Goal: Task Accomplishment & Management: Use online tool/utility

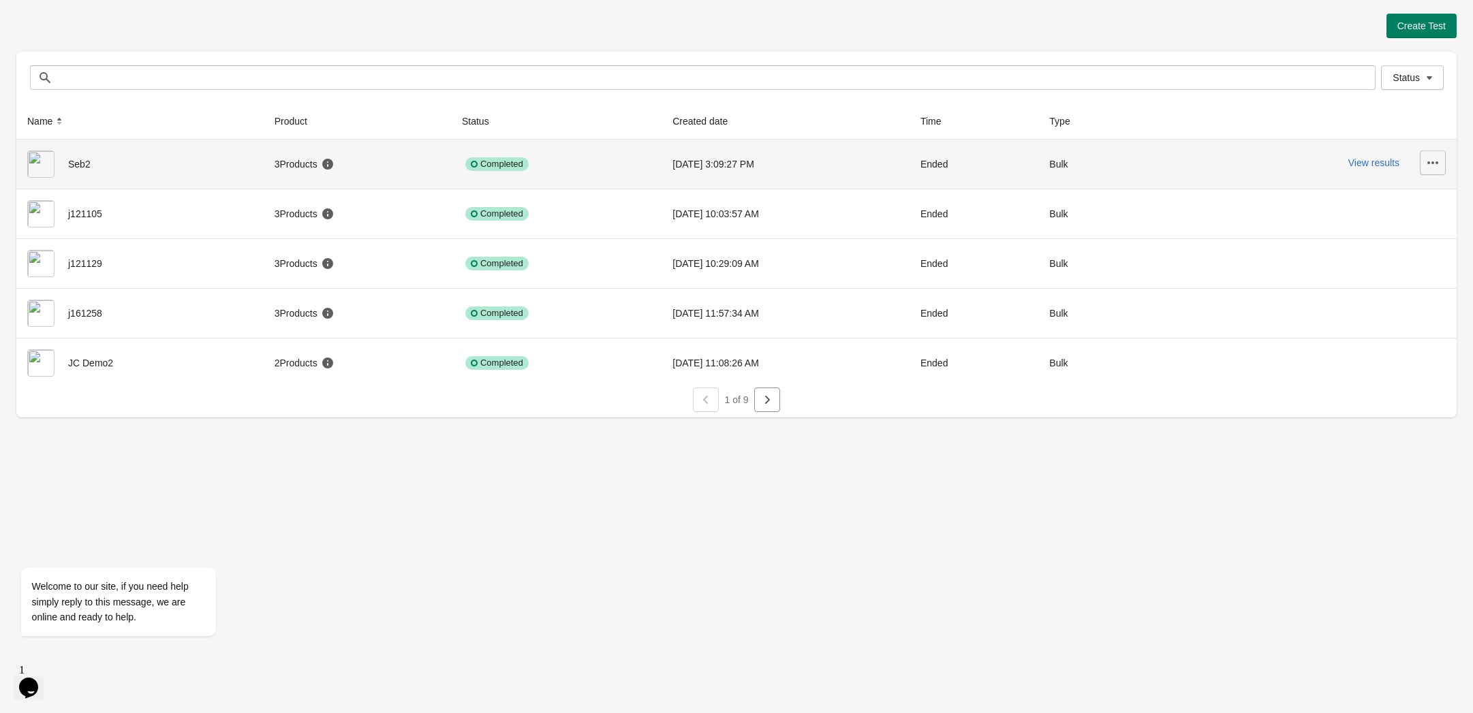
click at [1436, 162] on icon "button" at bounding box center [1432, 162] width 11 height 3
drag, startPoint x: 1435, startPoint y: 159, endPoint x: 1427, endPoint y: 137, distance: 23.5
click at [1435, 157] on icon "button" at bounding box center [1433, 163] width 14 height 14
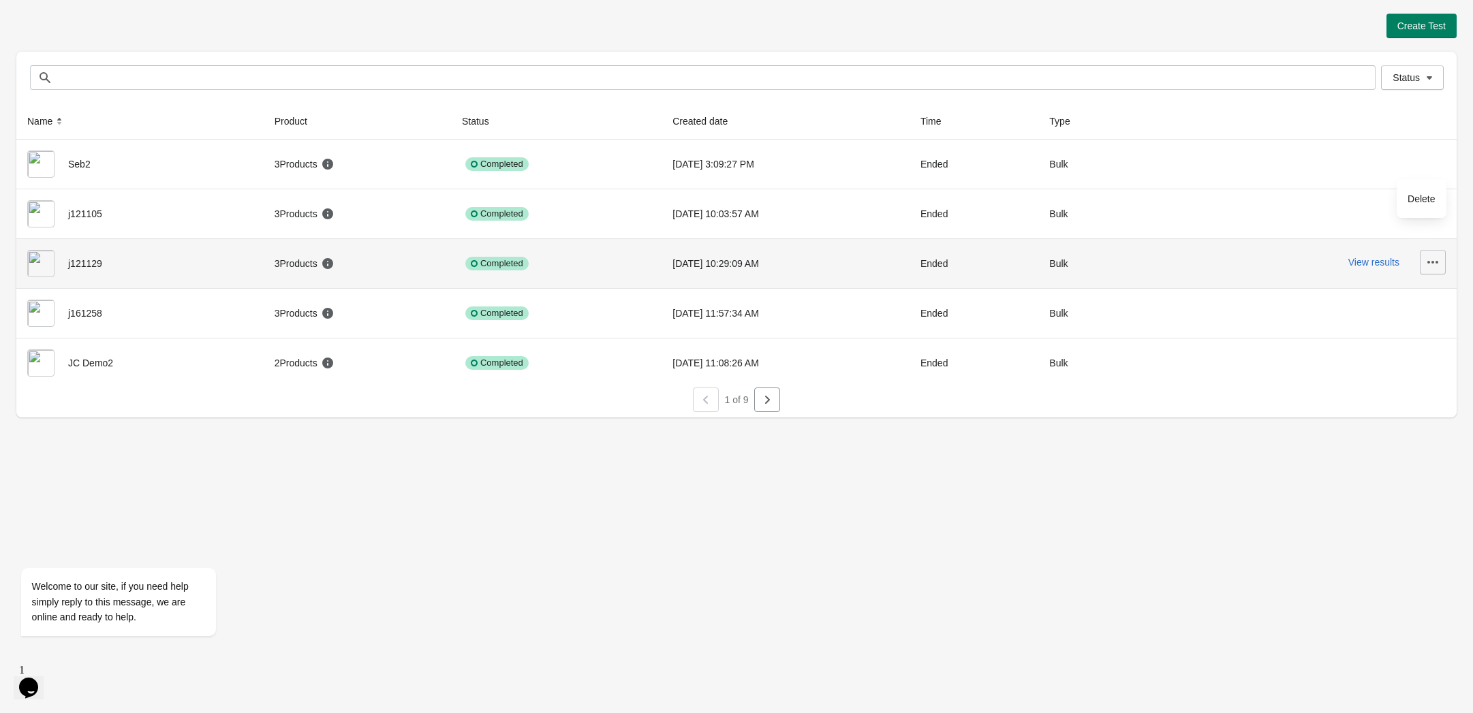
click at [1432, 264] on icon "button" at bounding box center [1432, 262] width 11 height 3
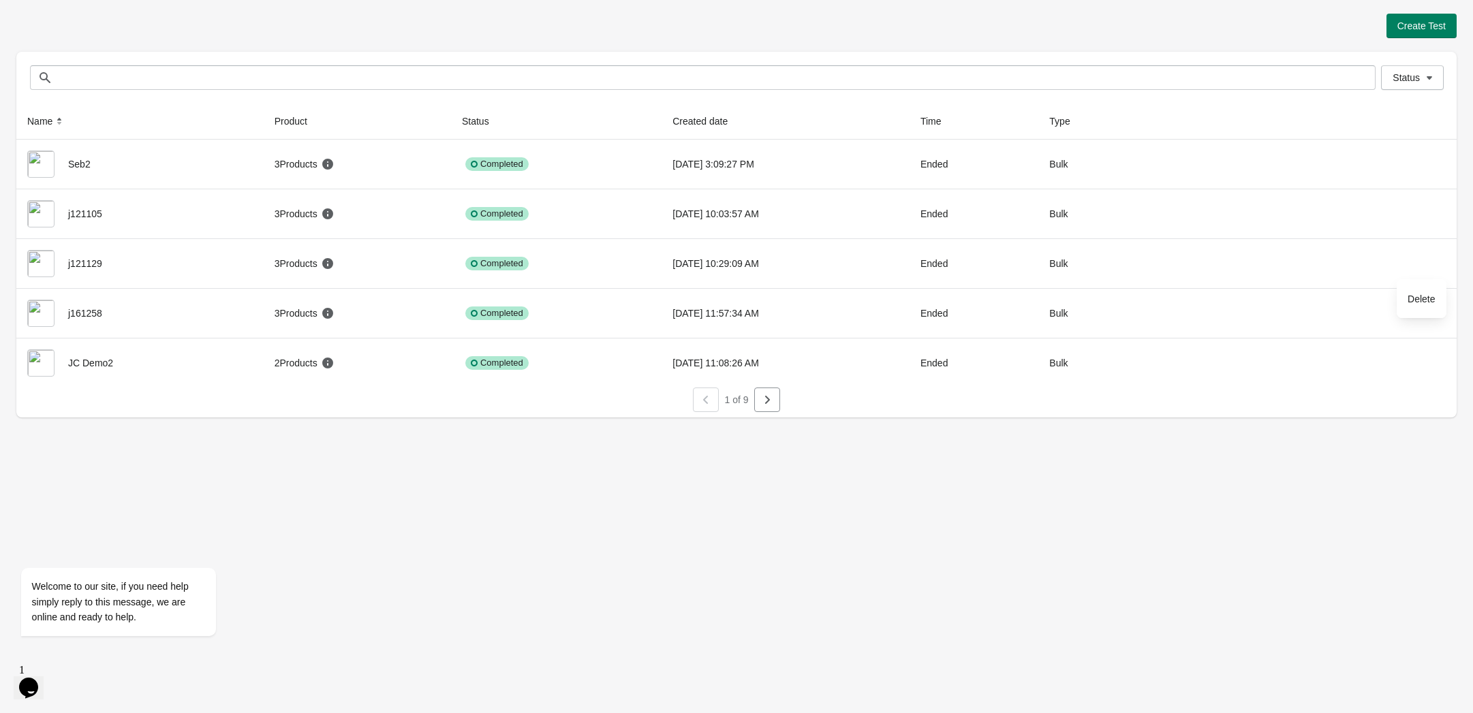
click at [484, 9] on div "Create Test Status Status Name Product Status Created date Time Type Seb2 3 Pro…" at bounding box center [736, 211] width 1440 height 423
click at [1429, 26] on span "Create Test" at bounding box center [1421, 25] width 48 height 11
click at [1427, 25] on span "Create Test" at bounding box center [1421, 25] width 48 height 11
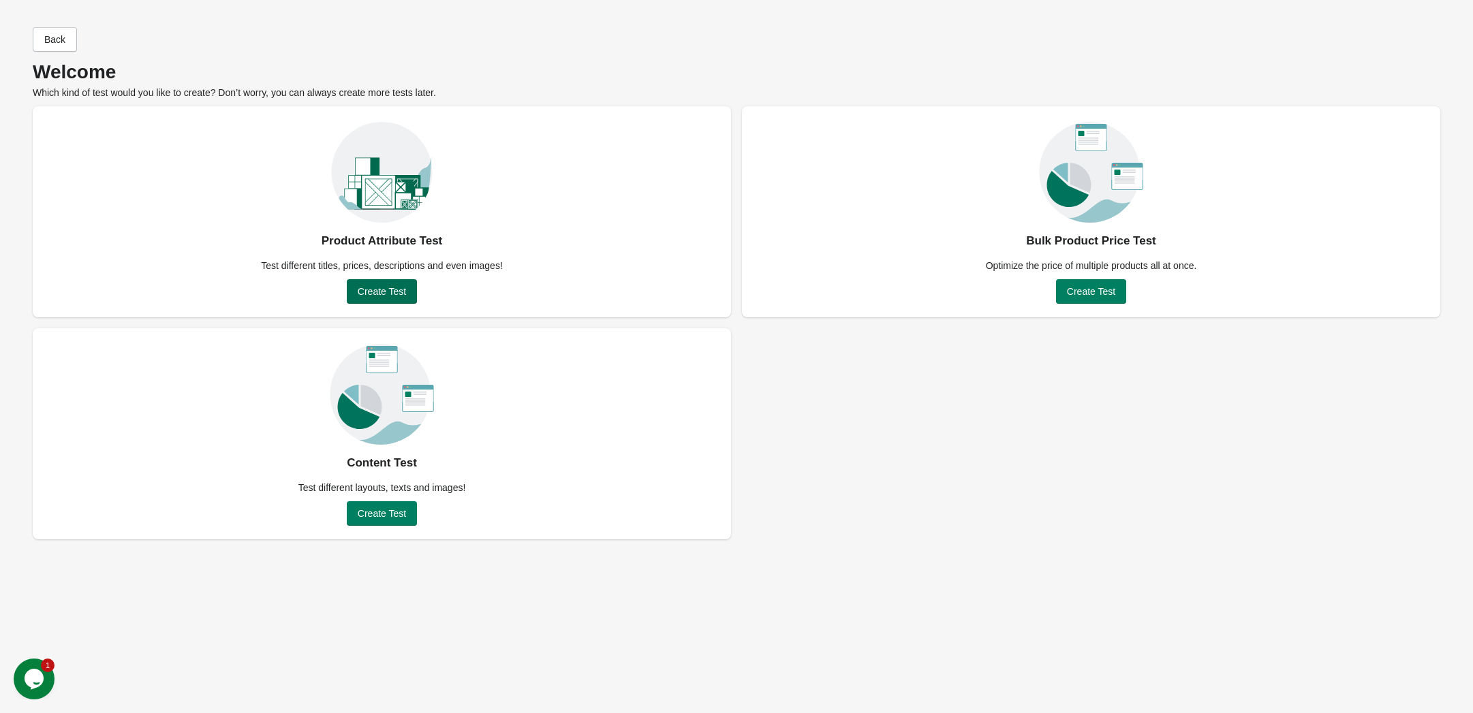
click at [383, 297] on button "Create Test" at bounding box center [382, 291] width 70 height 25
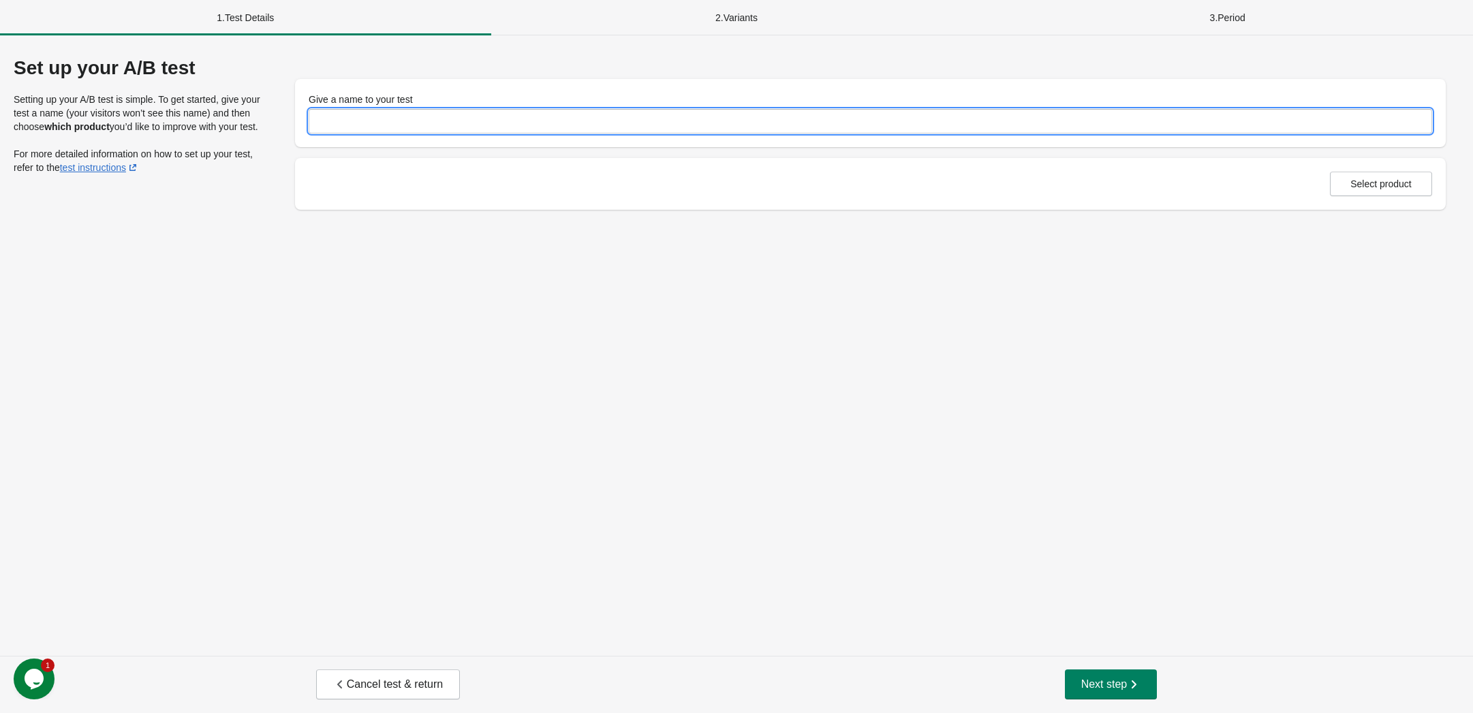
click at [352, 116] on input "Give a name to your test" at bounding box center [870, 121] width 1123 height 25
type input "*****"
click at [1357, 193] on button "Select product" at bounding box center [1381, 184] width 102 height 25
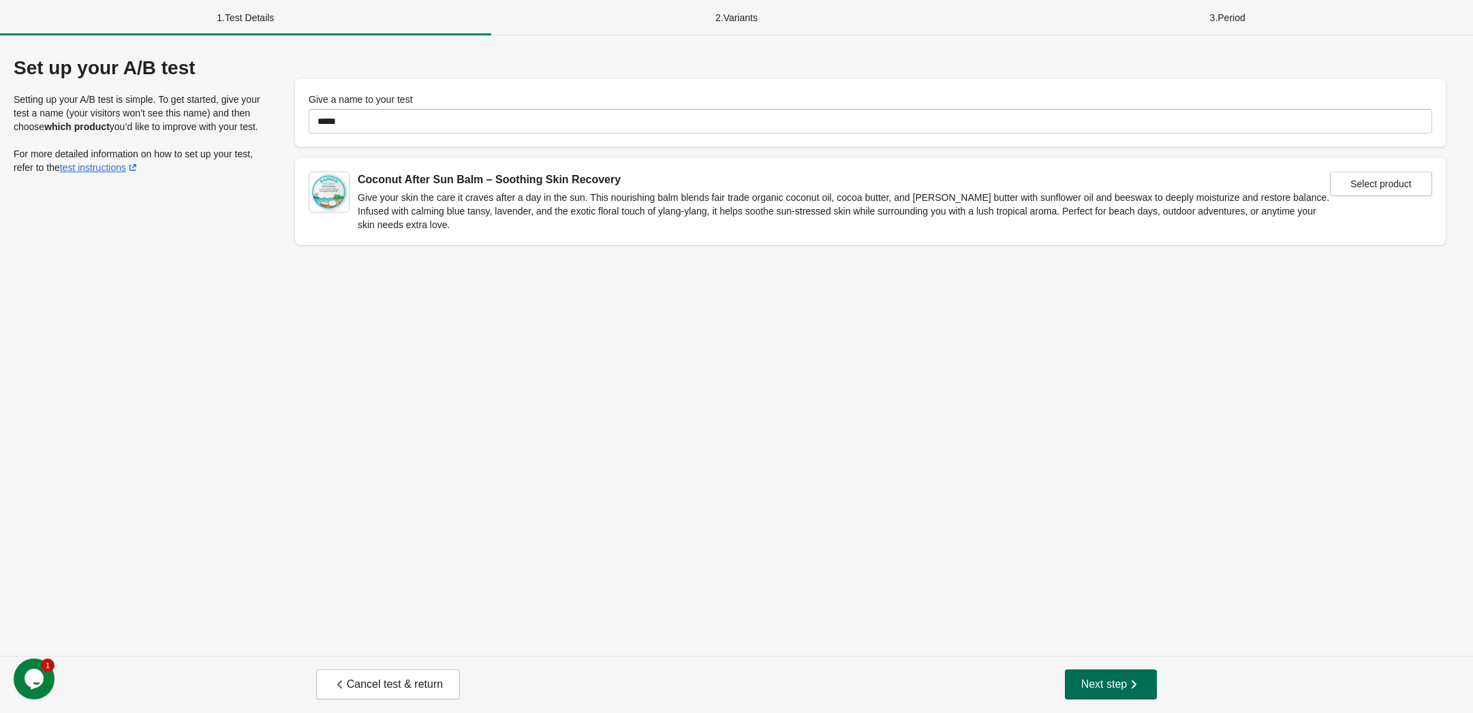
click at [1105, 680] on span "Next step" at bounding box center [1111, 685] width 60 height 14
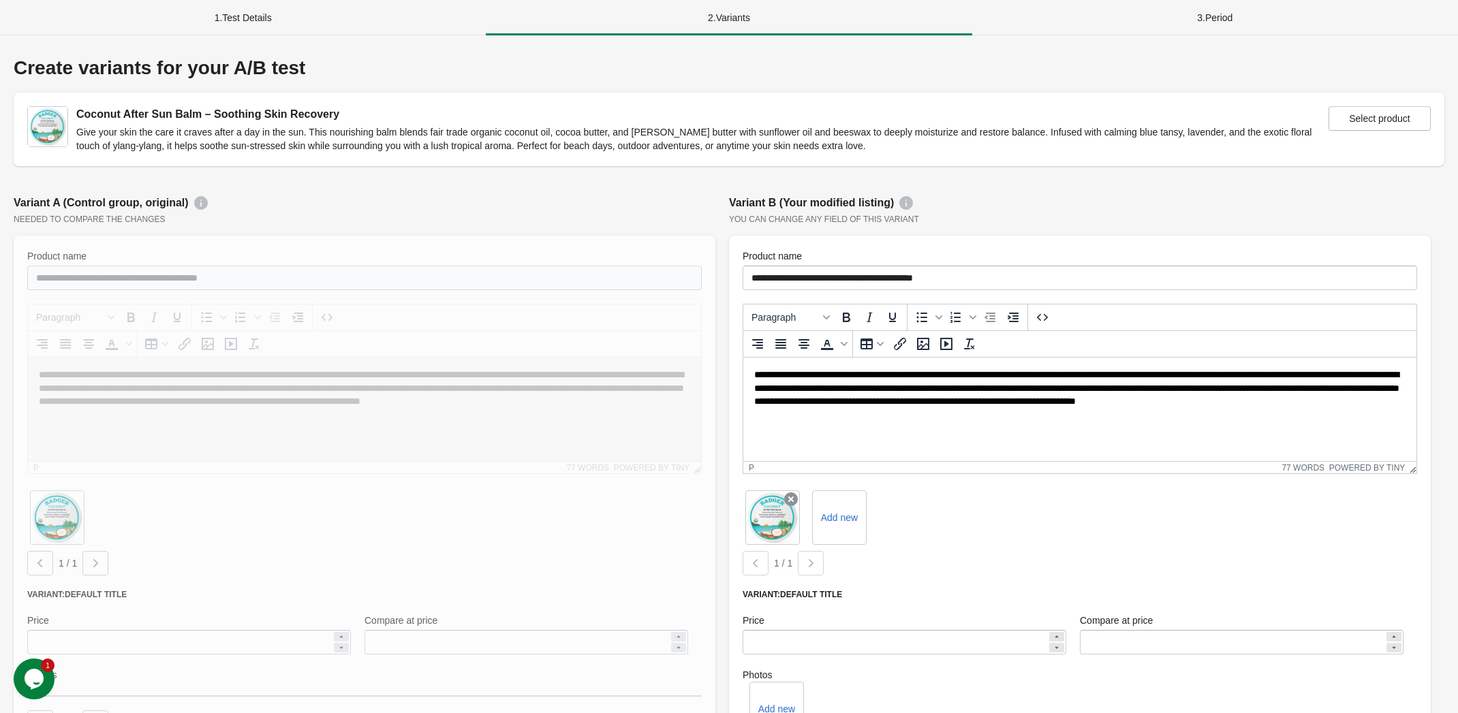
scroll to position [102, 0]
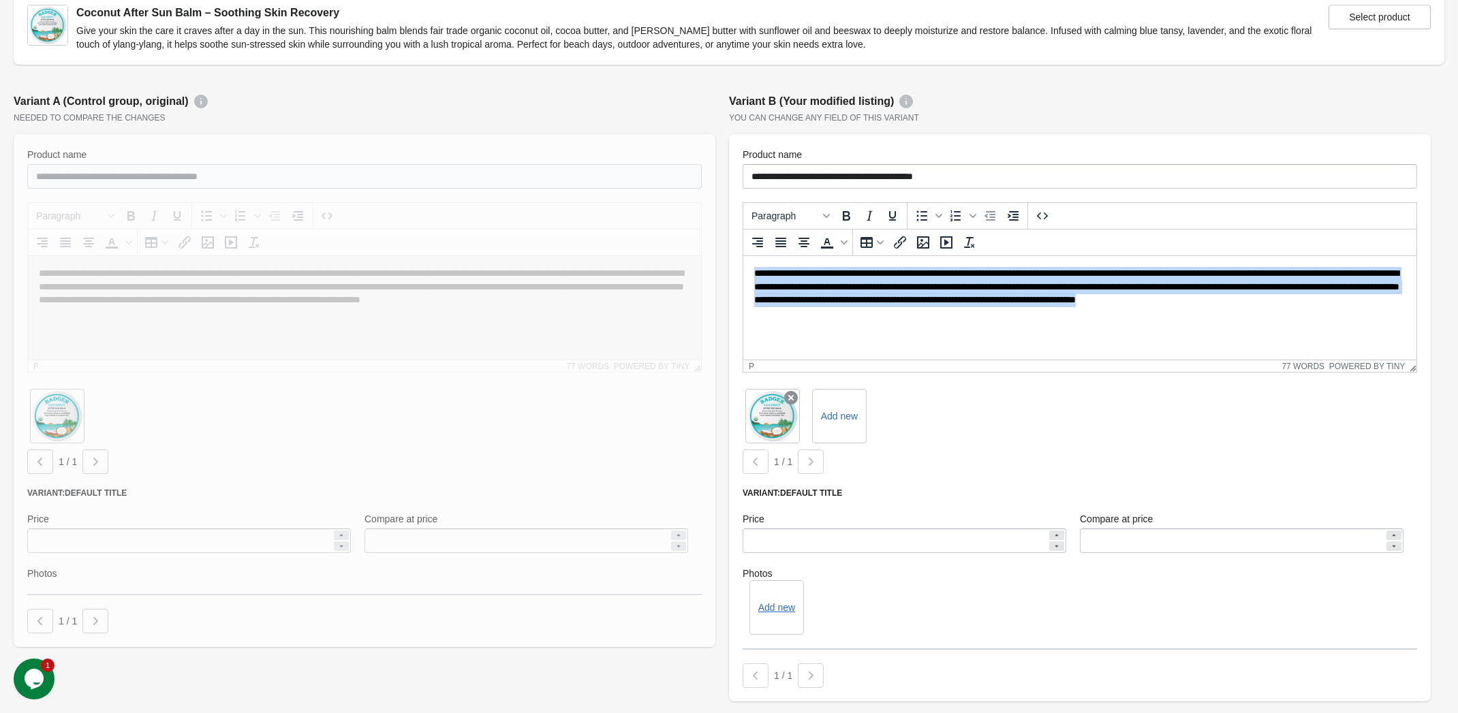
drag, startPoint x: 776, startPoint y: 315, endPoint x: 735, endPoint y: 258, distance: 70.3
click at [743, 258] on html "**********" at bounding box center [1079, 293] width 673 height 75
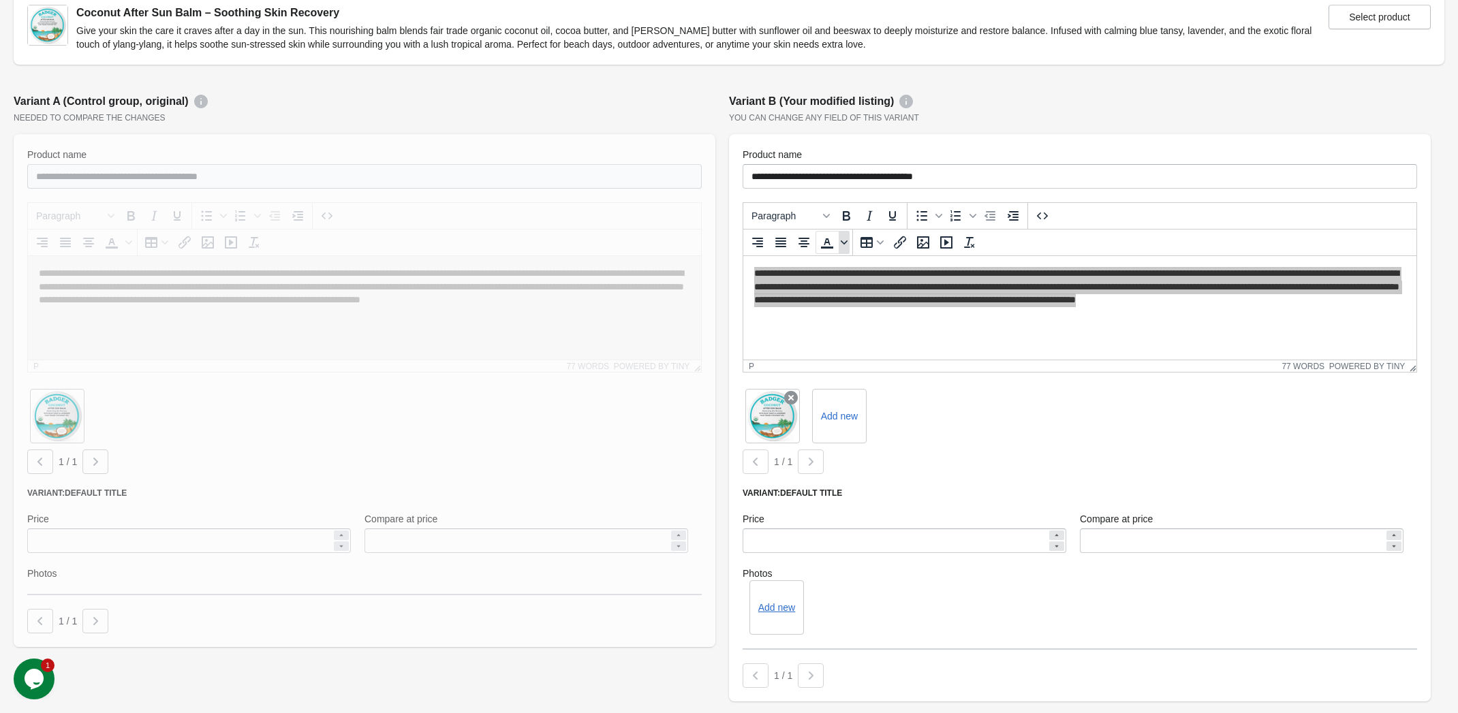
click at [839, 243] on span "Text color" at bounding box center [844, 242] width 11 height 23
click at [842, 267] on div at bounding box center [847, 265] width 16 height 16
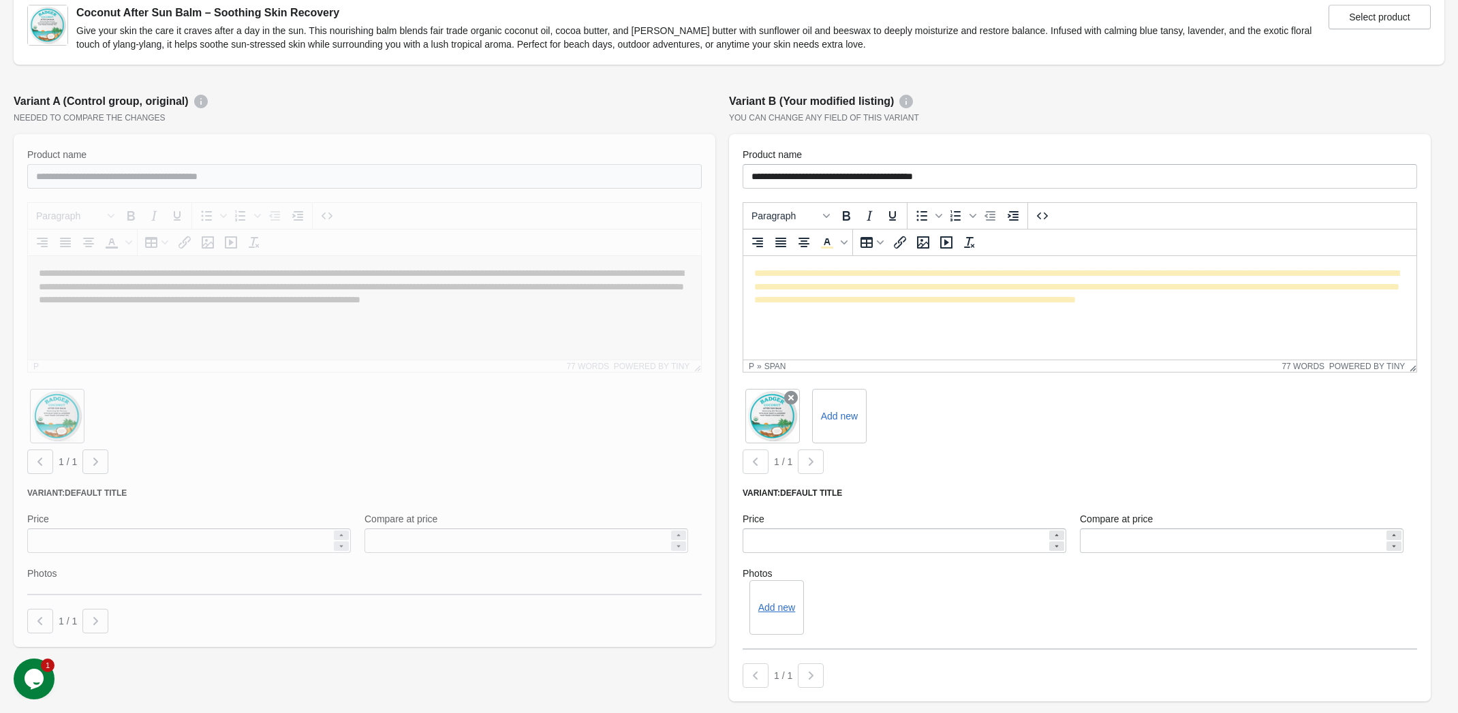
click at [845, 322] on html "**********" at bounding box center [1079, 293] width 673 height 75
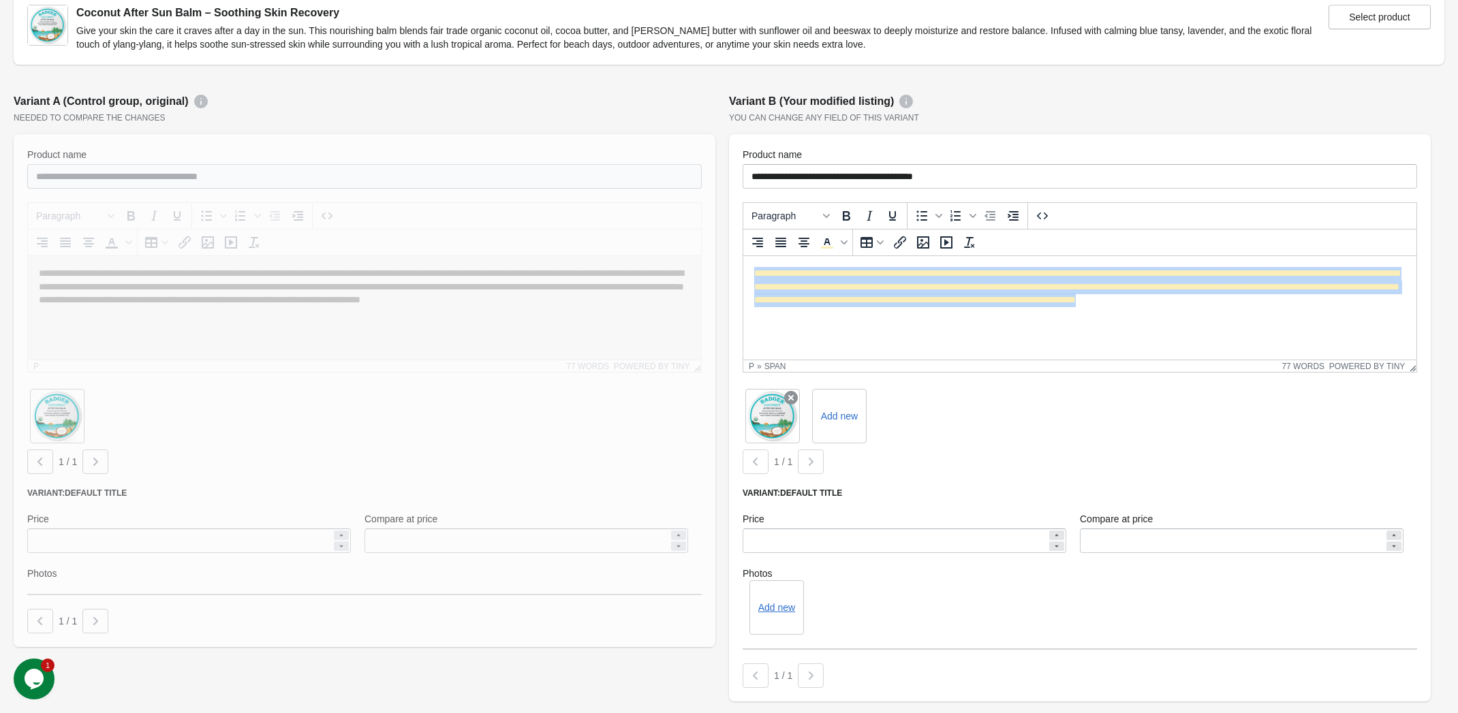
drag, startPoint x: 813, startPoint y: 311, endPoint x: 721, endPoint y: 266, distance: 101.8
click at [743, 266] on html "**********" at bounding box center [1079, 293] width 673 height 75
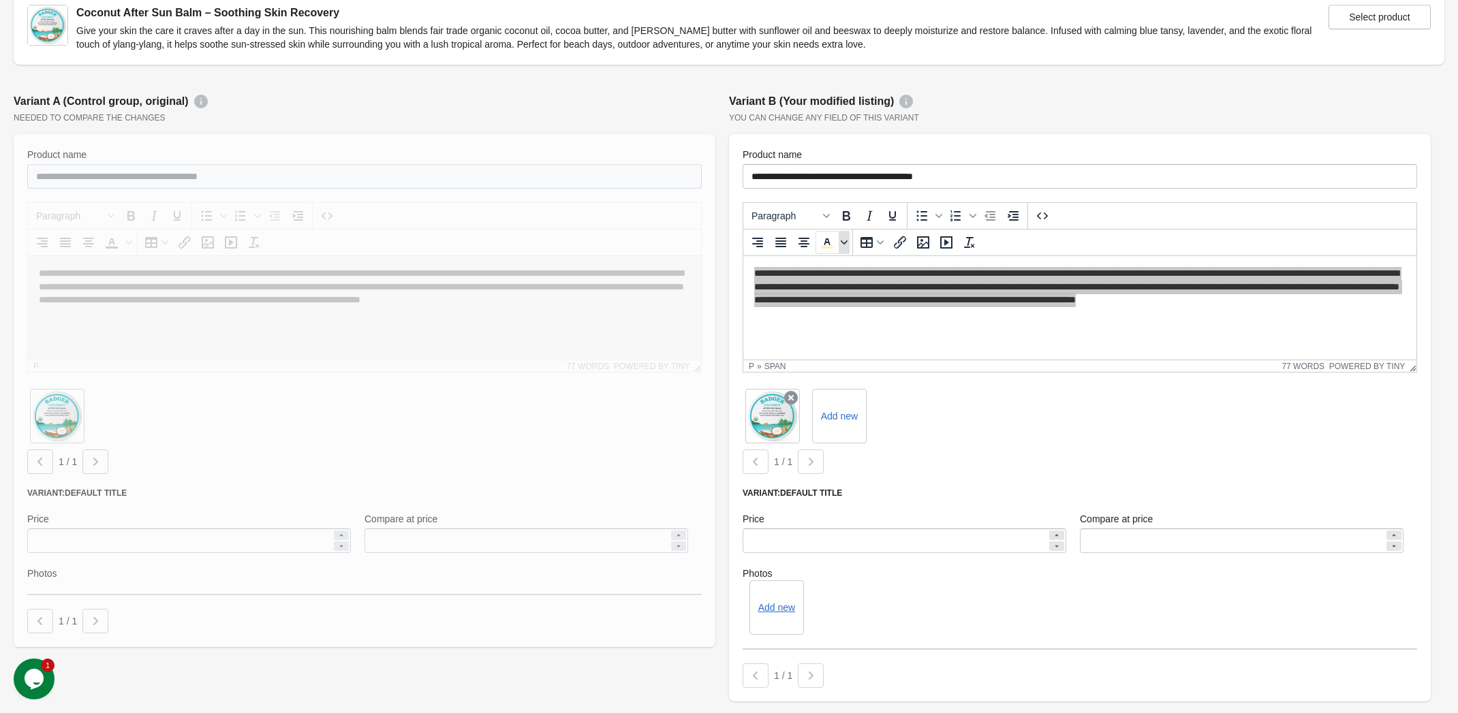
click at [841, 239] on icon "Text color" at bounding box center [844, 242] width 7 height 7
click at [843, 239] on icon "Text color" at bounding box center [844, 242] width 7 height 7
click at [881, 285] on div at bounding box center [888, 285] width 16 height 16
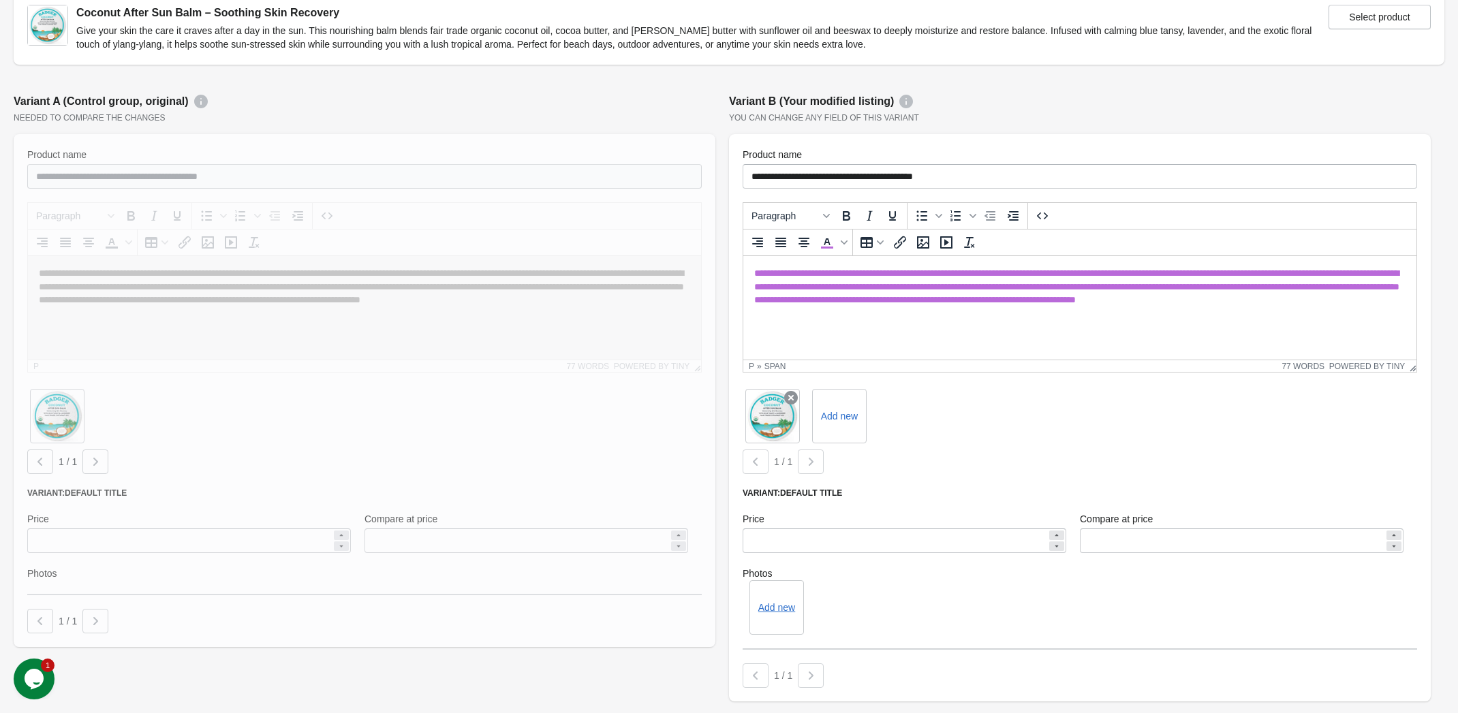
click at [987, 314] on p "**********" at bounding box center [1079, 293] width 651 height 53
drag, startPoint x: 887, startPoint y: 341, endPoint x: 800, endPoint y: 300, distance: 95.4
click at [885, 331] on html "**********" at bounding box center [1079, 293] width 673 height 75
click at [847, 314] on p "**********" at bounding box center [1079, 293] width 651 height 53
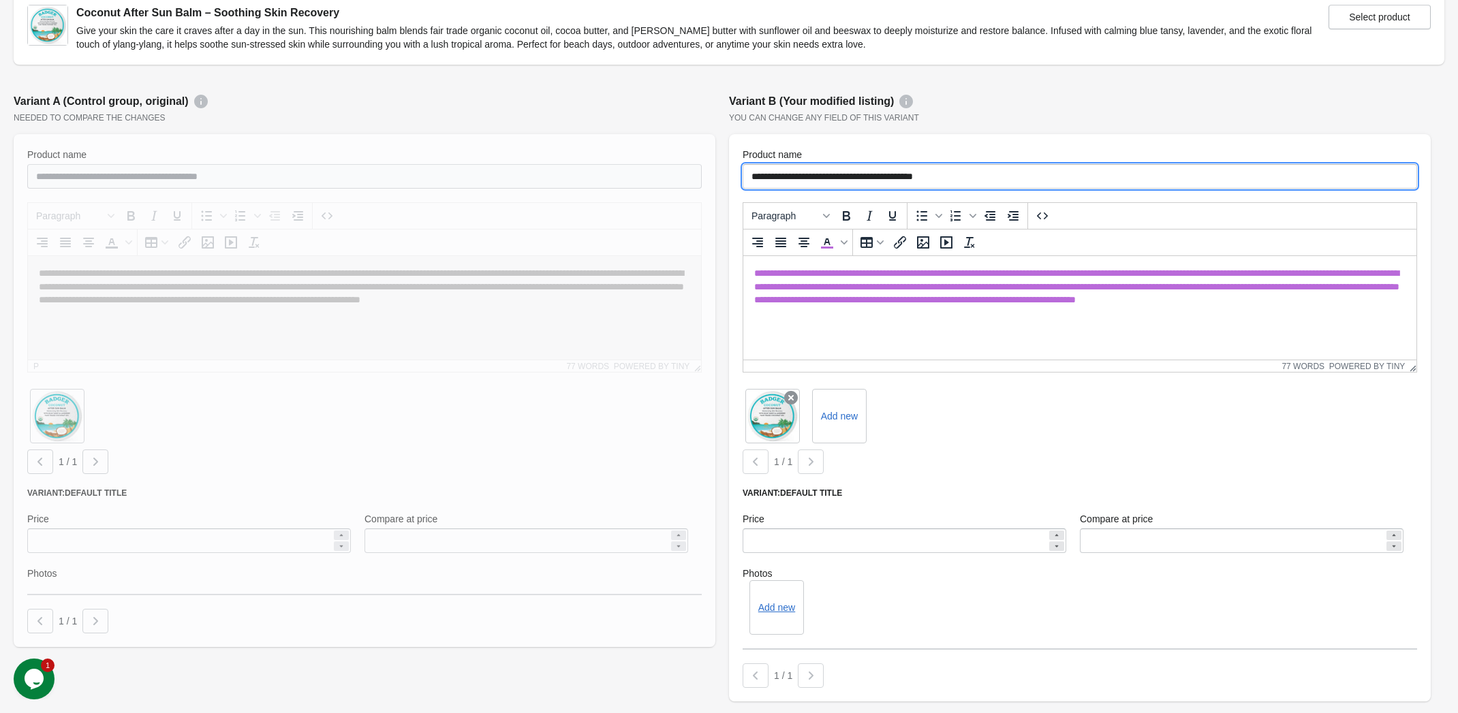
drag, startPoint x: 861, startPoint y: 181, endPoint x: 1038, endPoint y: 180, distance: 176.5
click at [1038, 180] on input "**********" at bounding box center [1080, 176] width 674 height 25
type input "**********"
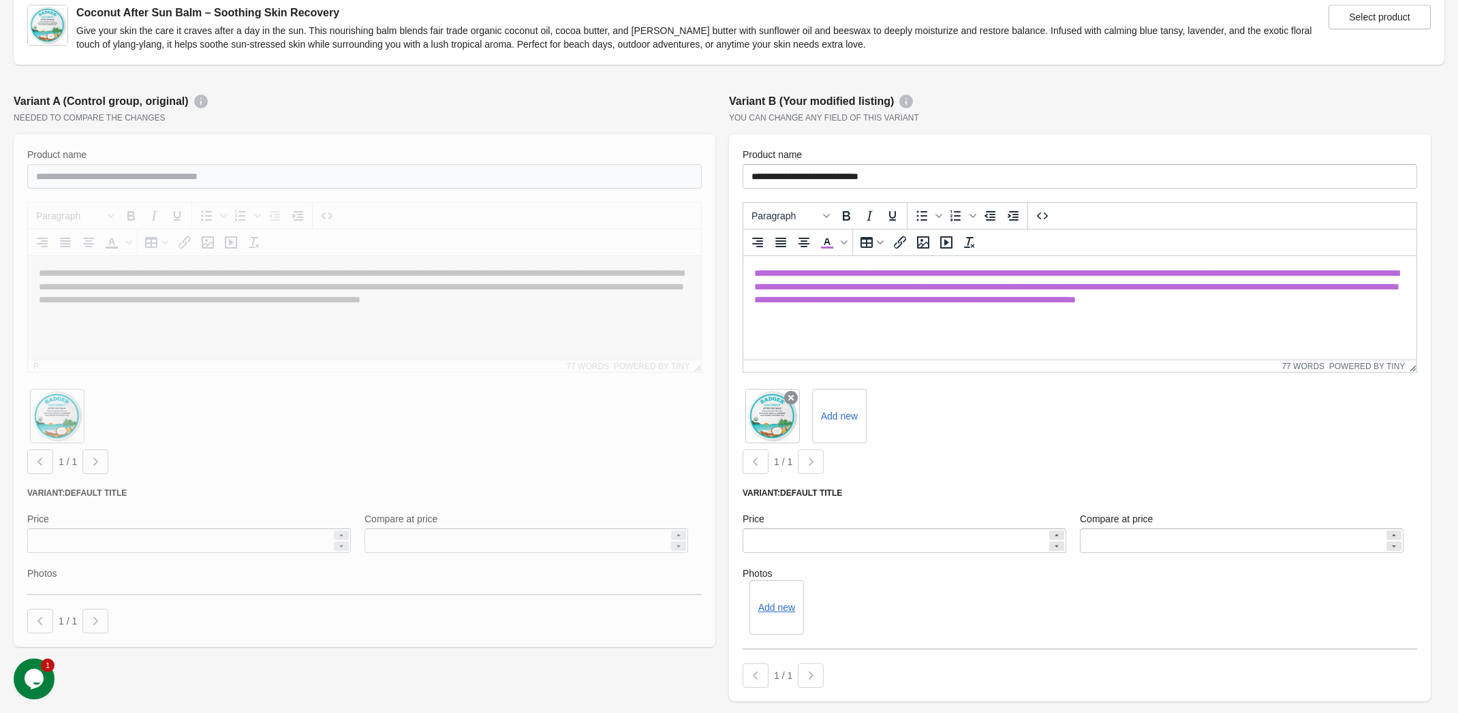
click at [957, 458] on div "1 / 1" at bounding box center [1077, 459] width 680 height 30
click at [803, 392] on icon at bounding box center [802, 387] width 22 height 22
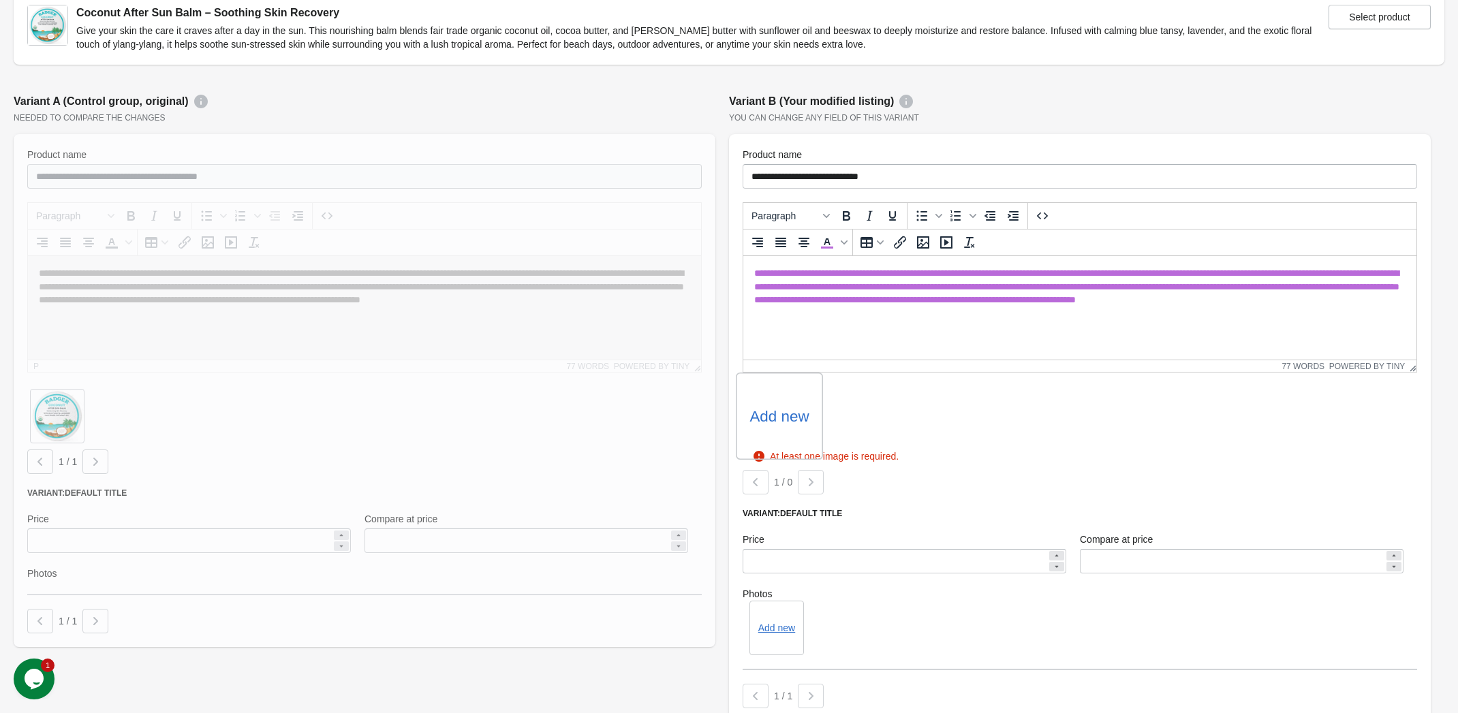
click at [775, 416] on label "Add new" at bounding box center [778, 416] width 59 height 22
click at [0, 0] on input "Add new" at bounding box center [0, 0] width 0 height 0
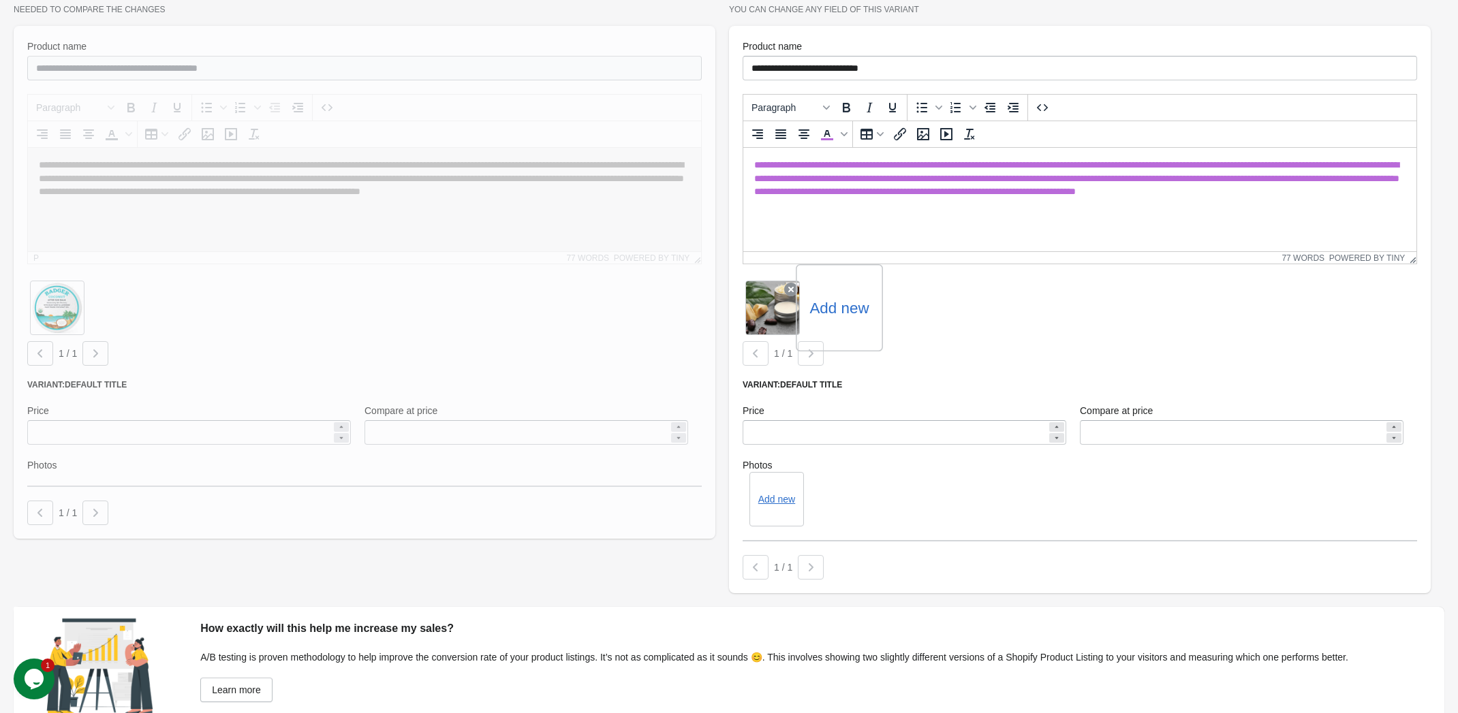
scroll to position [299, 0]
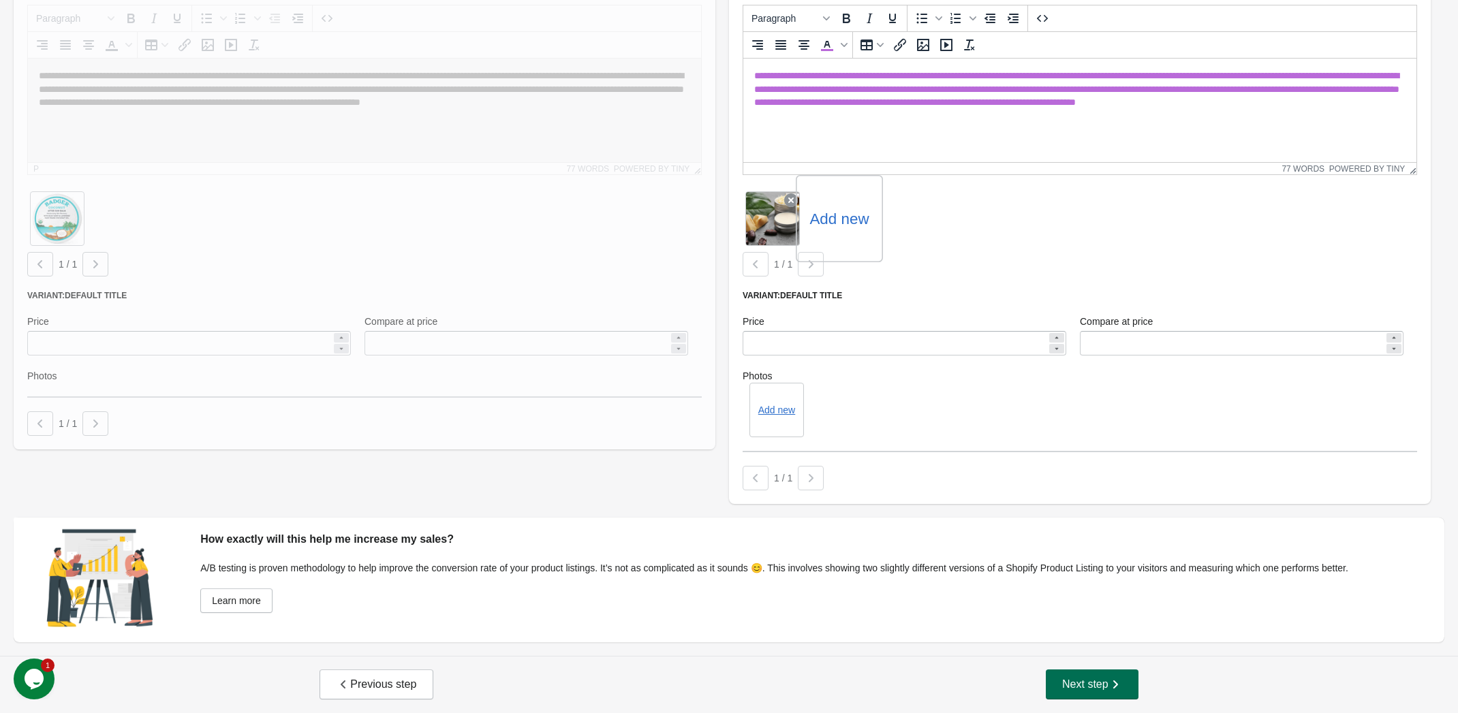
click at [1105, 679] on span "Next step" at bounding box center [1092, 685] width 60 height 14
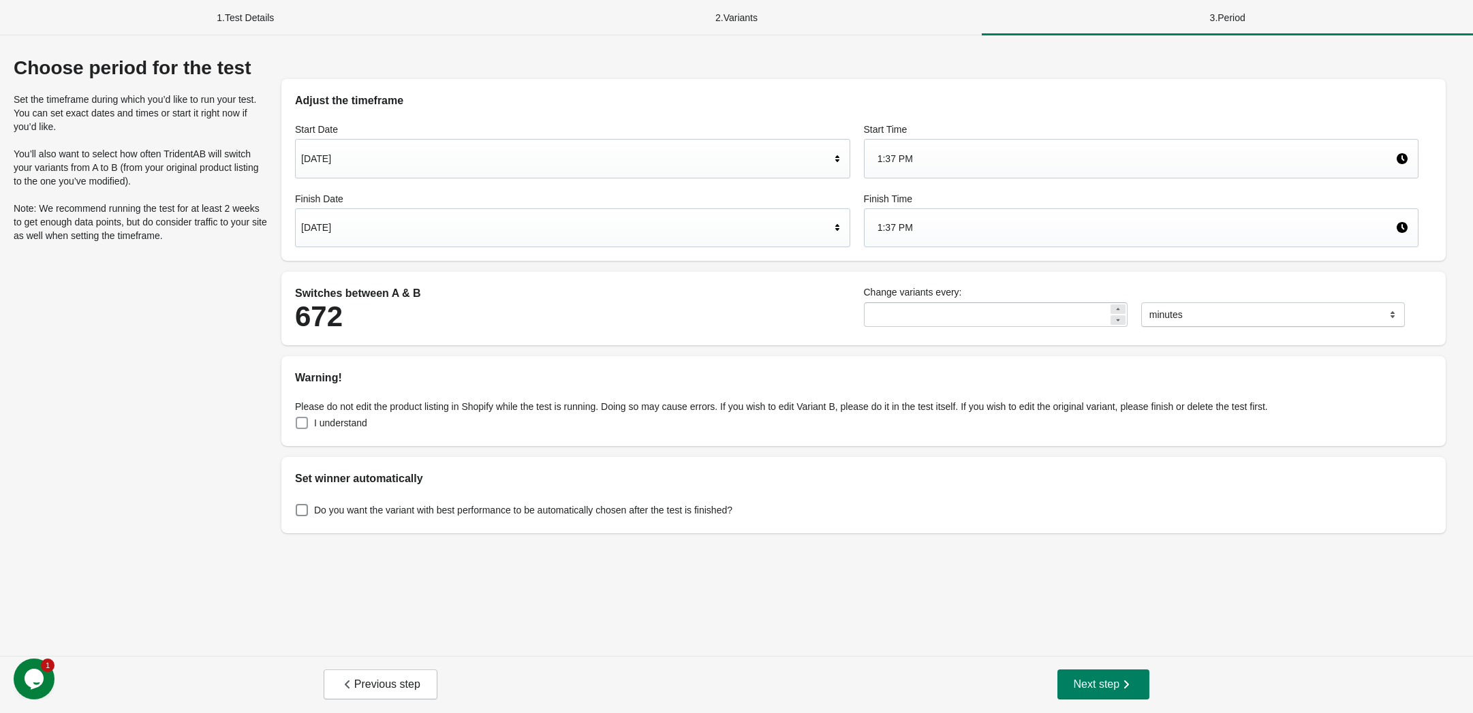
click at [298, 417] on span at bounding box center [302, 423] width 12 height 12
click at [299, 506] on span at bounding box center [302, 510] width 12 height 12
click at [1106, 682] on span "Next step" at bounding box center [1104, 685] width 60 height 14
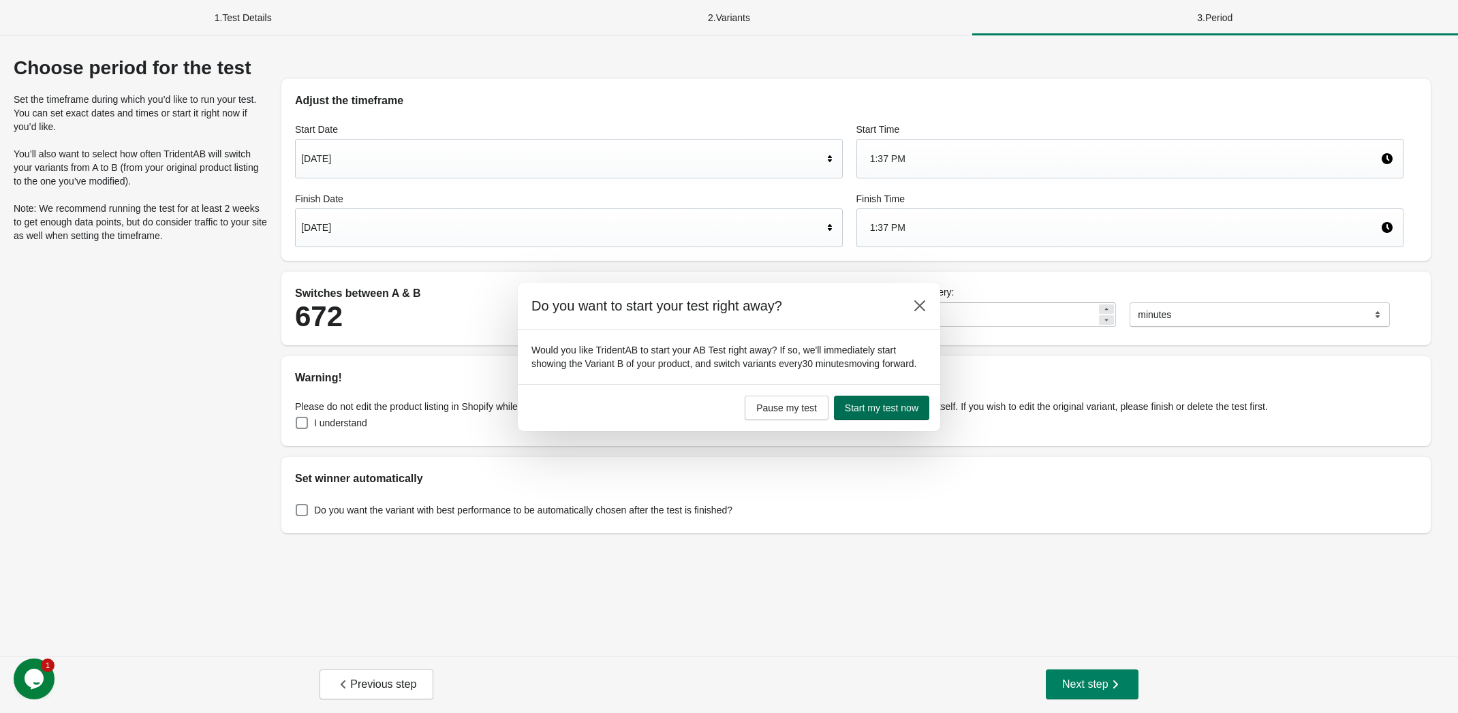
click at [874, 413] on span "Start my test now" at bounding box center [882, 408] width 74 height 11
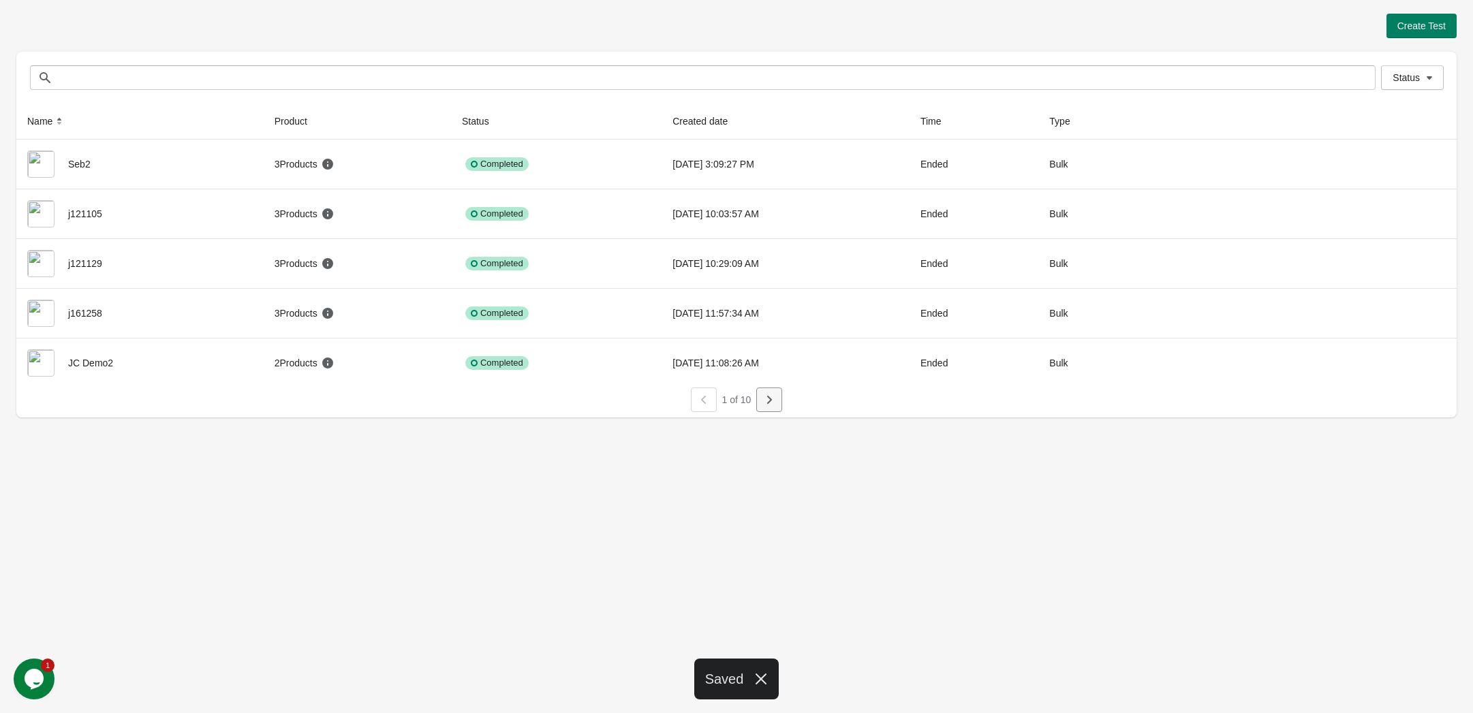
click at [771, 396] on icon "button" at bounding box center [769, 400] width 14 height 14
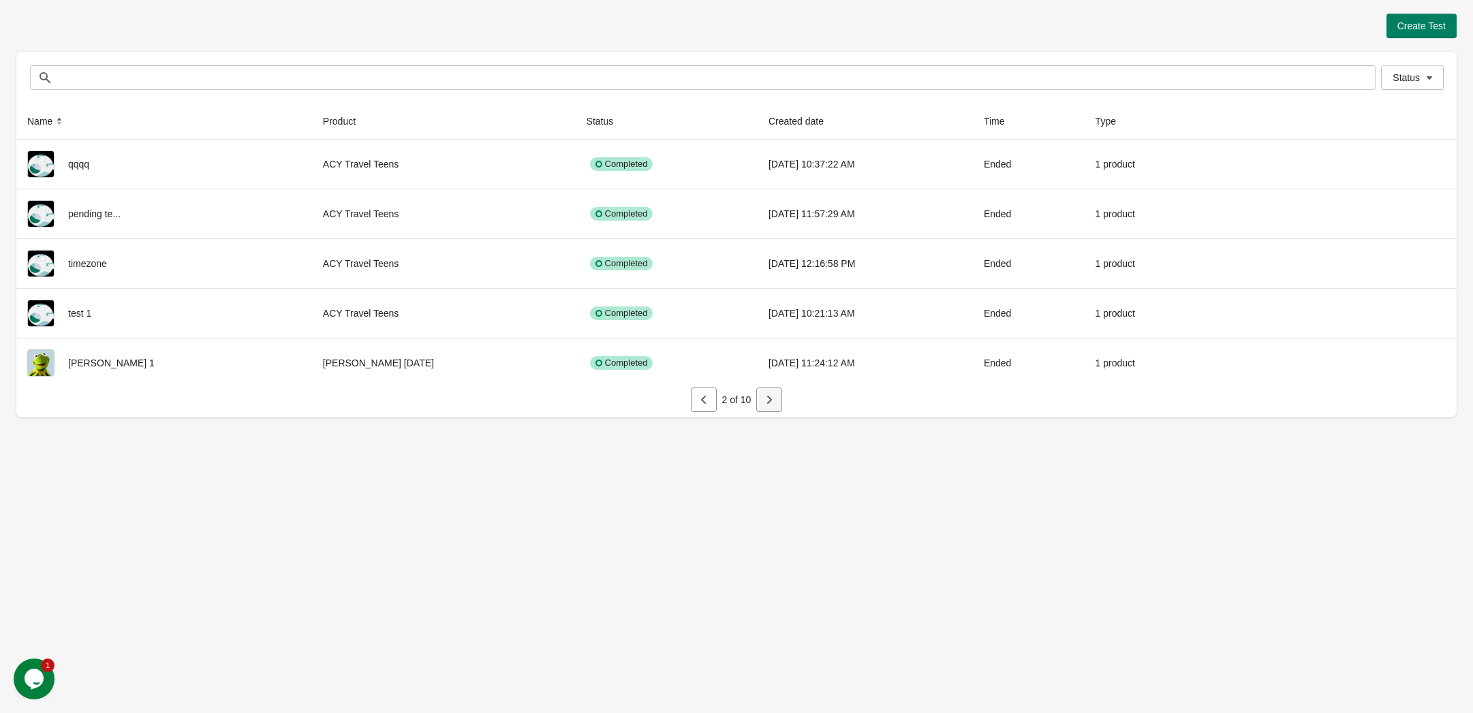
click at [777, 401] on div "2 of 10" at bounding box center [730, 394] width 1451 height 35
click at [777, 401] on button "button" at bounding box center [769, 400] width 26 height 25
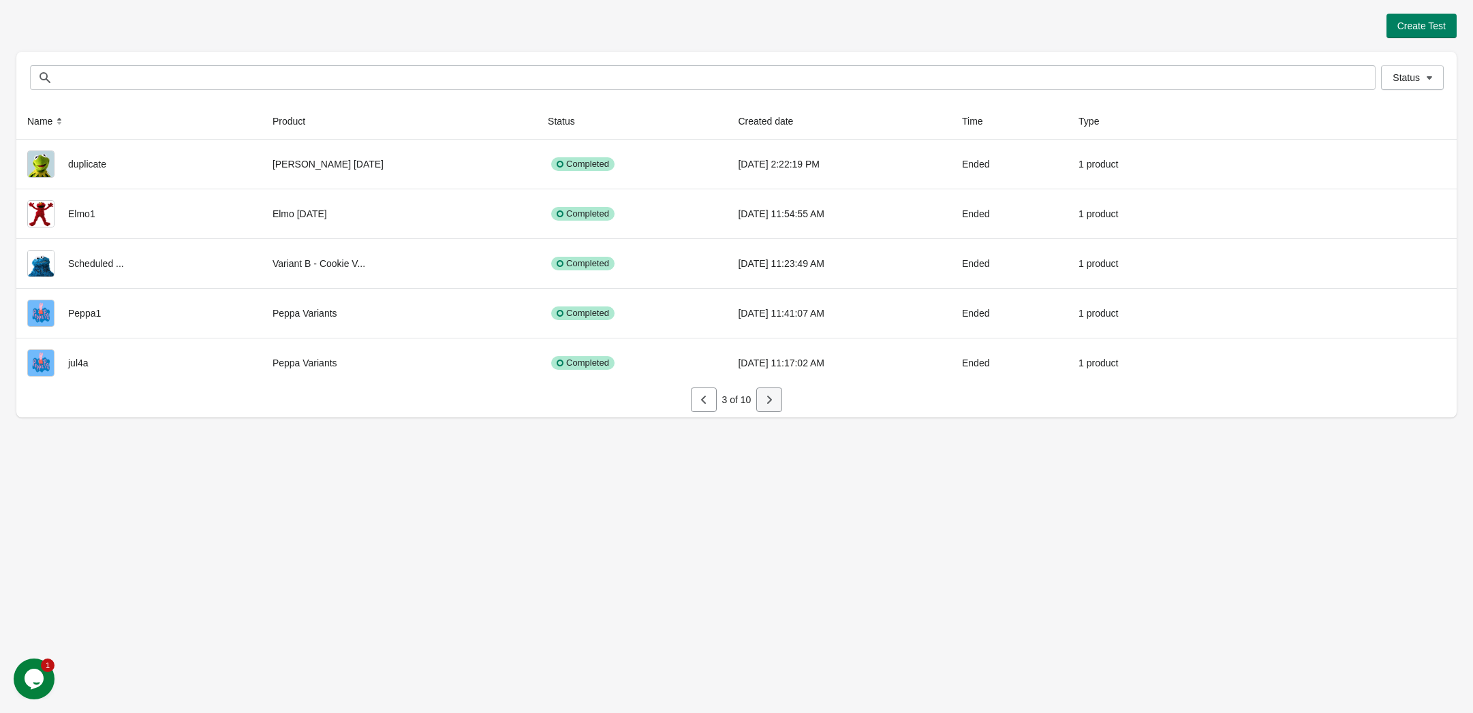
click at [782, 403] on button "button" at bounding box center [769, 400] width 26 height 25
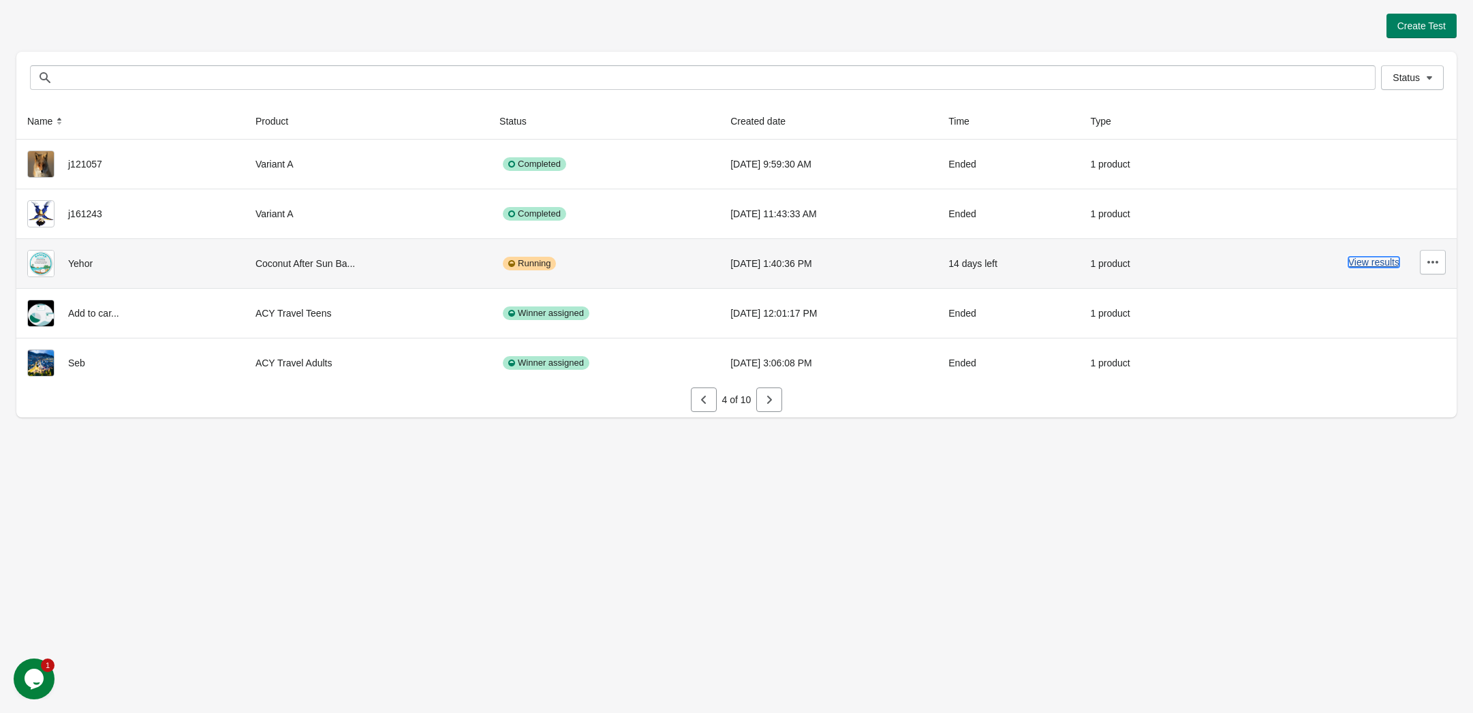
click at [1364, 266] on button "View results" at bounding box center [1373, 262] width 51 height 11
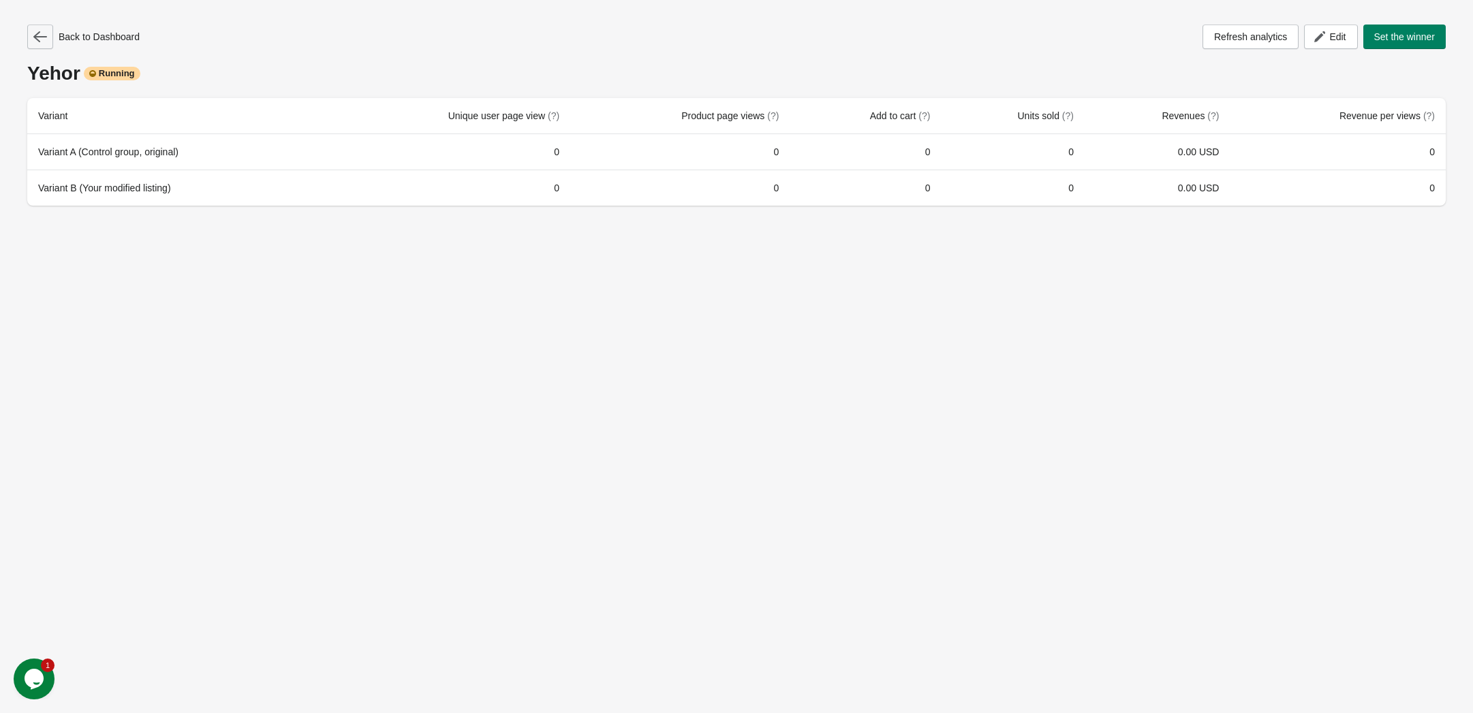
click at [42, 28] on button "button" at bounding box center [40, 37] width 26 height 25
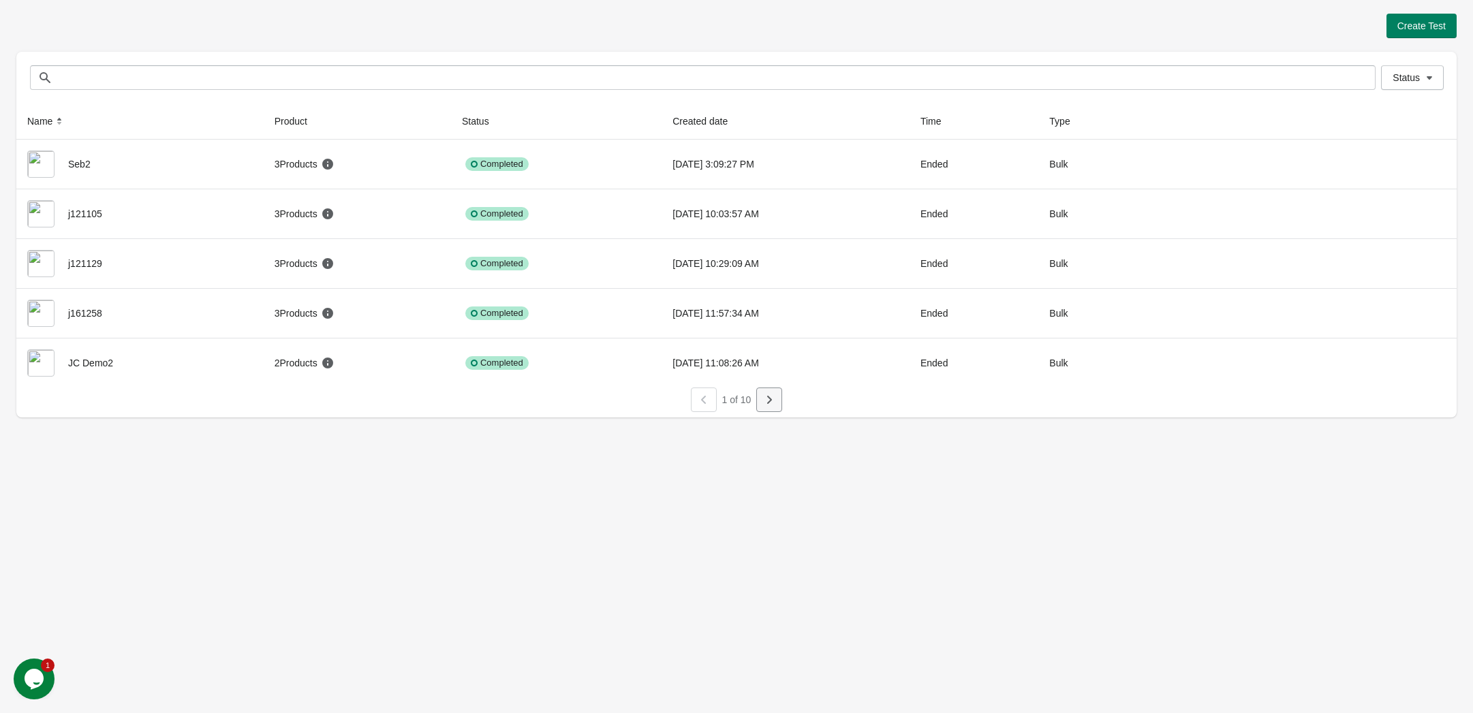
click at [764, 397] on icon "button" at bounding box center [769, 400] width 14 height 14
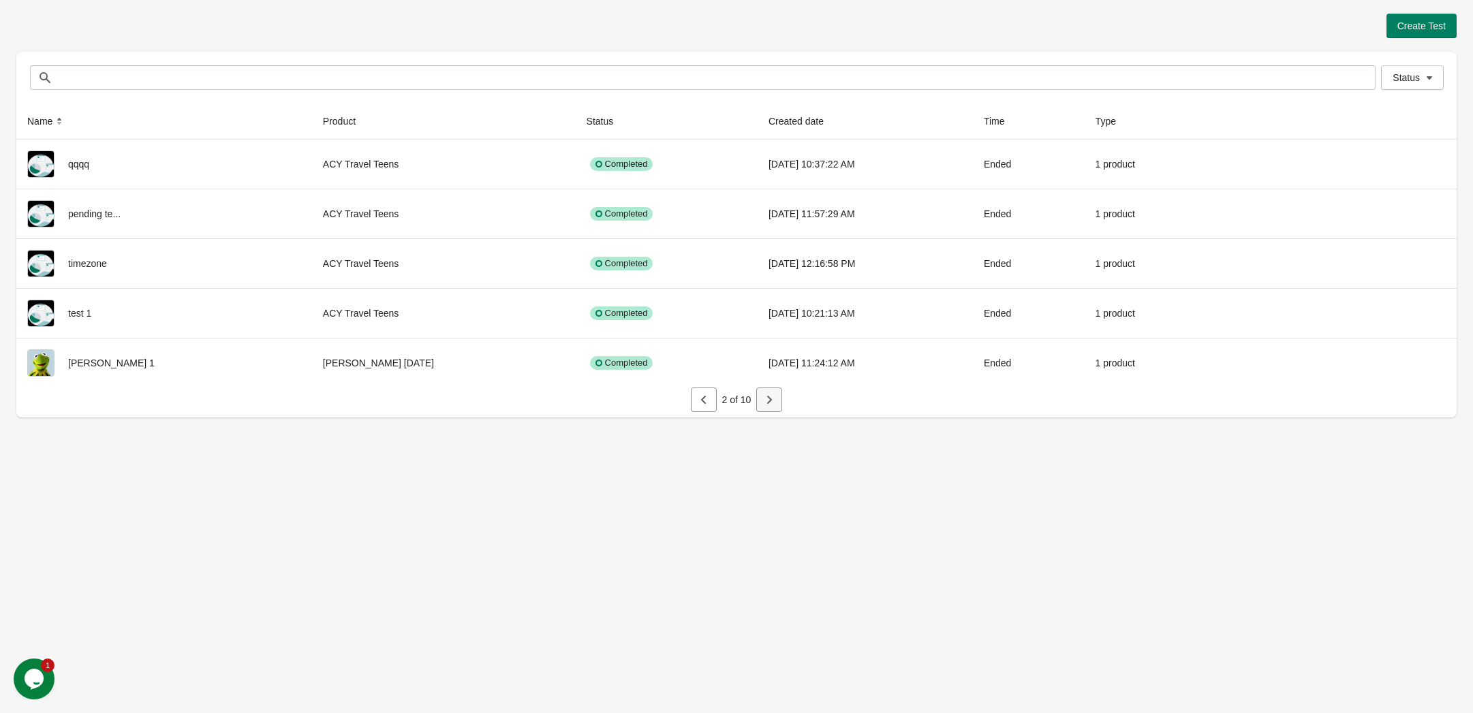
click at [771, 400] on icon "button" at bounding box center [769, 400] width 5 height 8
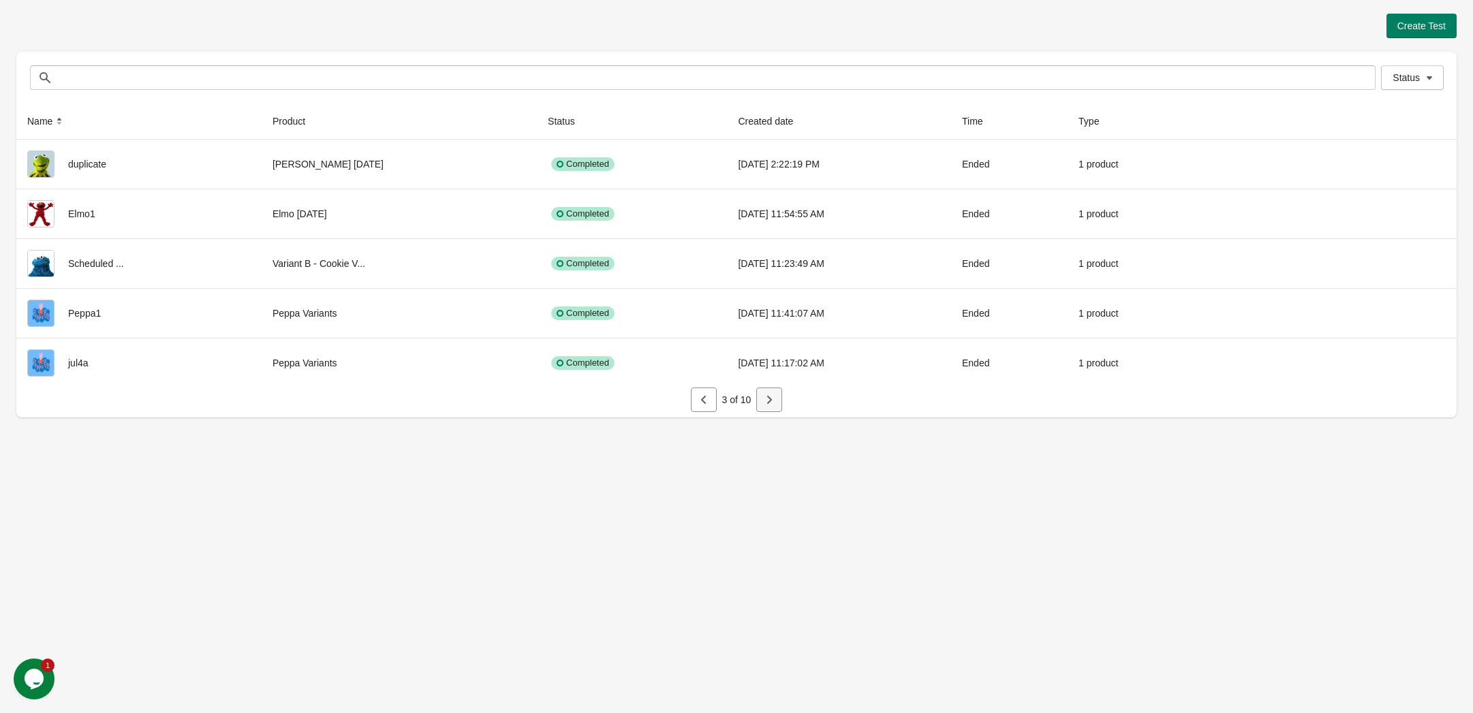
click at [771, 400] on icon "button" at bounding box center [769, 400] width 5 height 8
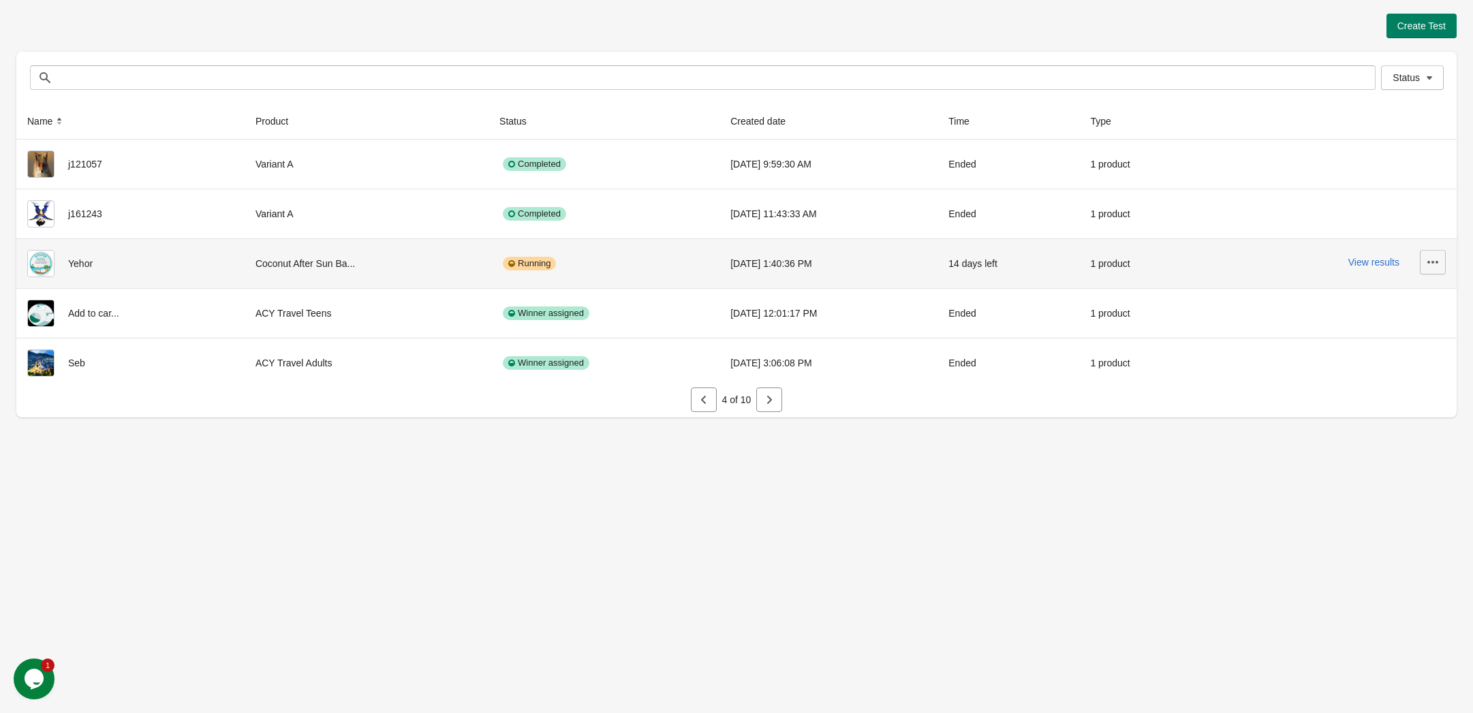
click at [1433, 263] on icon "button" at bounding box center [1432, 262] width 11 height 3
click at [1388, 324] on span "View Product Page" at bounding box center [1394, 327] width 81 height 14
click at [1357, 260] on button "View results" at bounding box center [1373, 262] width 51 height 11
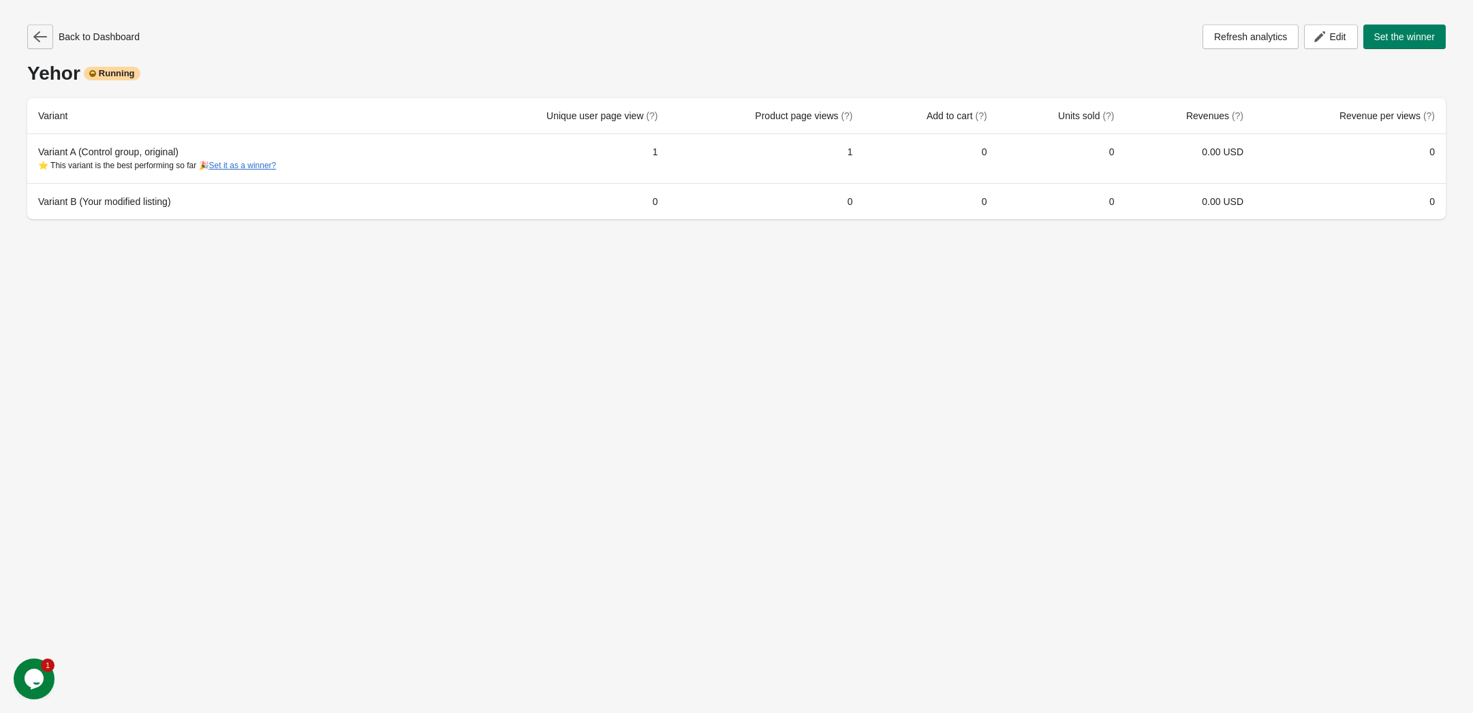
click at [40, 45] on button "button" at bounding box center [40, 37] width 26 height 25
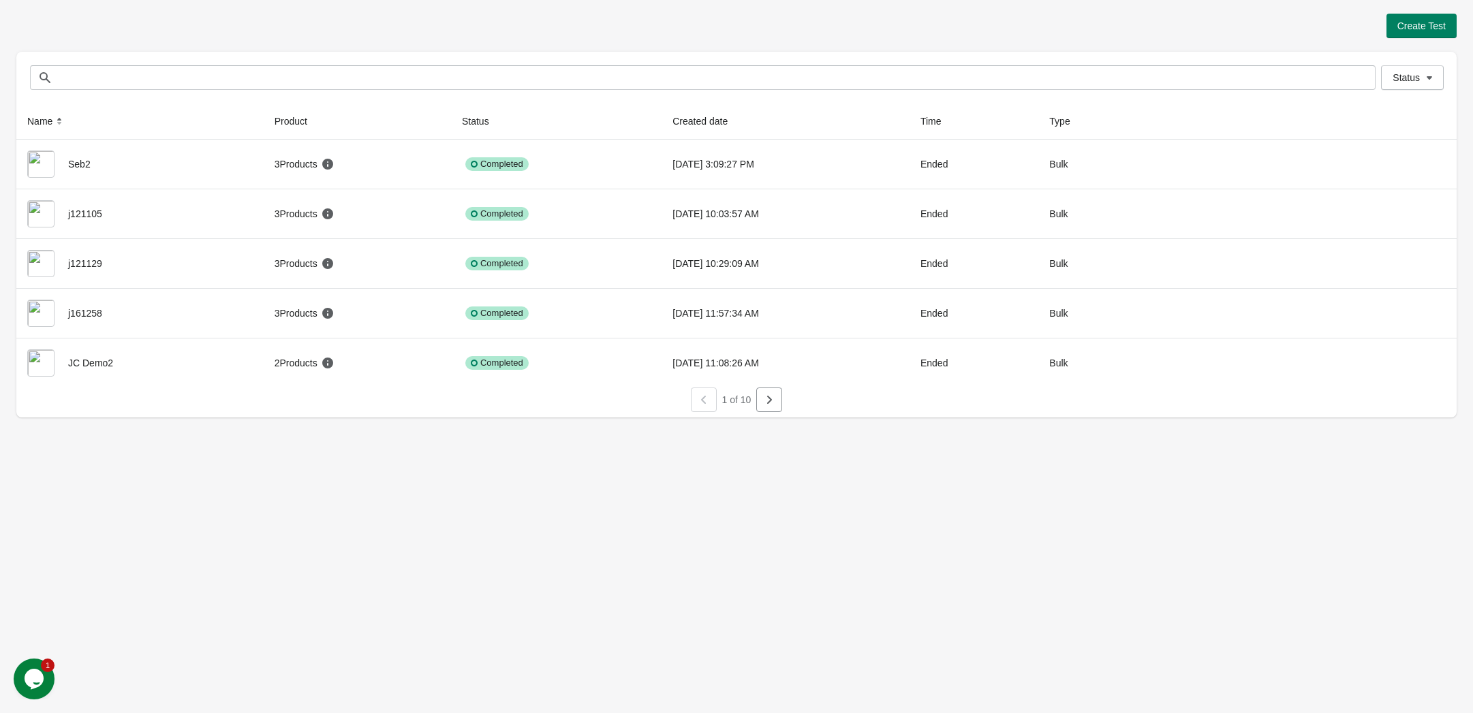
click at [772, 398] on icon "button" at bounding box center [769, 400] width 14 height 14
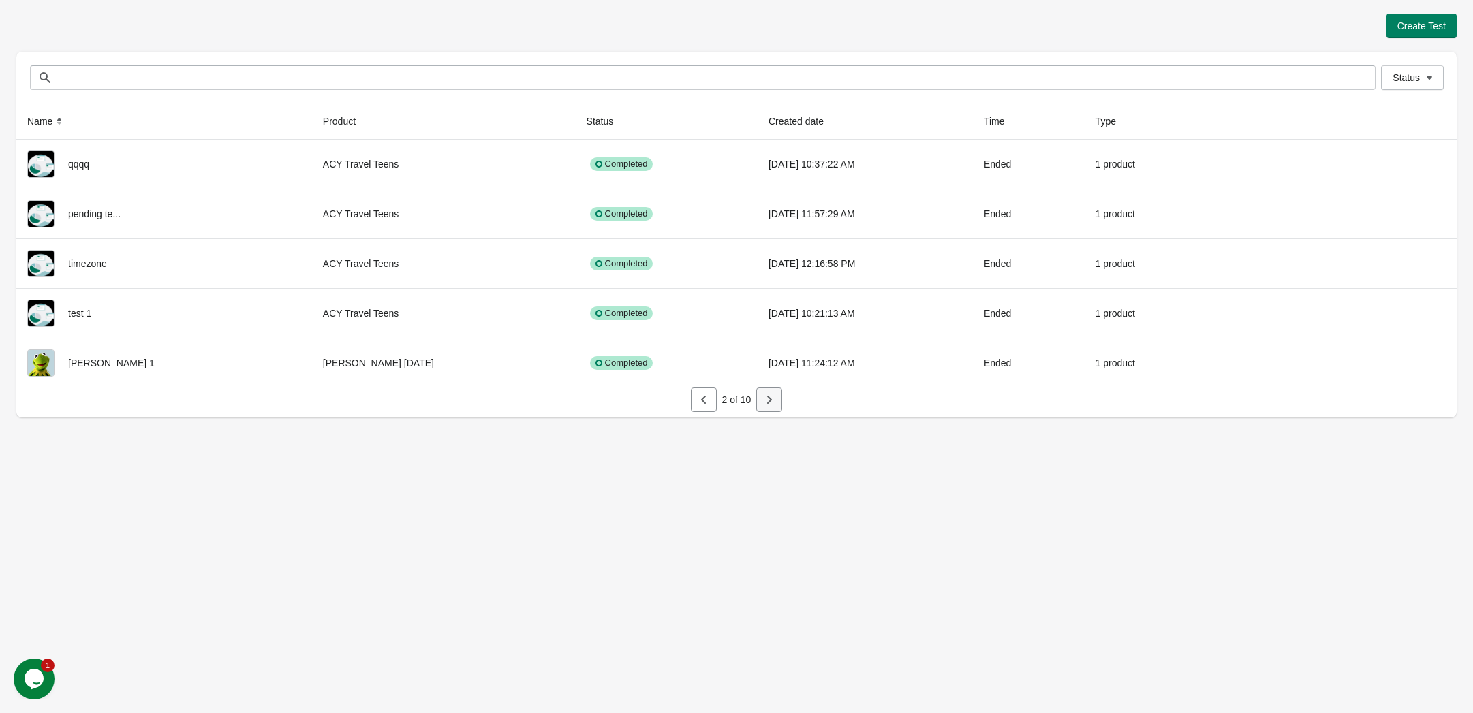
click at [769, 405] on icon "button" at bounding box center [769, 400] width 14 height 14
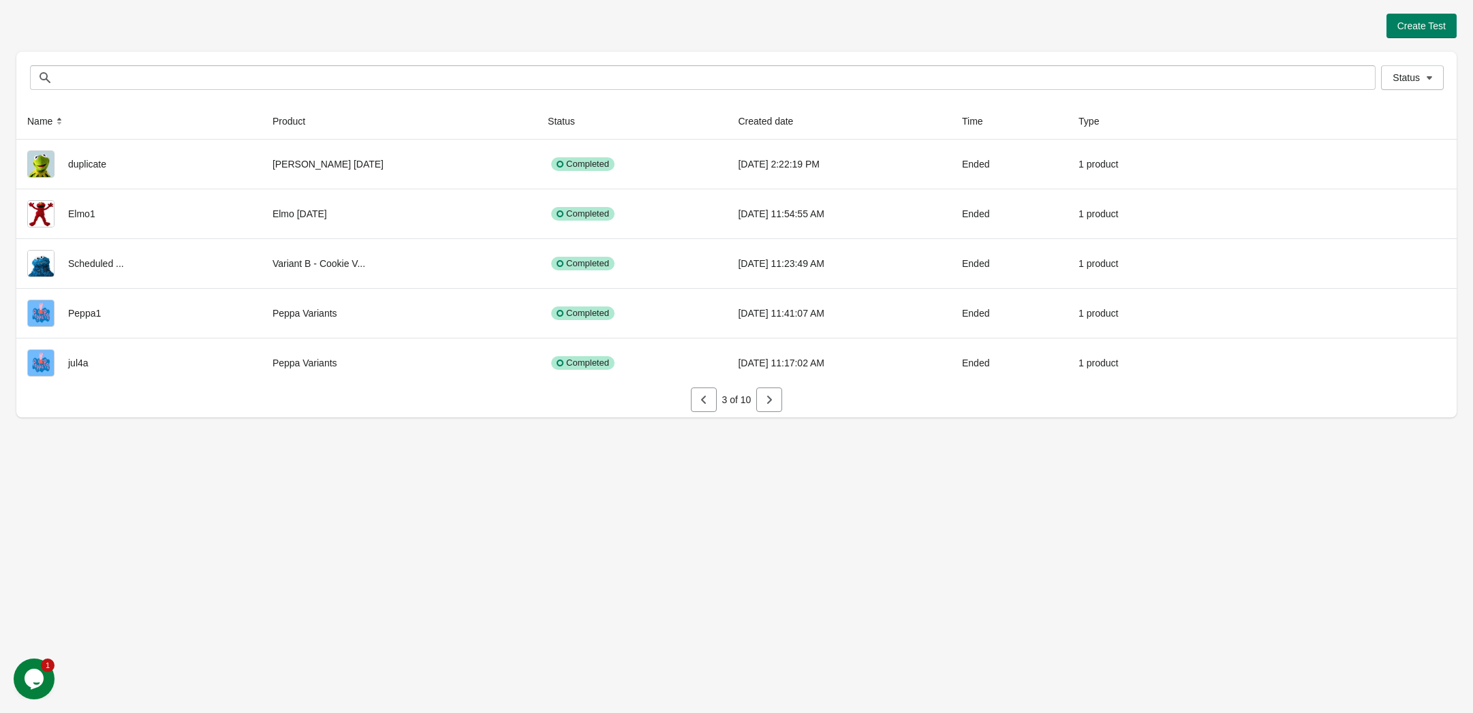
click at [785, 402] on div "3 of 10" at bounding box center [730, 394] width 1451 height 35
click at [775, 405] on icon "button" at bounding box center [769, 400] width 14 height 14
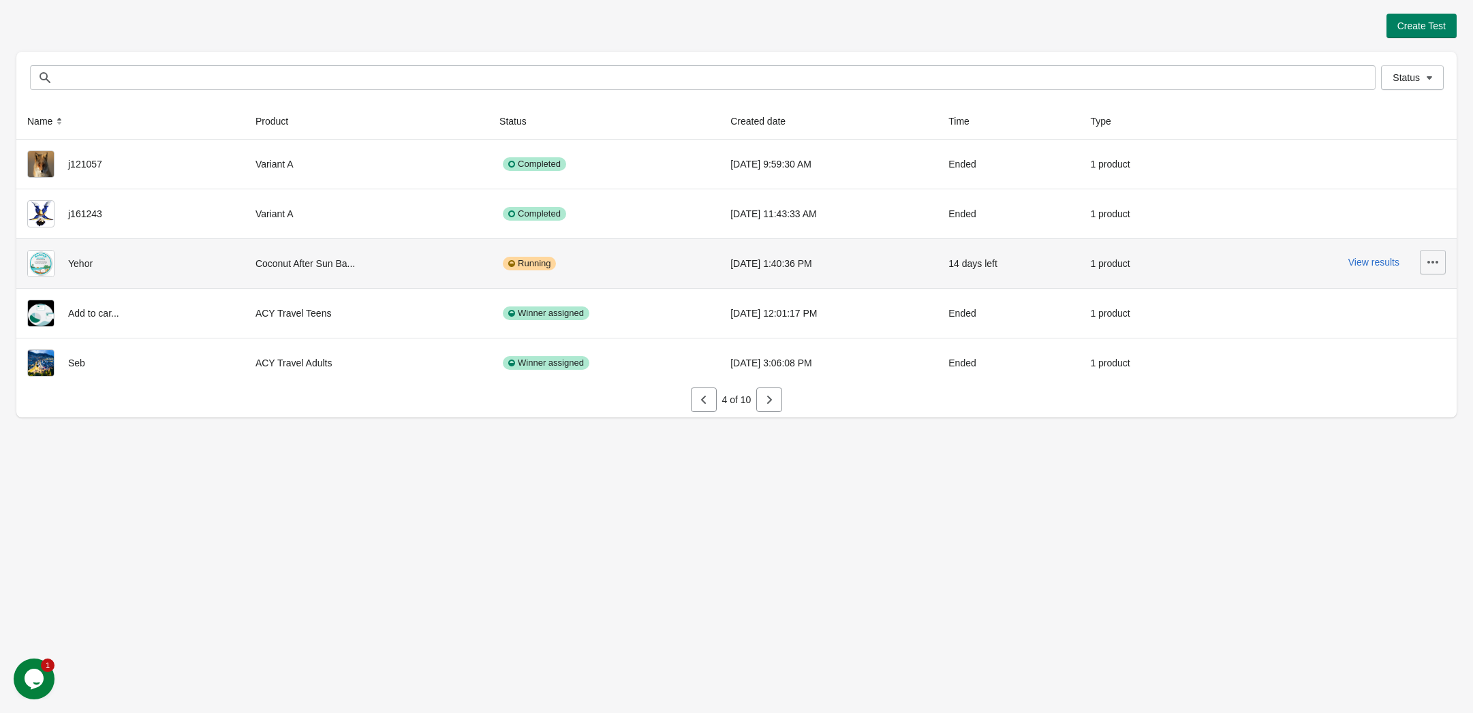
click at [1436, 262] on icon "button" at bounding box center [1432, 262] width 11 height 3
click at [1405, 379] on span "Finish" at bounding box center [1394, 383] width 81 height 14
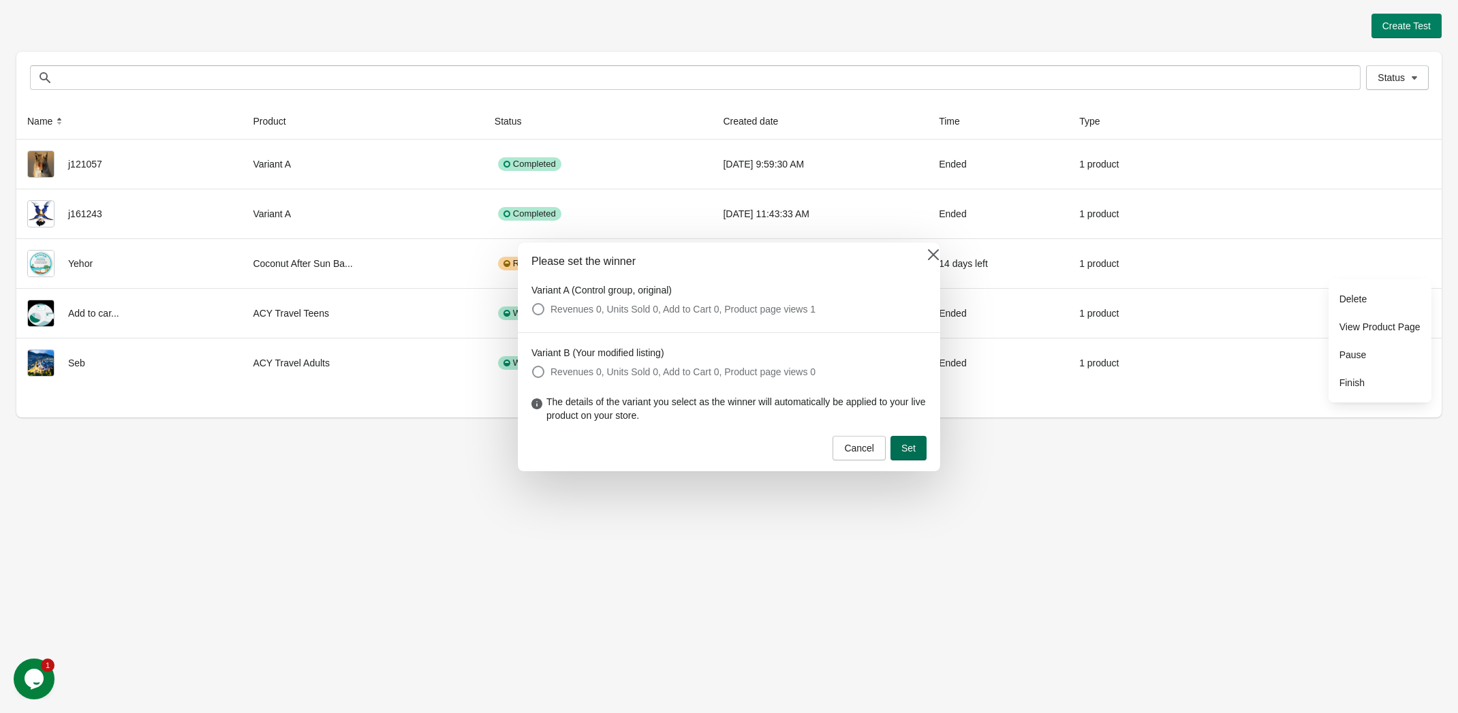
click at [911, 451] on span "Set" at bounding box center [908, 448] width 14 height 11
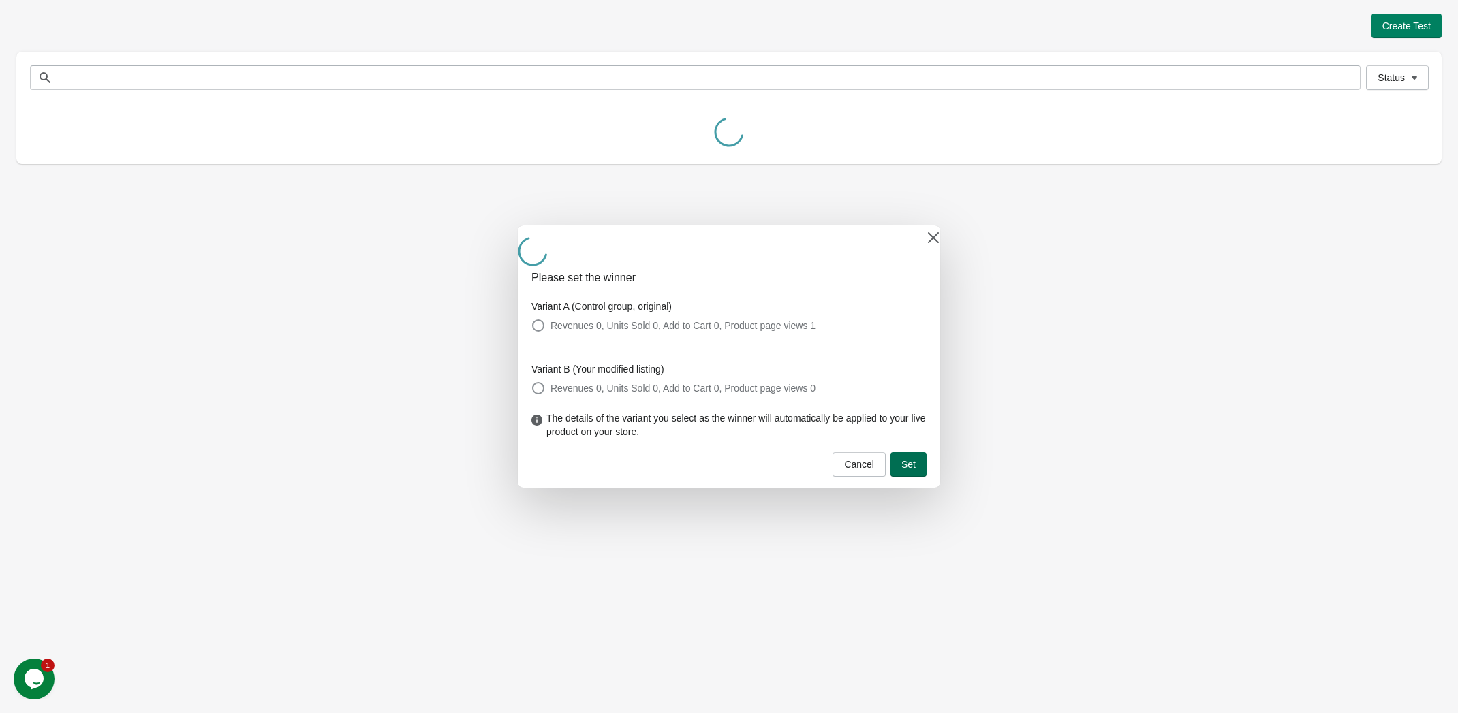
click at [914, 467] on span "Set" at bounding box center [908, 464] width 14 height 11
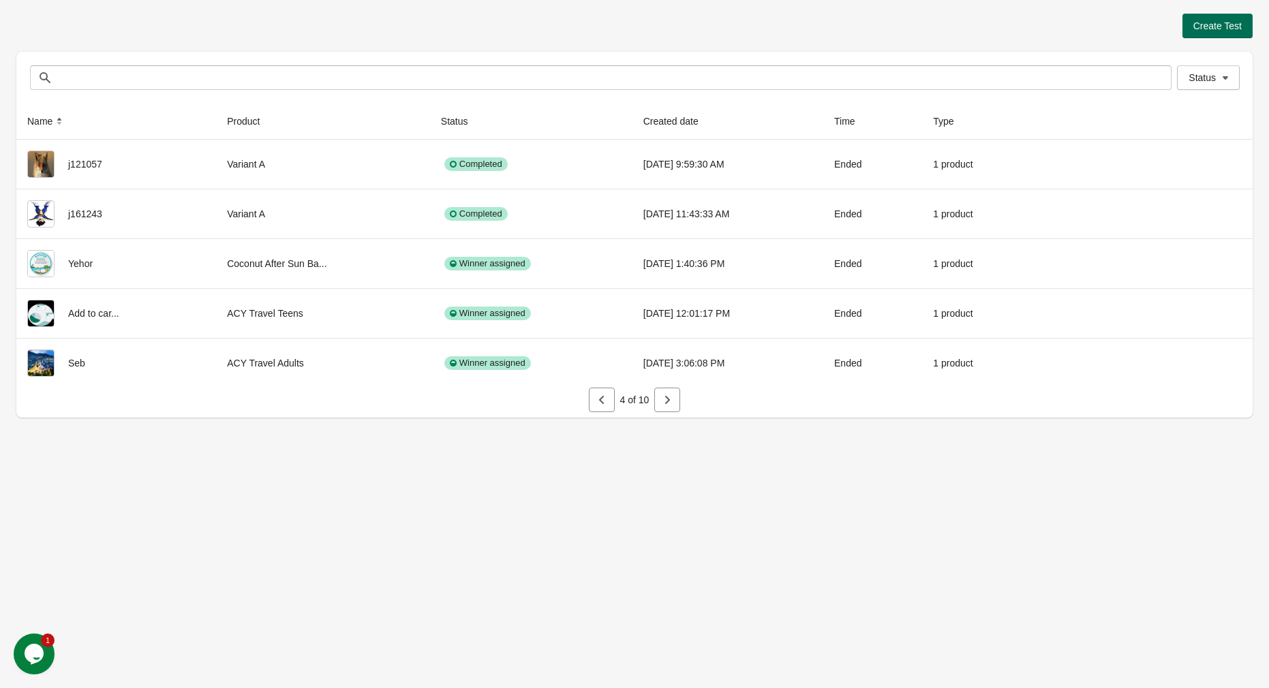
click at [1187, 29] on button "Create Test" at bounding box center [1217, 26] width 70 height 25
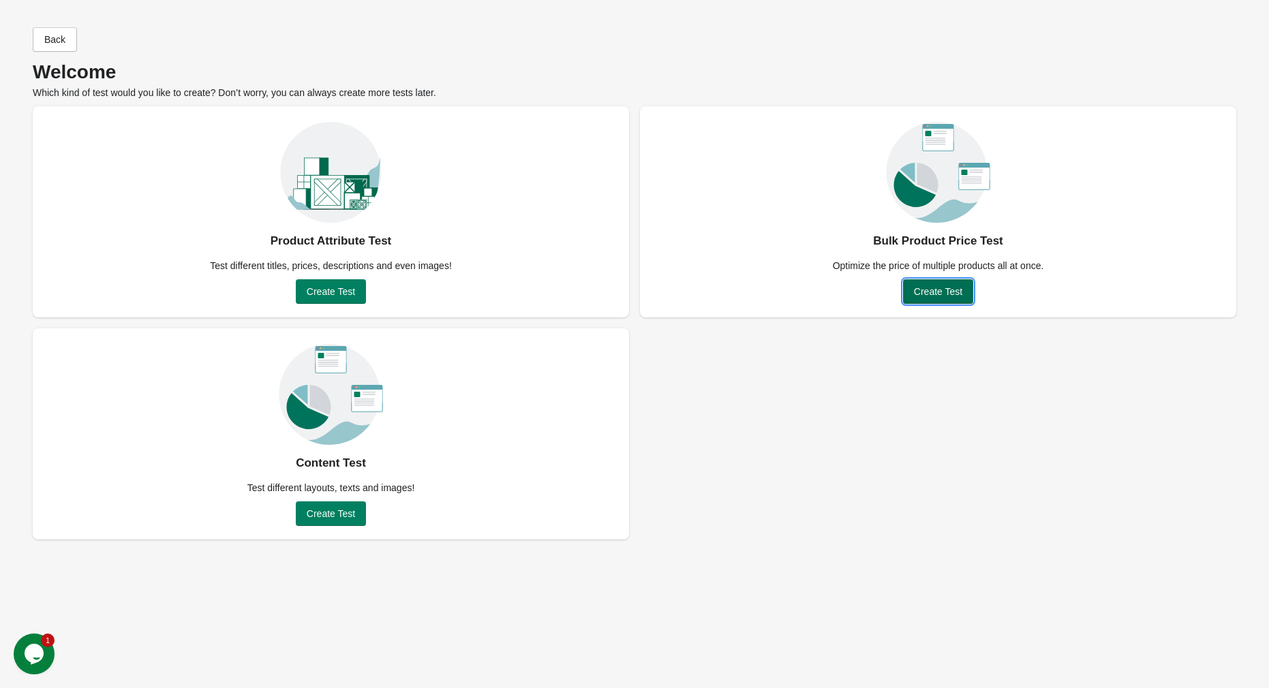
click at [944, 287] on span "Create Test" at bounding box center [938, 291] width 48 height 11
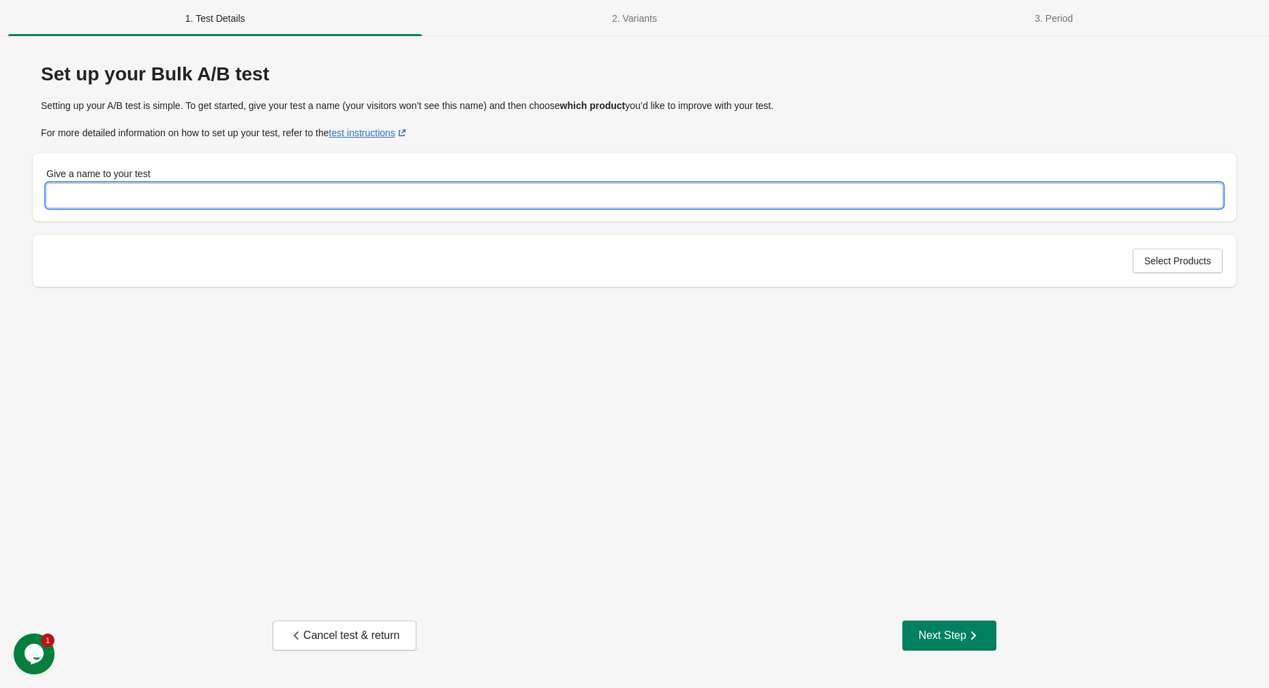
click at [153, 196] on input "Give a name to your test" at bounding box center [634, 195] width 1176 height 25
click at [186, 206] on input "Give a name to your test" at bounding box center [634, 195] width 1176 height 25
type input "*******"
click at [1188, 264] on span "Select Products" at bounding box center [1177, 260] width 67 height 11
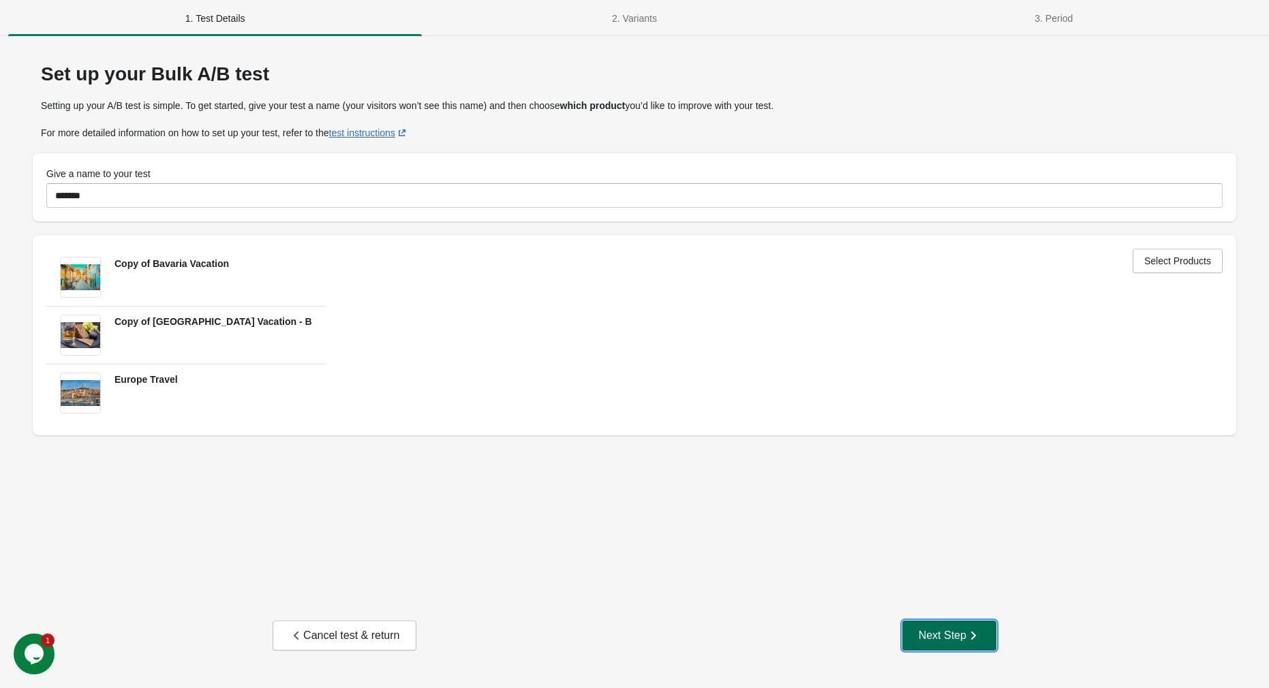
click at [916, 628] on button "Next Step" at bounding box center [949, 636] width 94 height 30
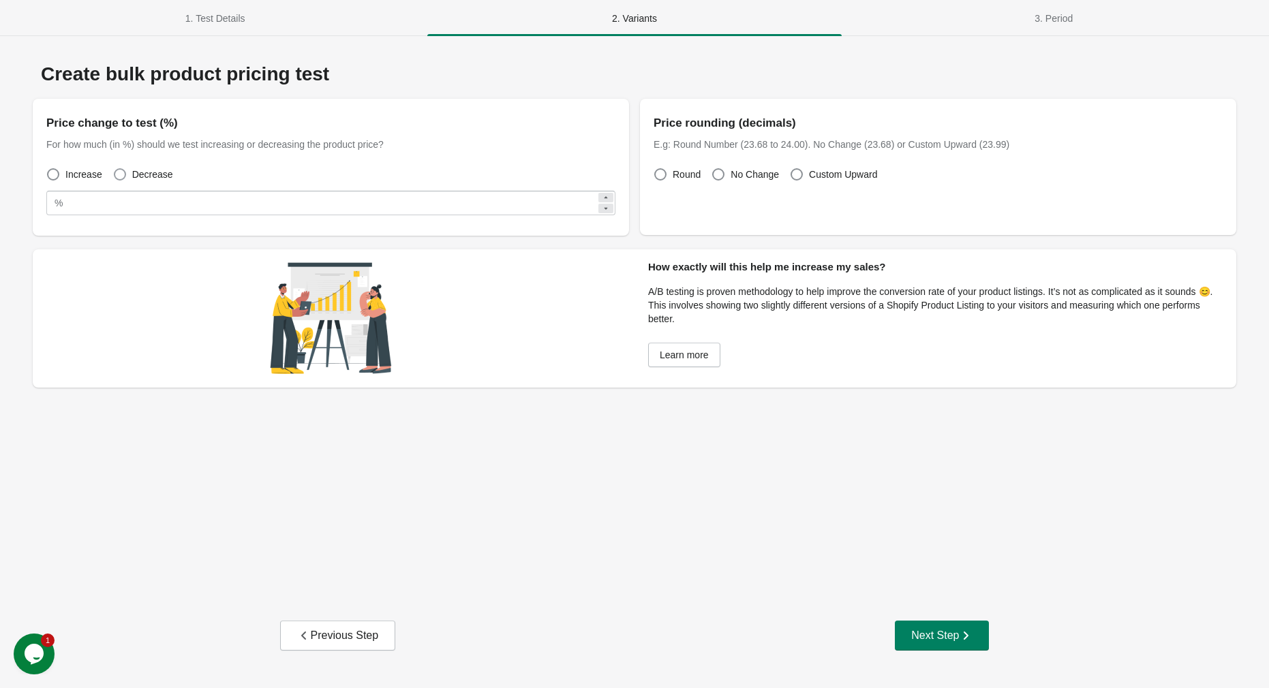
click at [122, 176] on span at bounding box center [120, 174] width 12 height 12
click at [901, 635] on button "Next Step" at bounding box center [942, 636] width 94 height 30
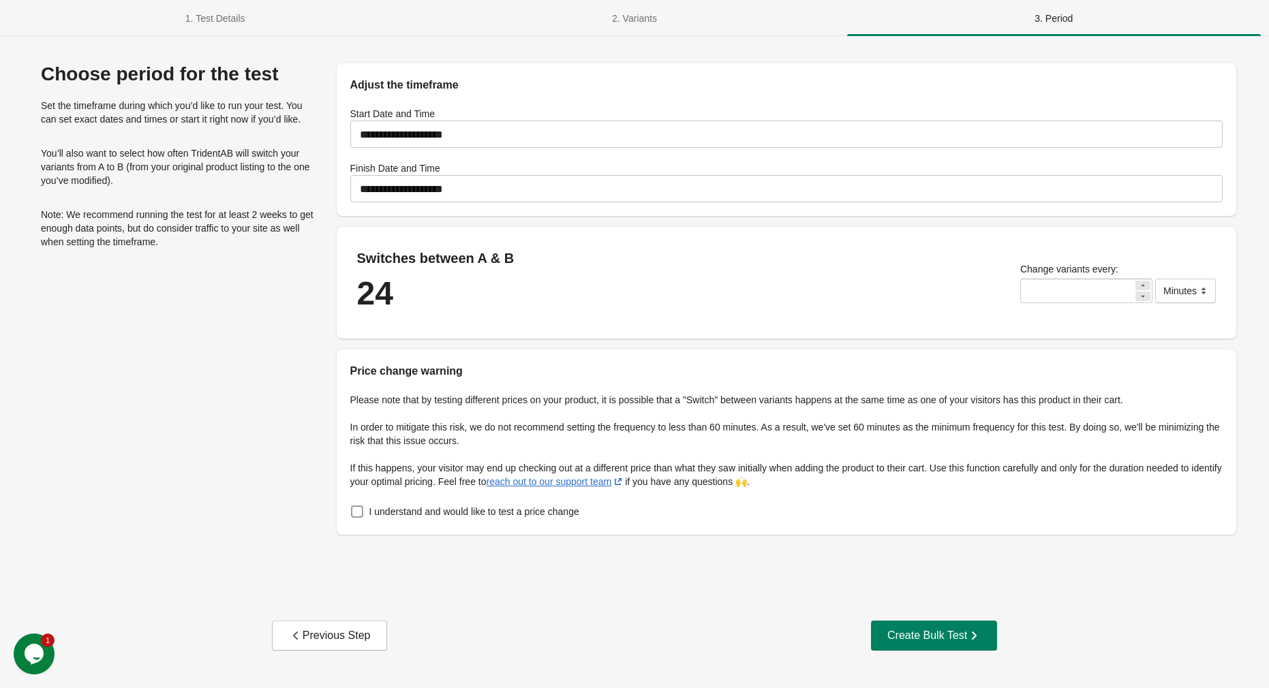
click at [356, 511] on span at bounding box center [357, 512] width 12 height 12
click at [937, 641] on div "Create Bulk Test" at bounding box center [933, 636] width 93 height 14
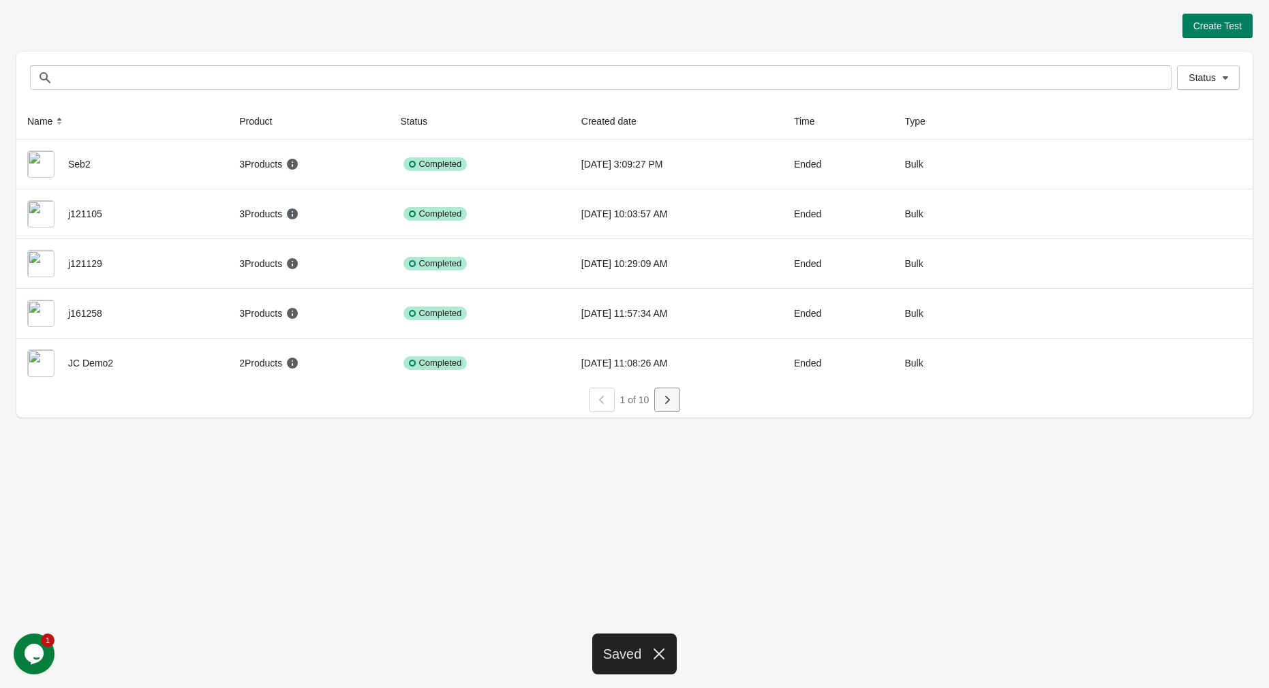
click at [677, 405] on button "button" at bounding box center [667, 400] width 26 height 25
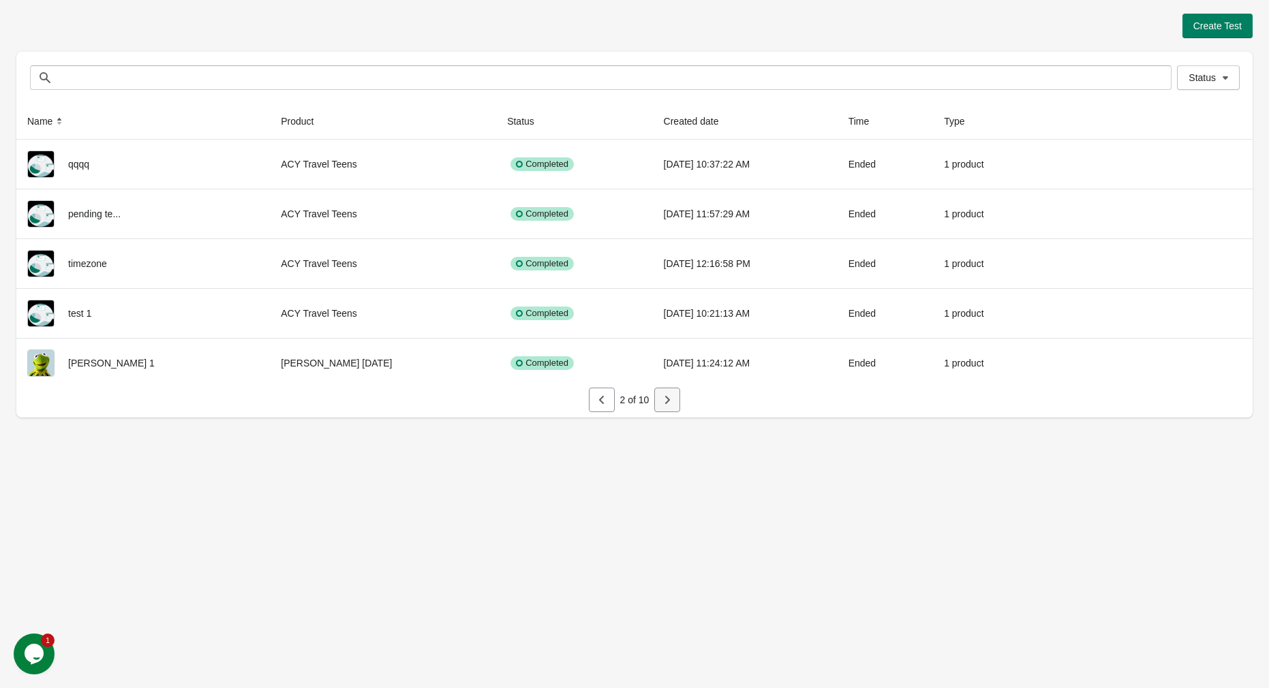
click at [658, 401] on button "button" at bounding box center [667, 400] width 26 height 25
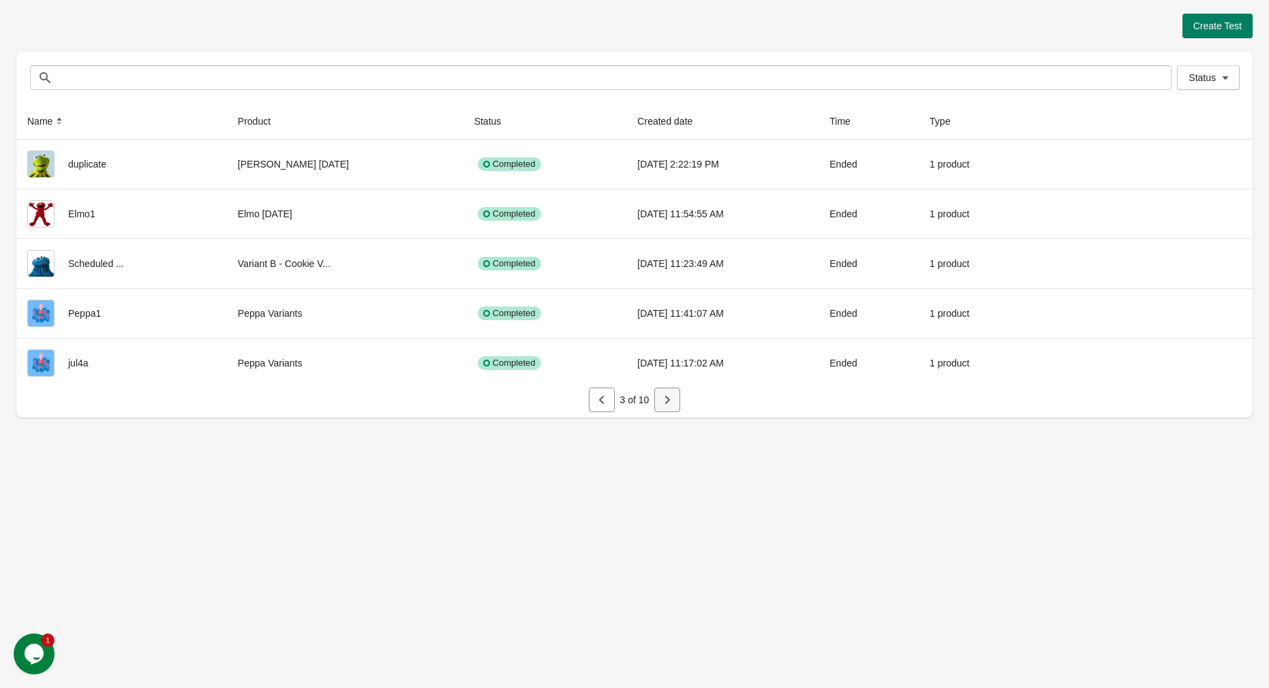
click at [658, 401] on button "button" at bounding box center [667, 400] width 26 height 25
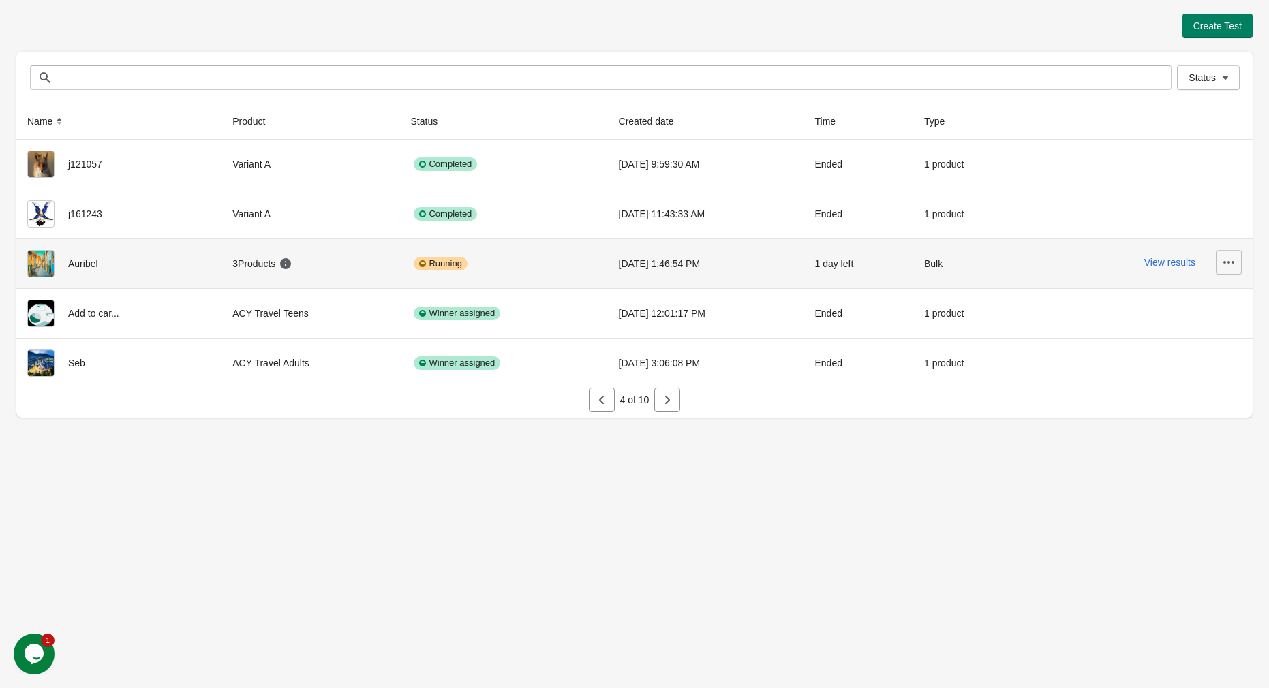
click at [1225, 261] on icon "button" at bounding box center [1229, 262] width 14 height 14
click at [1164, 268] on button "View results" at bounding box center [1169, 262] width 51 height 11
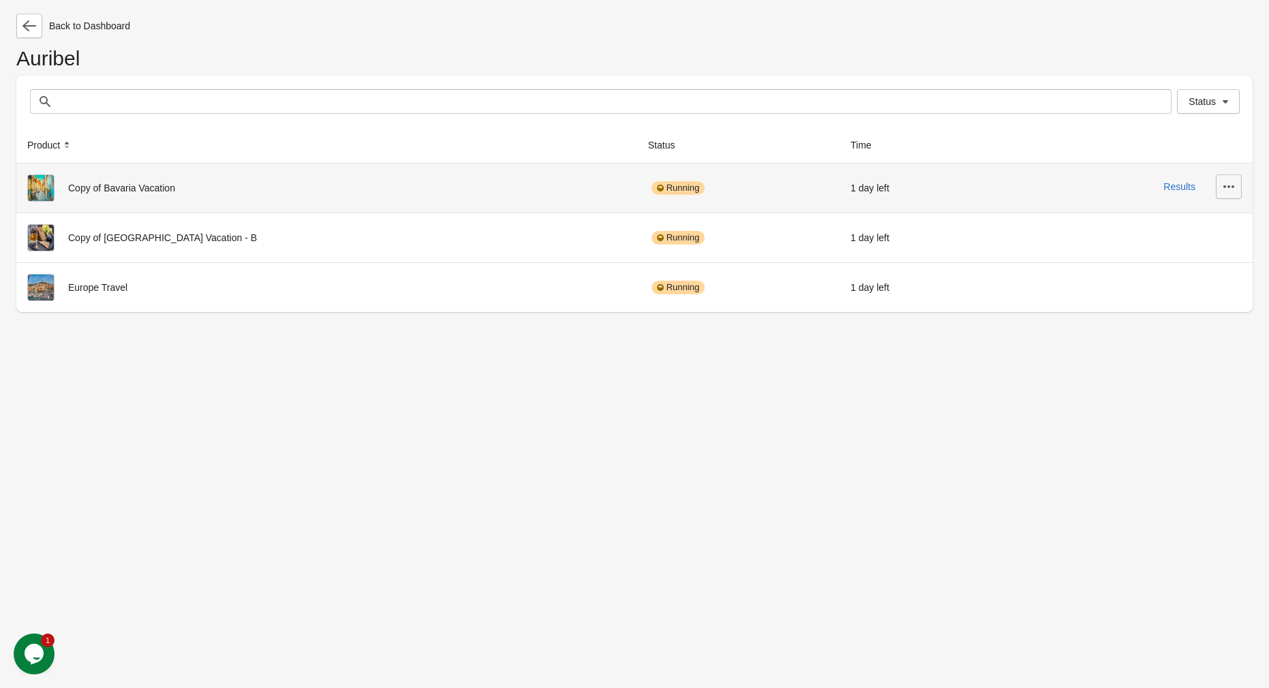
click at [1226, 189] on icon "button" at bounding box center [1229, 187] width 14 height 14
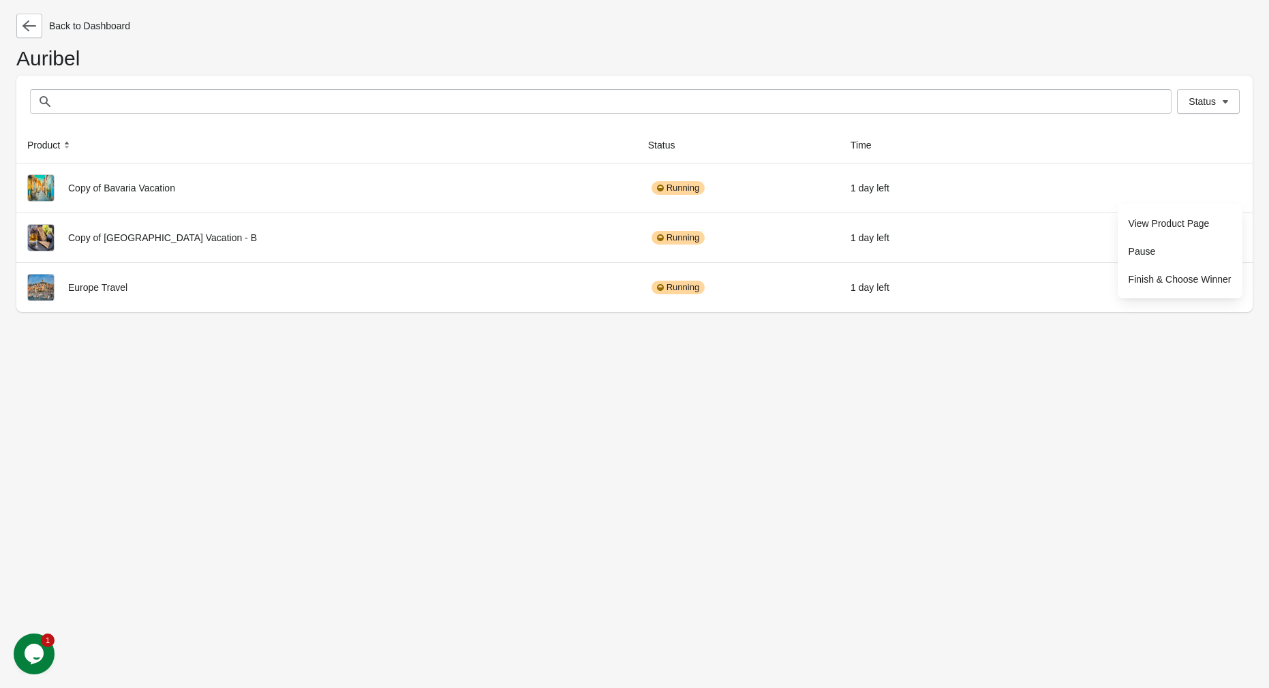
click at [1122, 363] on div "Back to Dashboard Auribel Status Status Product Status Time Copy of Bavaria Vac…" at bounding box center [634, 344] width 1269 height 688
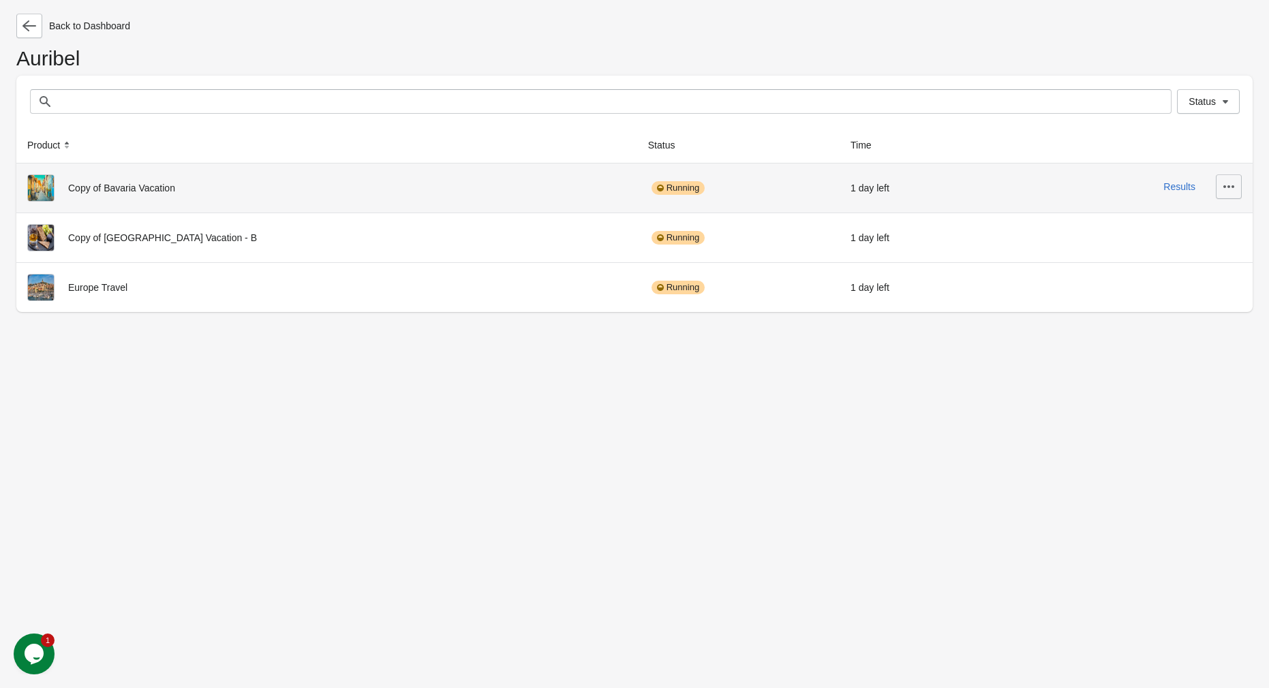
click at [1225, 185] on icon "button" at bounding box center [1229, 187] width 14 height 14
click at [1214, 230] on span "View Product Page" at bounding box center [1179, 224] width 103 height 14
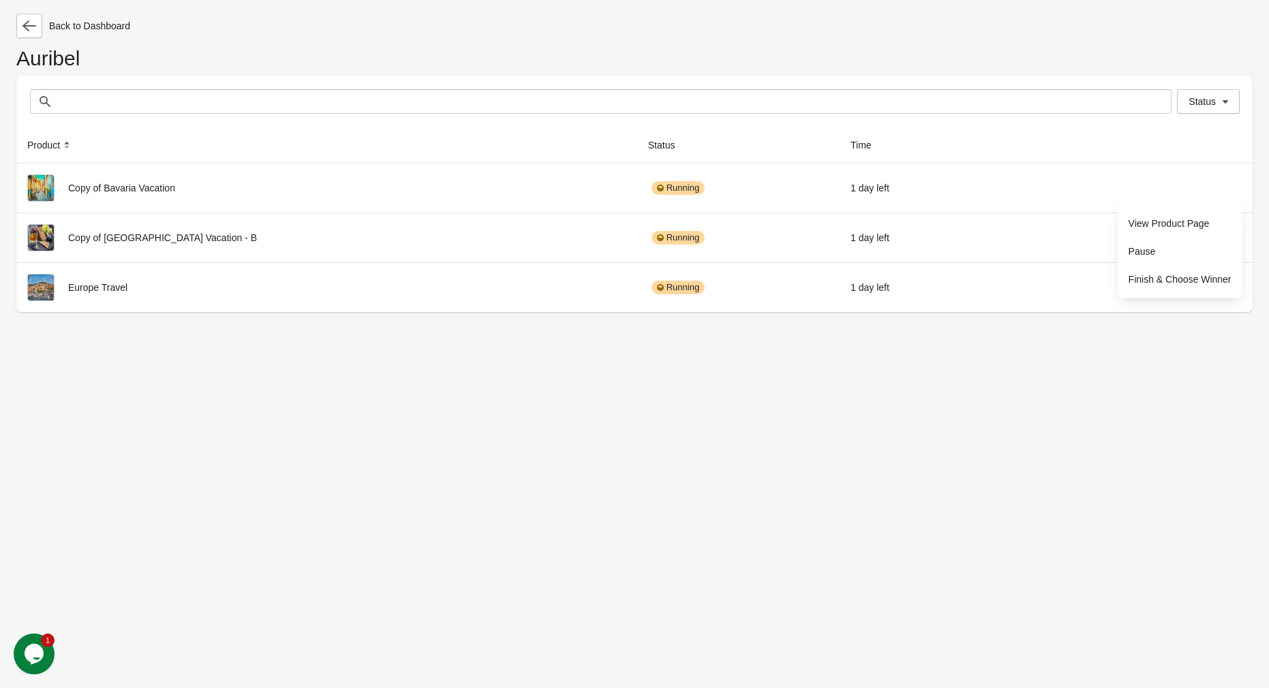
click at [1160, 471] on div "Back to Dashboard Auribel Status Status Product Status Time Copy of Bavaria Vac…" at bounding box center [634, 344] width 1269 height 688
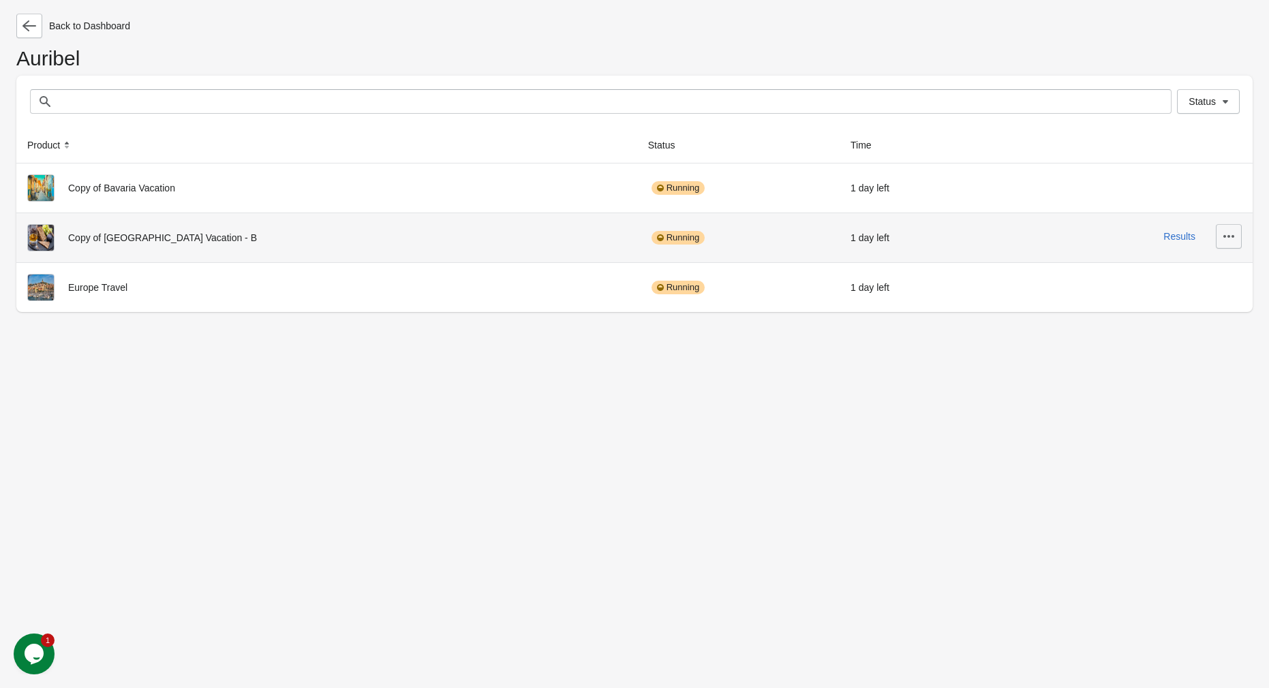
click at [1231, 236] on icon "button" at bounding box center [1229, 237] width 14 height 14
click at [1204, 277] on span "View Product Page" at bounding box center [1179, 273] width 103 height 14
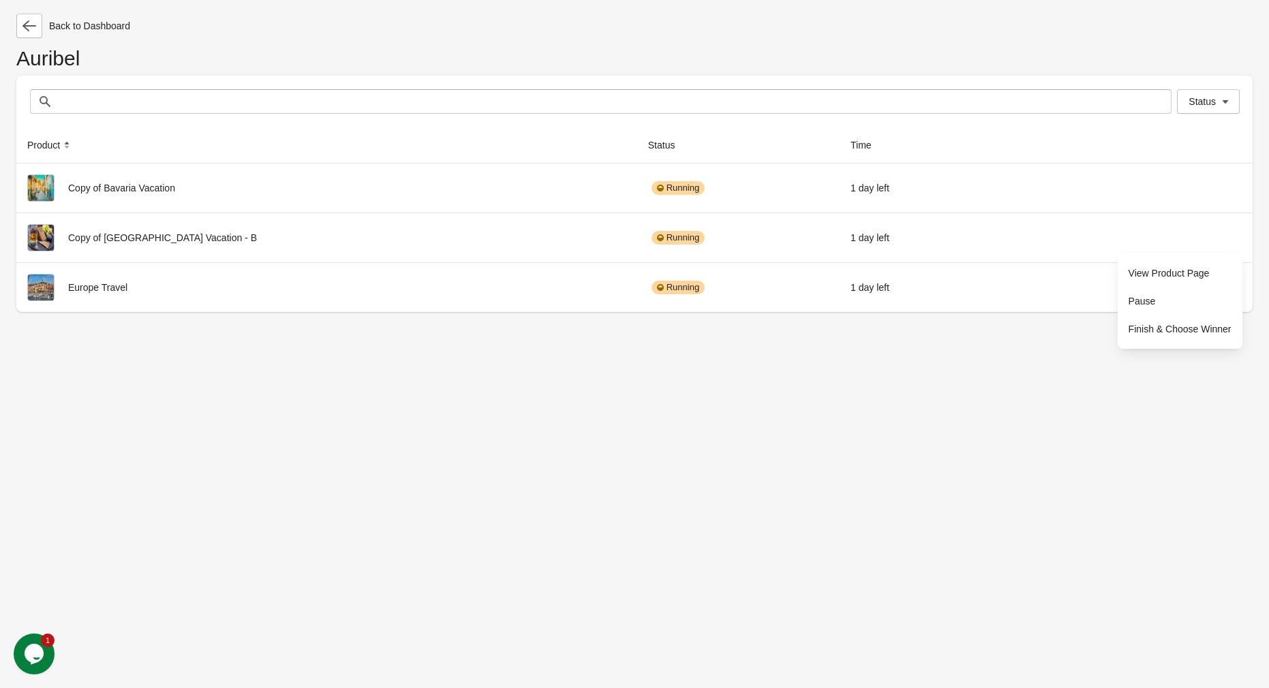
click at [992, 484] on div "Back to Dashboard Auribel Status Status Product Status Time Copy of Bavaria Vac…" at bounding box center [634, 344] width 1269 height 688
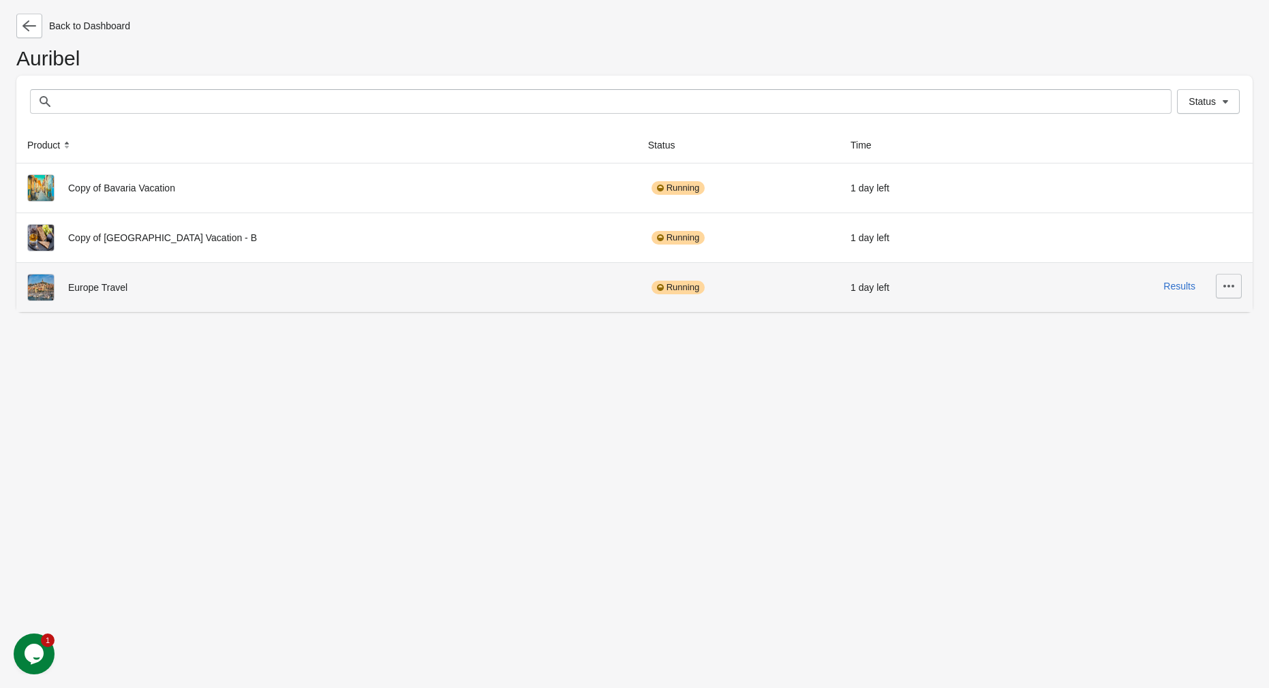
click at [1222, 287] on icon "button" at bounding box center [1229, 286] width 14 height 14
click at [1187, 330] on button "View Product Page" at bounding box center [1180, 323] width 114 height 28
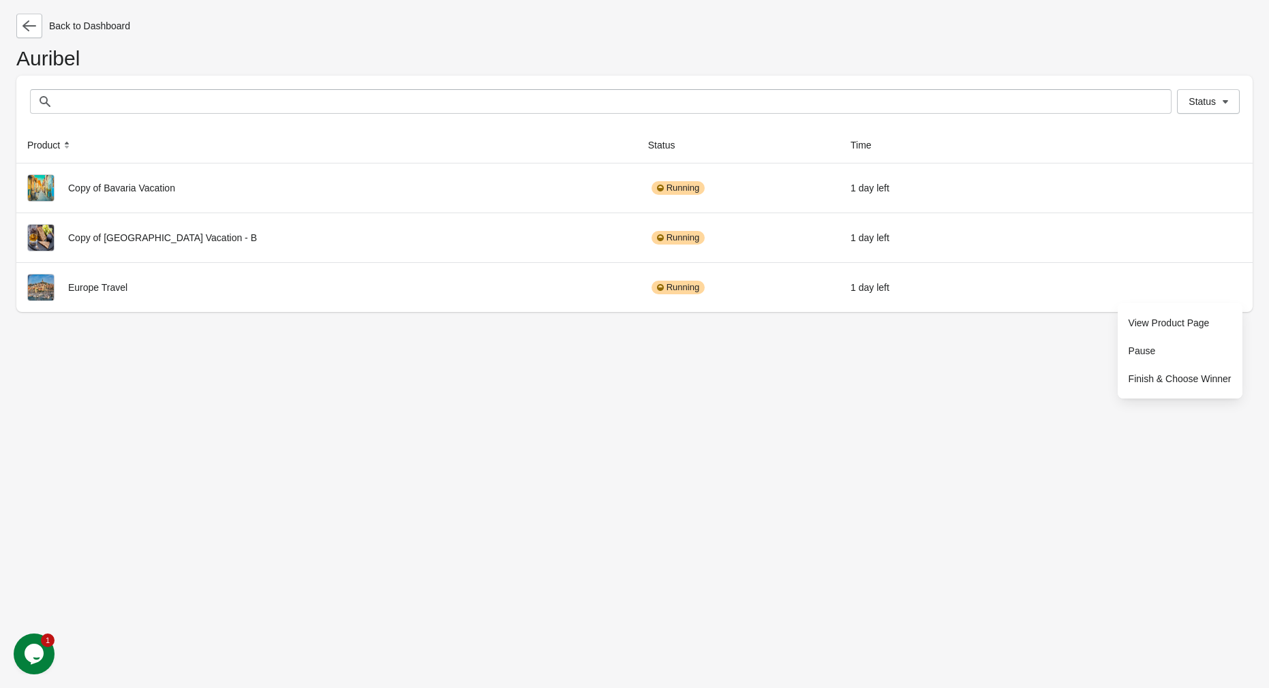
click at [897, 503] on div "Back to Dashboard Auribel Status Status Product Status Time Copy of Bavaria Vac…" at bounding box center [634, 344] width 1269 height 688
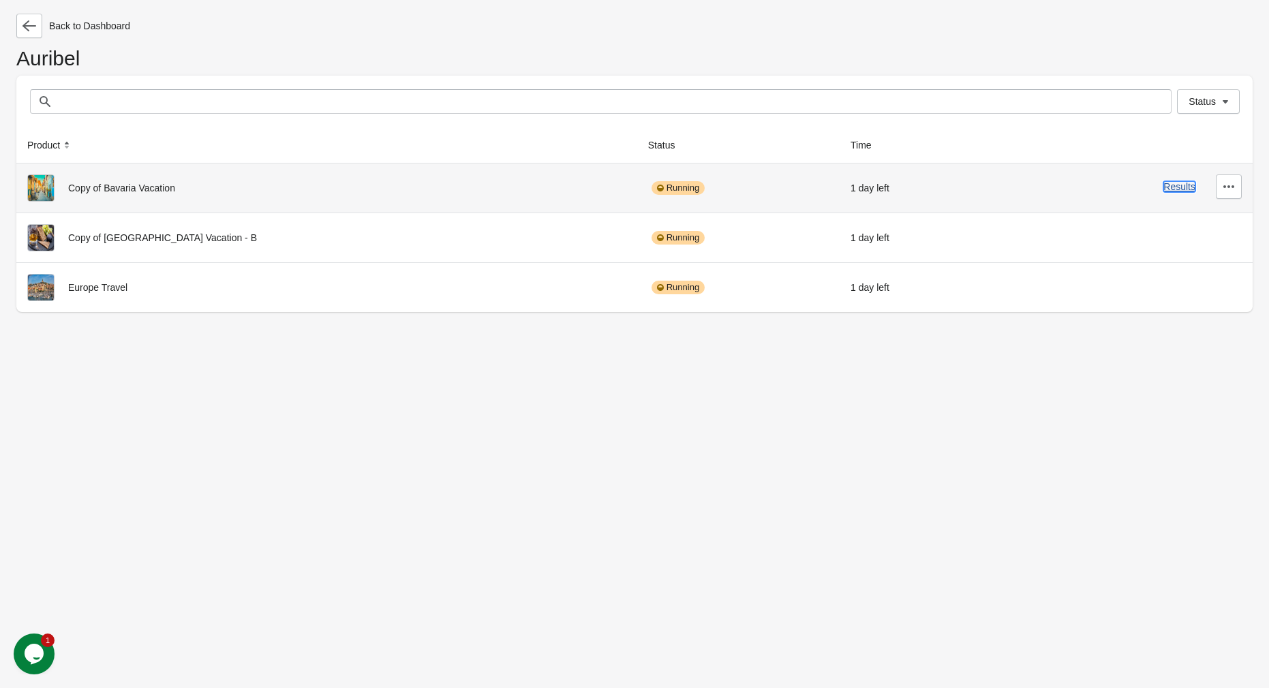
click at [1181, 189] on button "Results" at bounding box center [1179, 186] width 32 height 11
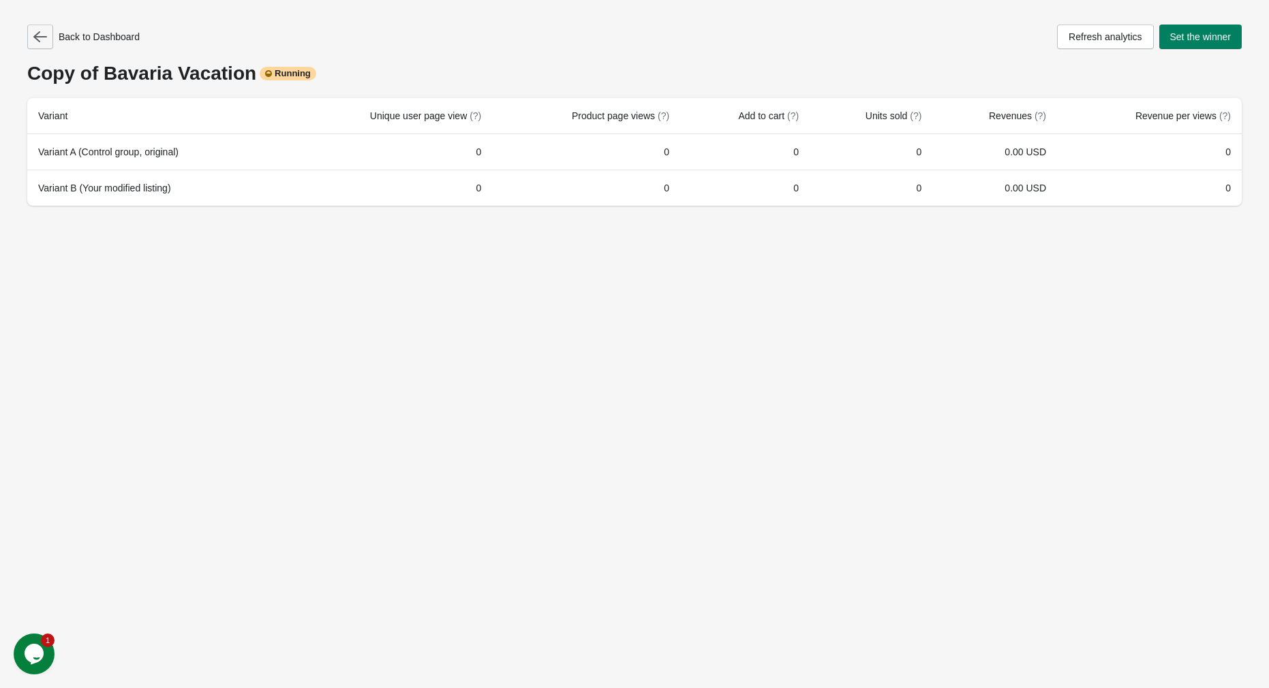
click at [32, 36] on button "button" at bounding box center [40, 37] width 26 height 25
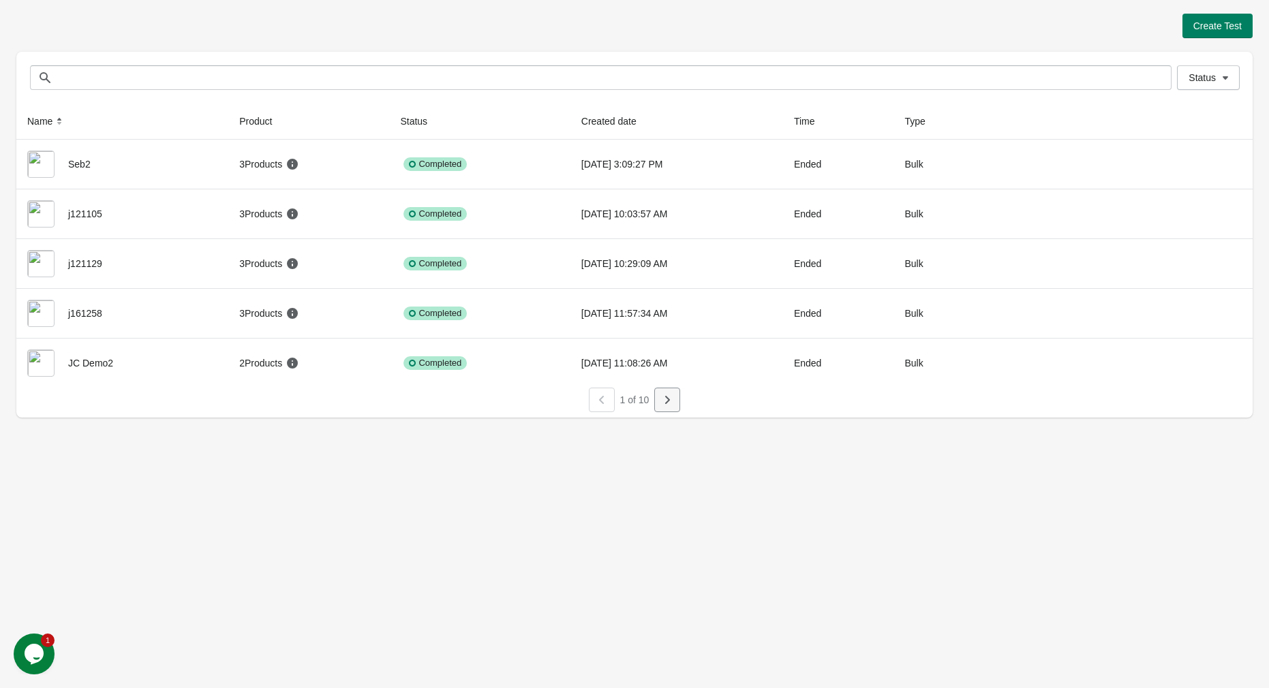
click at [676, 397] on button "button" at bounding box center [667, 400] width 26 height 25
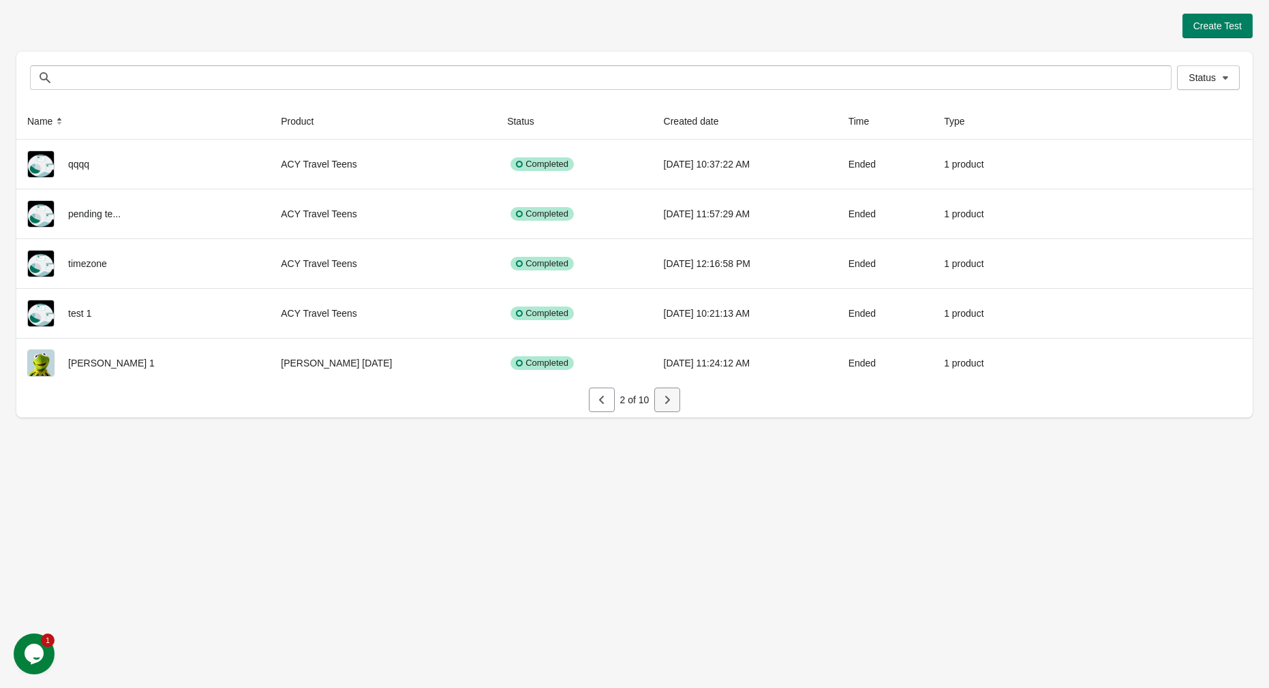
click at [664, 400] on icon "button" at bounding box center [667, 400] width 14 height 14
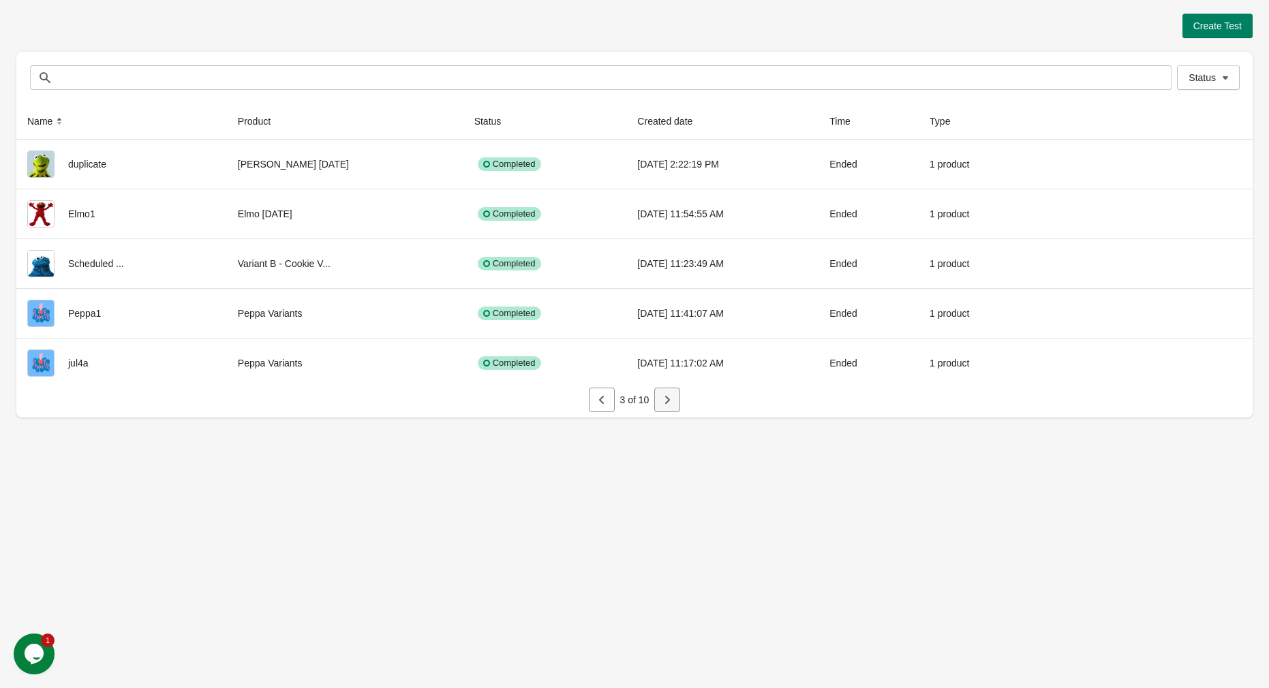
click at [664, 400] on icon "button" at bounding box center [667, 400] width 14 height 14
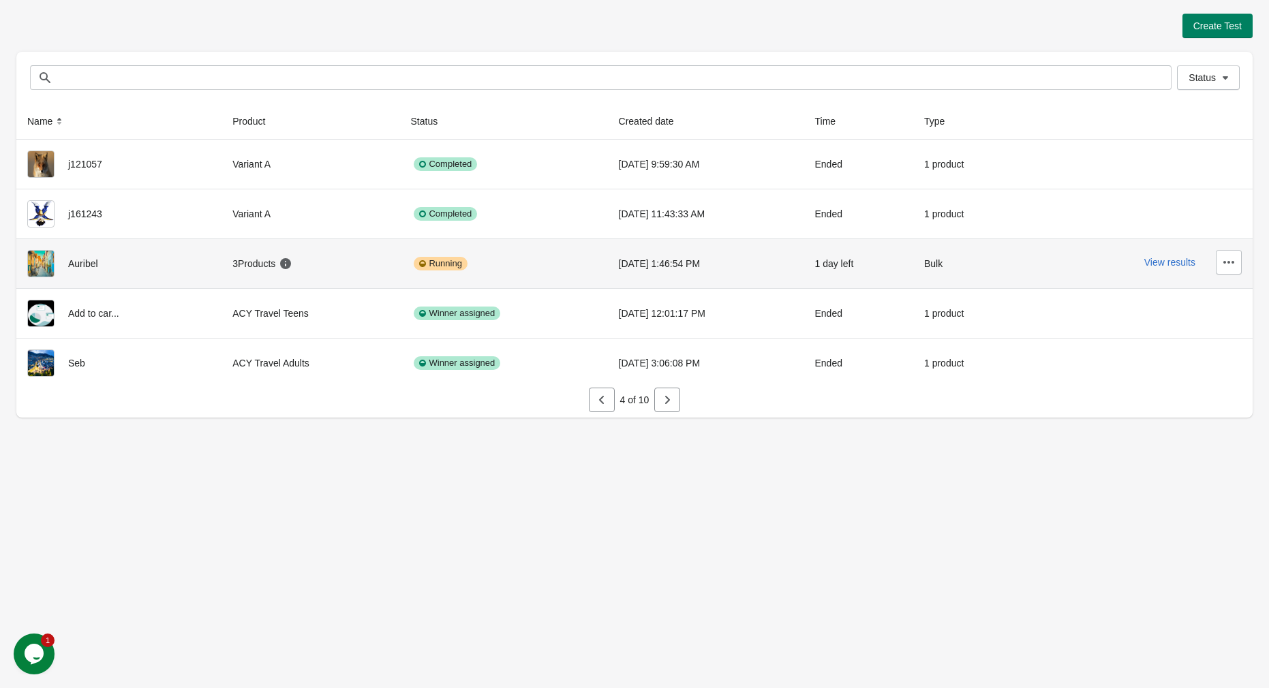
click at [1164, 274] on div "View results" at bounding box center [1138, 262] width 206 height 25
click at [1160, 268] on button "View results" at bounding box center [1169, 262] width 51 height 11
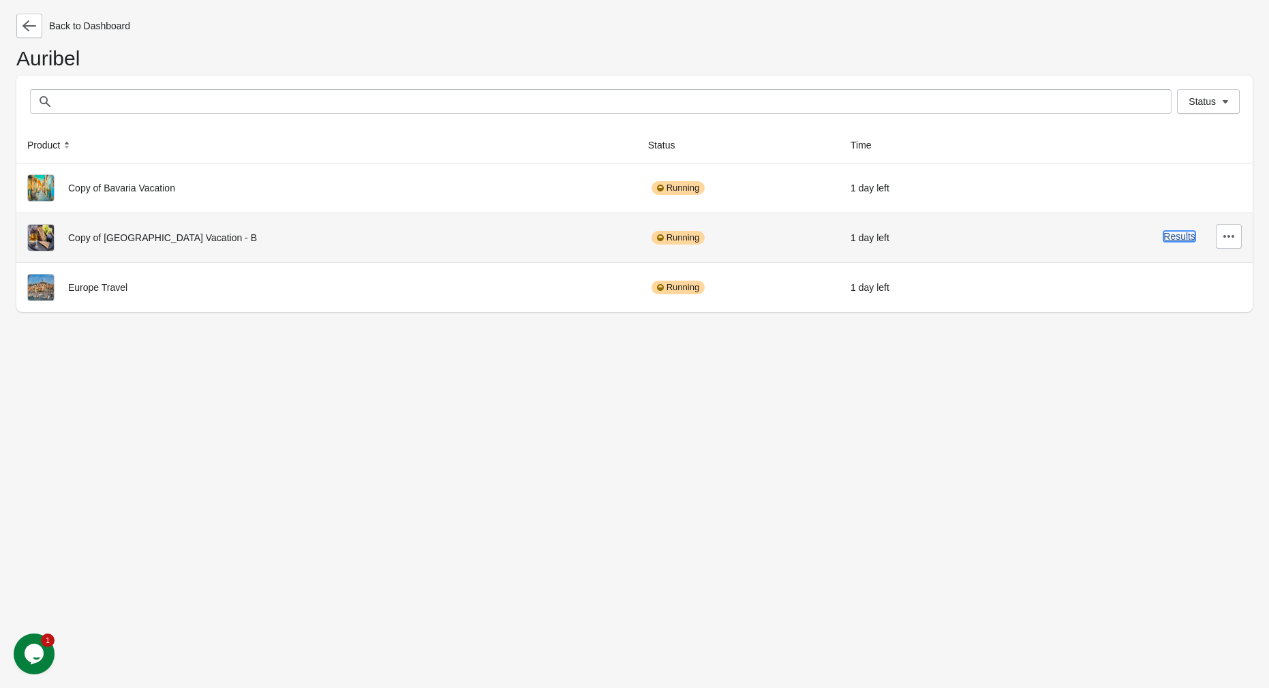
click at [1172, 239] on button "Results" at bounding box center [1179, 236] width 32 height 11
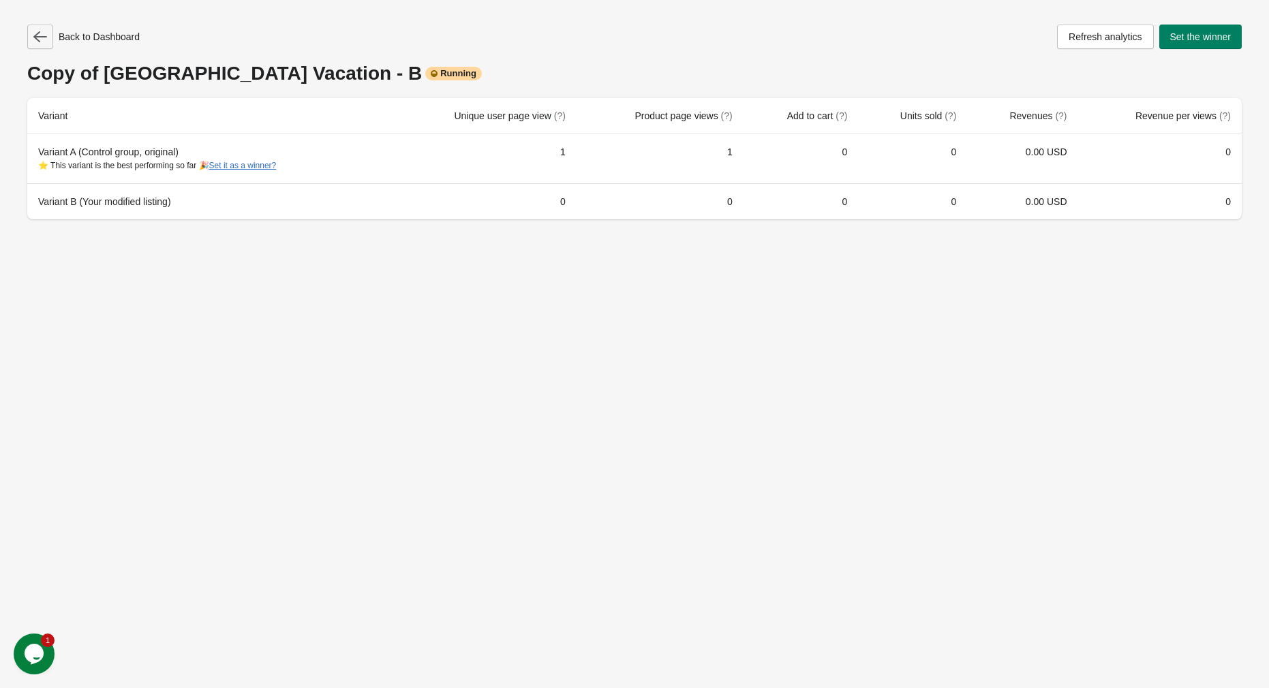
click at [40, 40] on icon "button" at bounding box center [40, 37] width 14 height 14
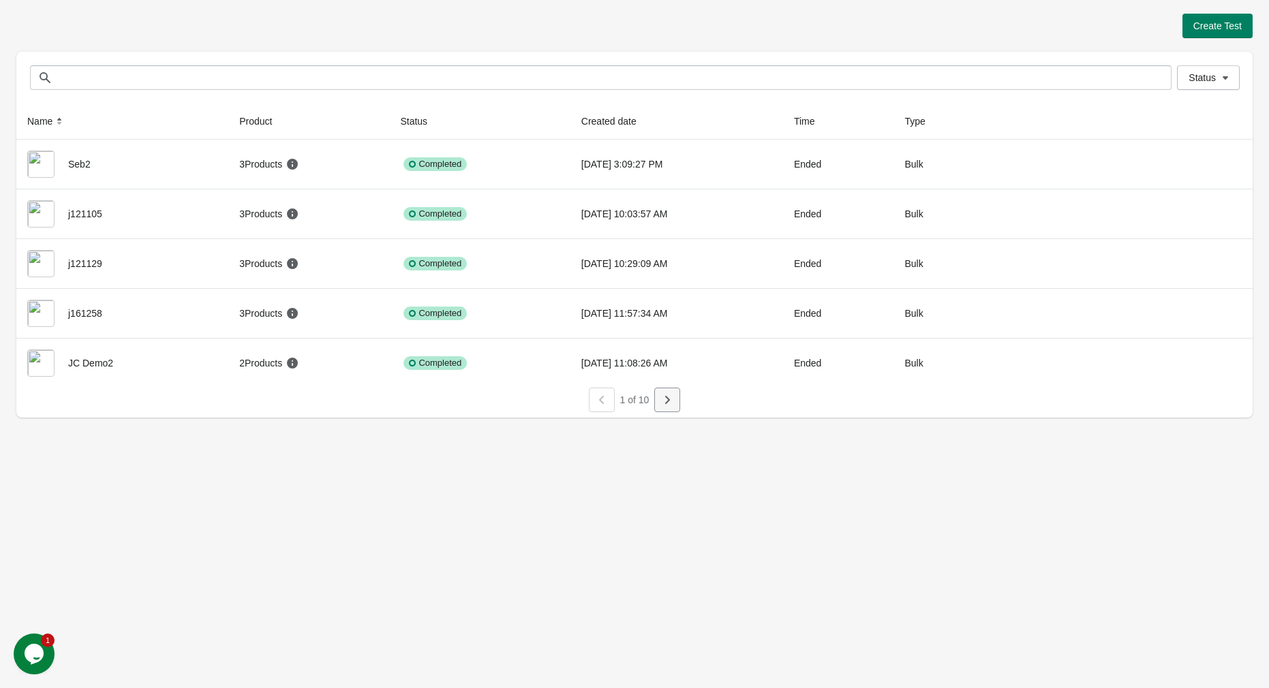
click at [660, 404] on icon "button" at bounding box center [667, 400] width 14 height 14
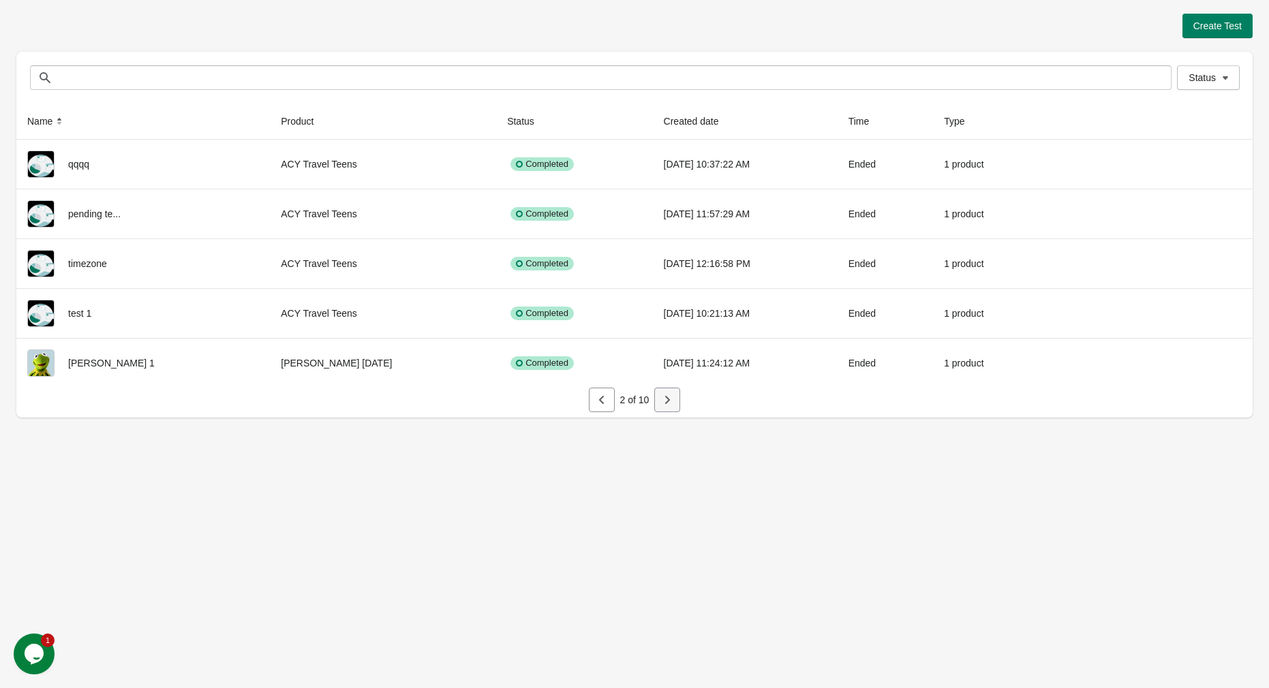
click at [660, 404] on icon "button" at bounding box center [667, 400] width 14 height 14
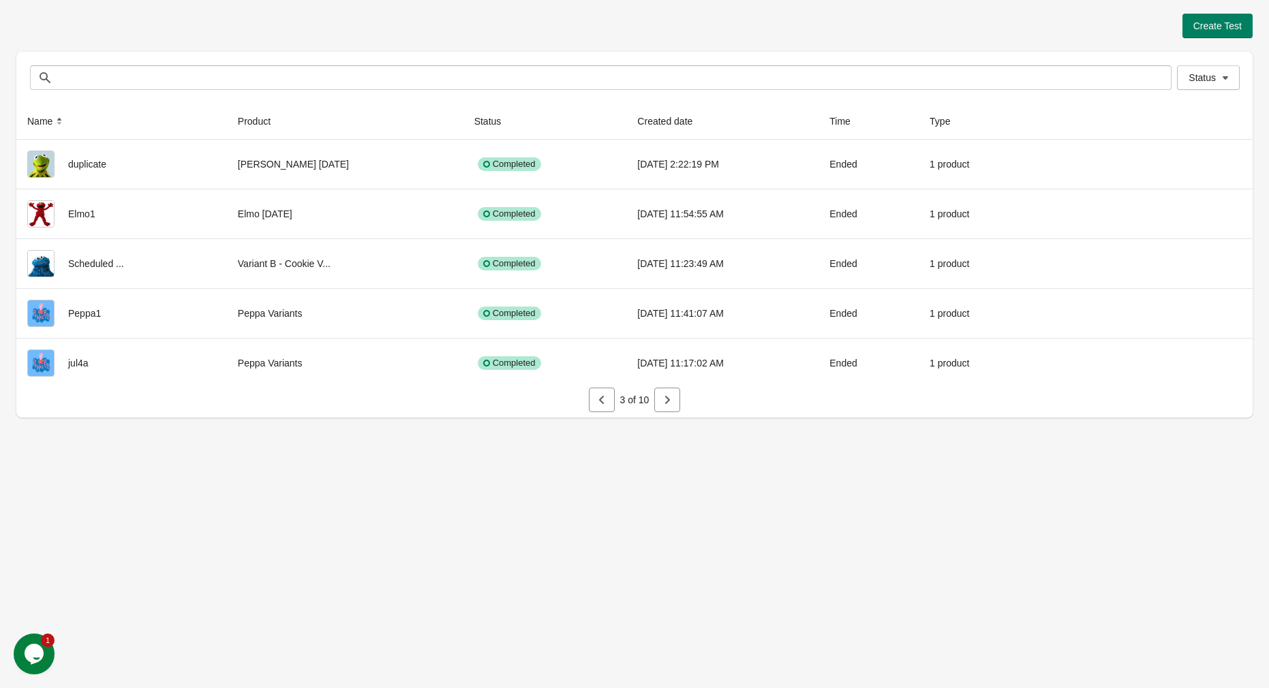
click at [660, 404] on icon "button" at bounding box center [667, 400] width 14 height 14
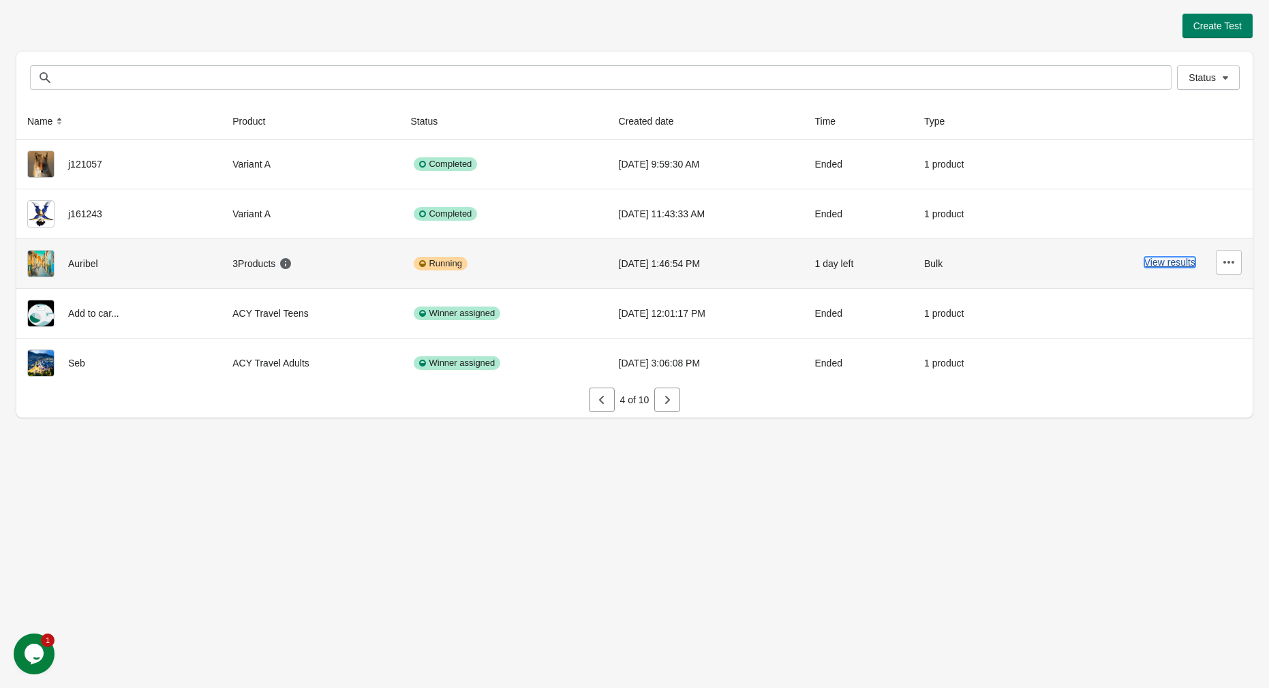
click at [1166, 264] on button "View results" at bounding box center [1169, 262] width 51 height 11
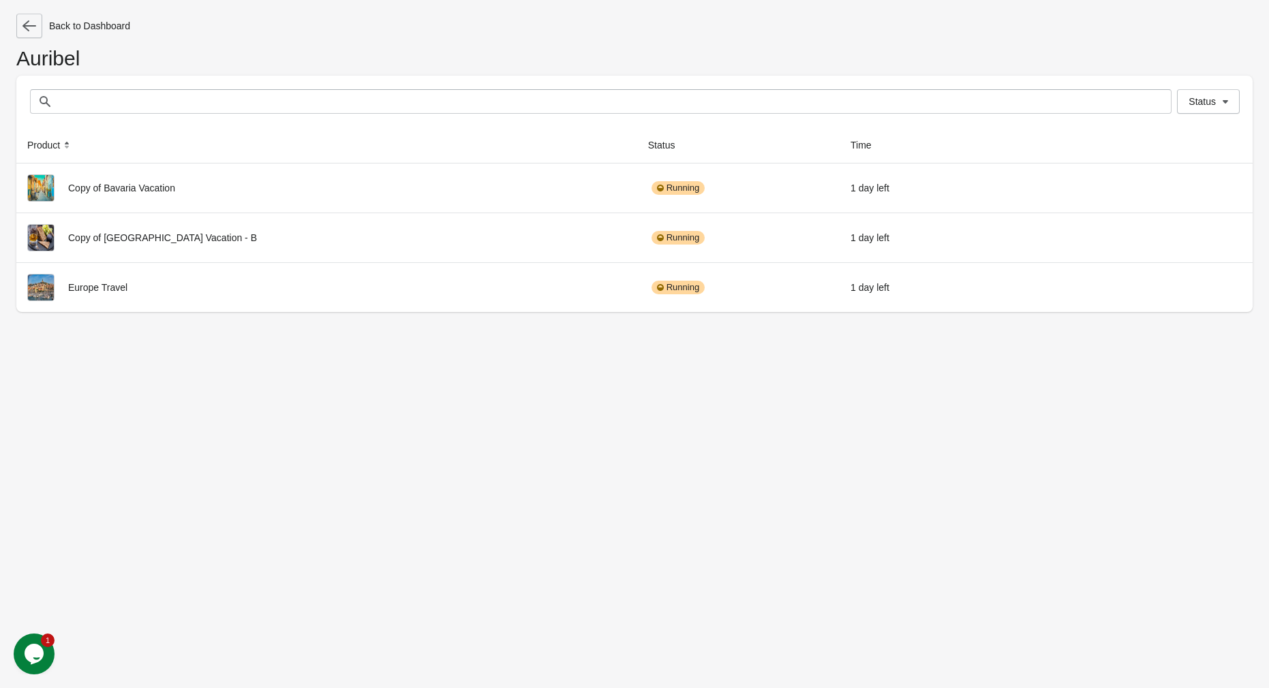
click at [29, 37] on button "button" at bounding box center [29, 26] width 26 height 25
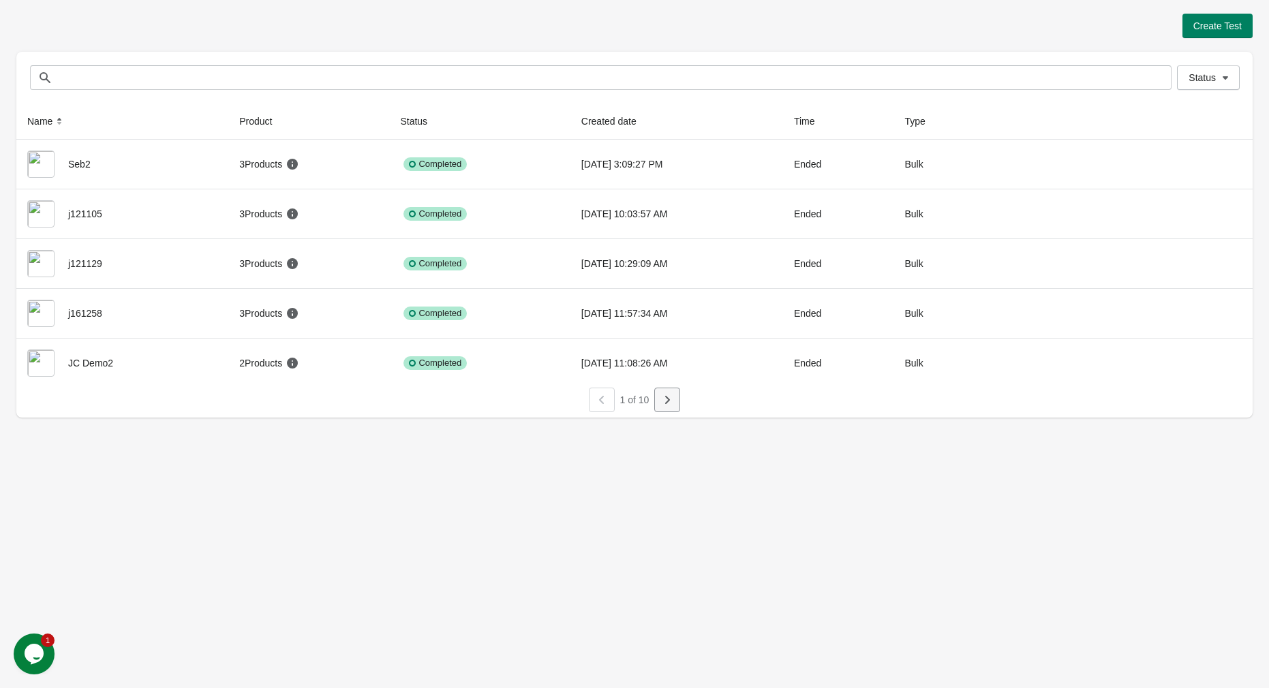
click at [664, 405] on icon "button" at bounding box center [667, 400] width 14 height 14
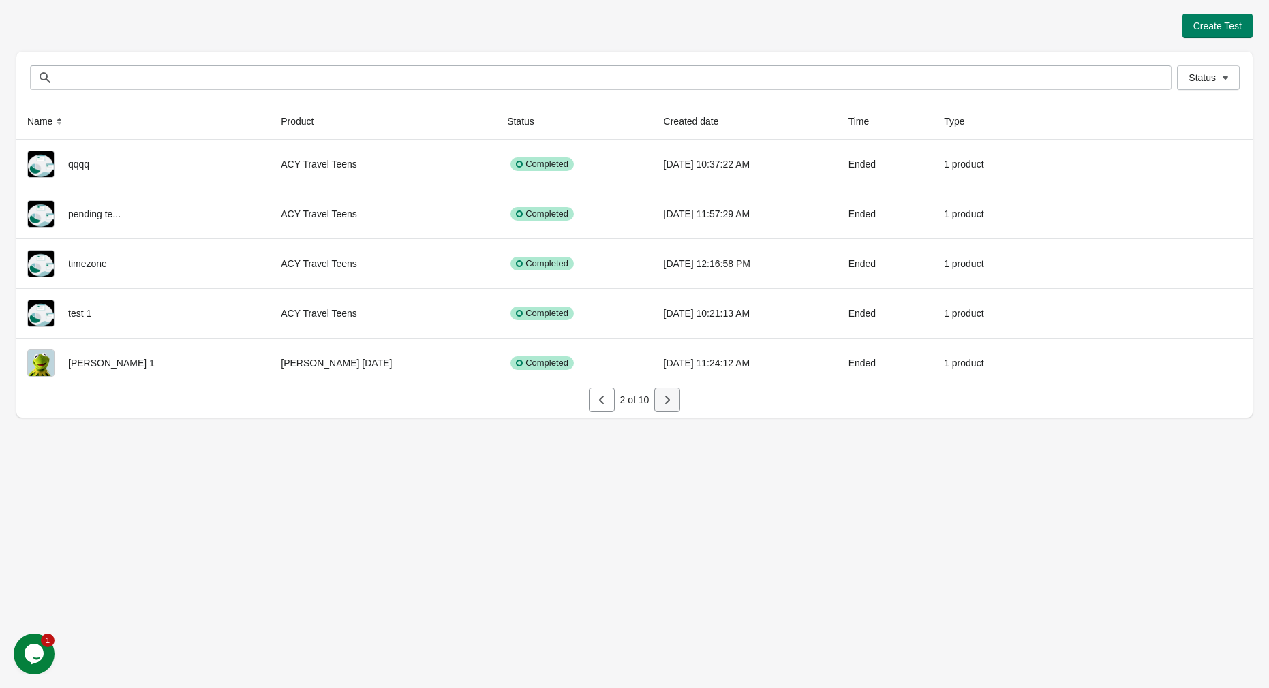
click at [664, 399] on icon "button" at bounding box center [667, 400] width 14 height 14
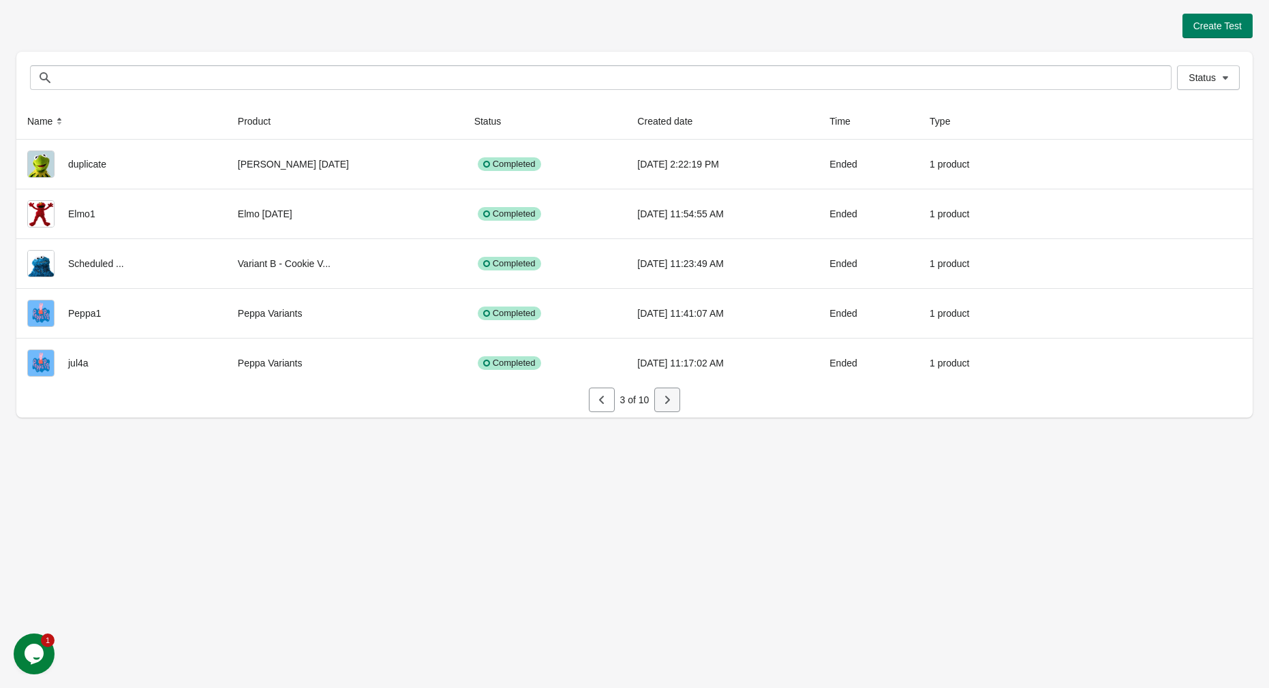
click at [664, 399] on icon "button" at bounding box center [667, 400] width 14 height 14
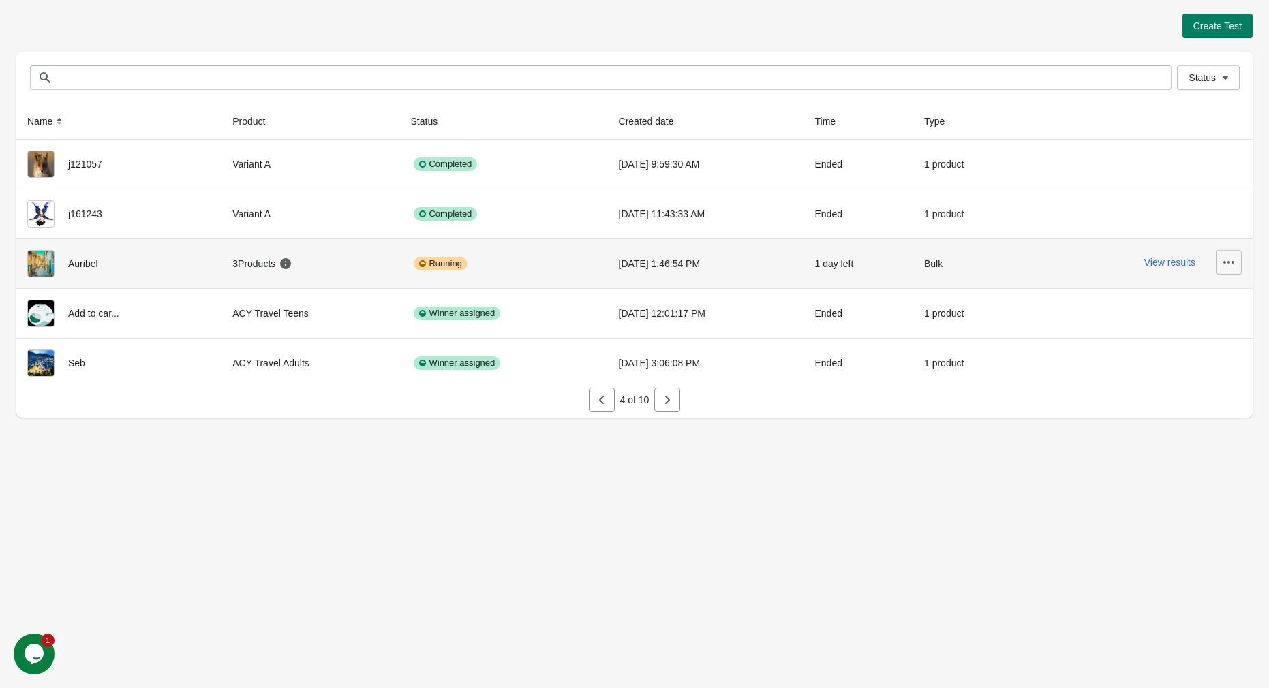
click at [1234, 262] on icon "button" at bounding box center [1229, 262] width 14 height 14
click at [1225, 300] on span "Delete" at bounding box center [1216, 299] width 27 height 14
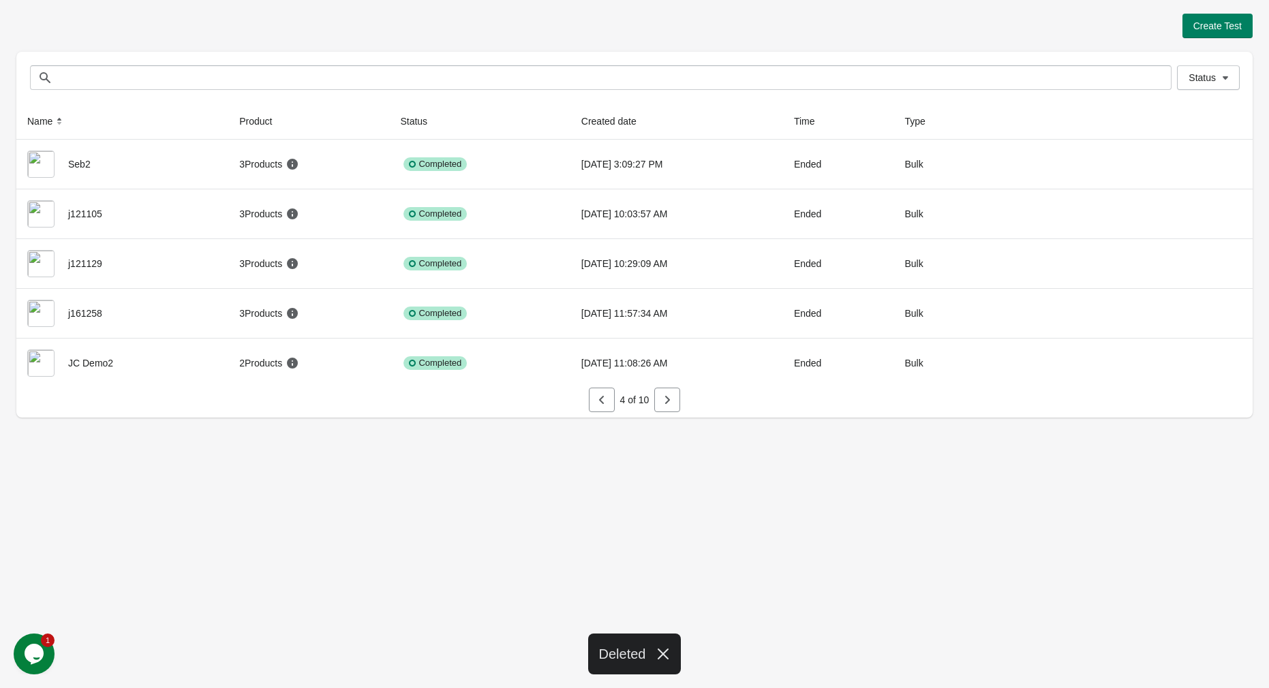
click at [358, 504] on div "Create Test Status Status Name Product Status Created date Time Type Seb2 3 Pro…" at bounding box center [634, 344] width 1269 height 688
click at [1221, 26] on span "Create Test" at bounding box center [1217, 25] width 48 height 11
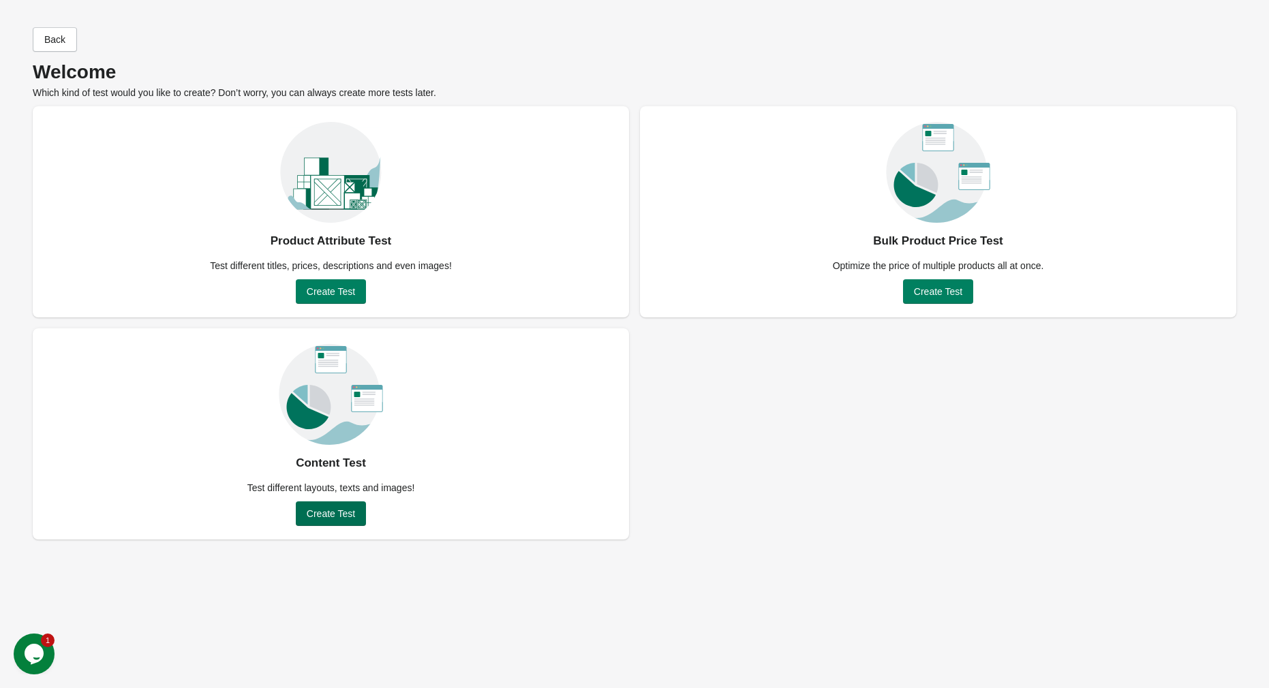
click at [330, 508] on span "Create Test" at bounding box center [331, 513] width 48 height 11
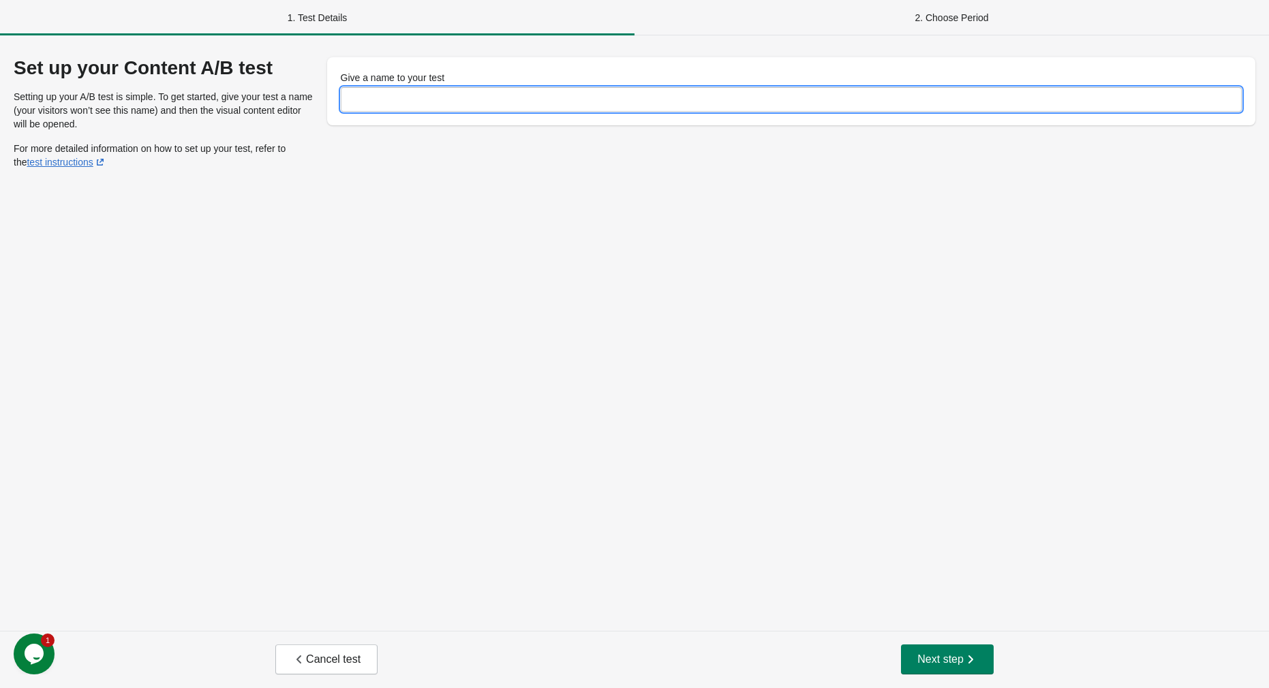
click at [455, 101] on input "Give a name to your test" at bounding box center [791, 99] width 901 height 25
type input "******"
click at [931, 649] on button "Next step" at bounding box center [947, 659] width 93 height 30
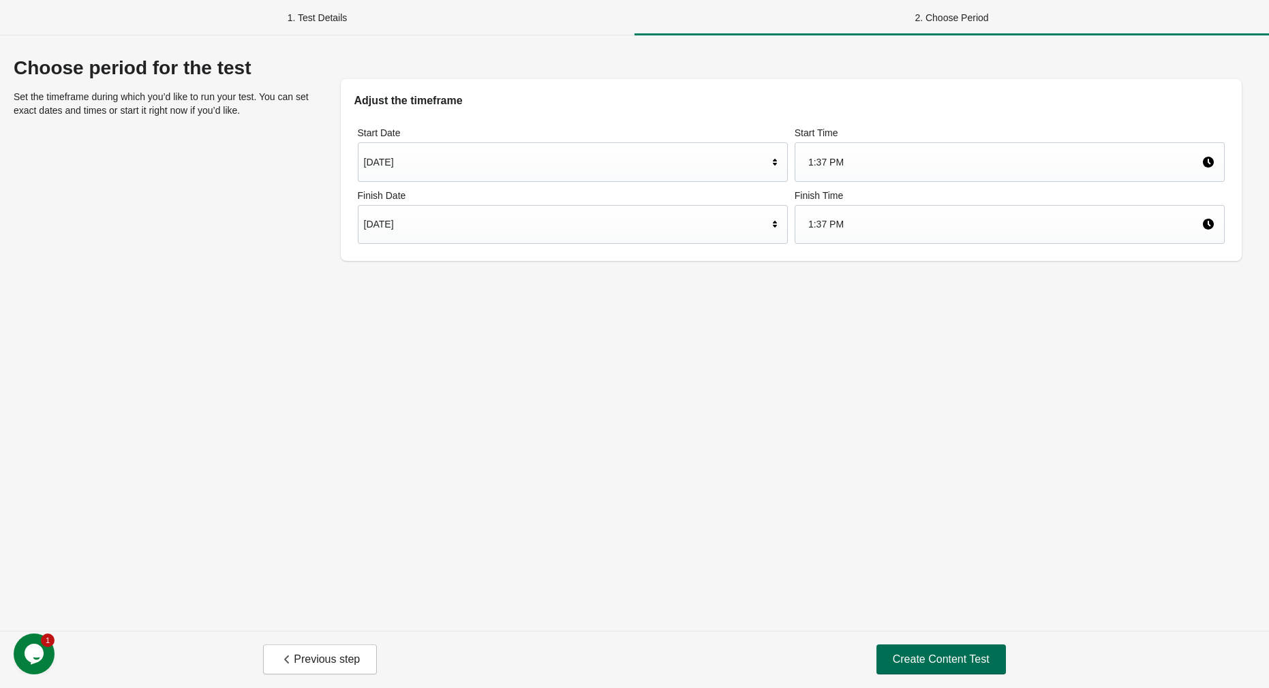
click at [941, 656] on span "Create Content Test" at bounding box center [940, 660] width 97 height 14
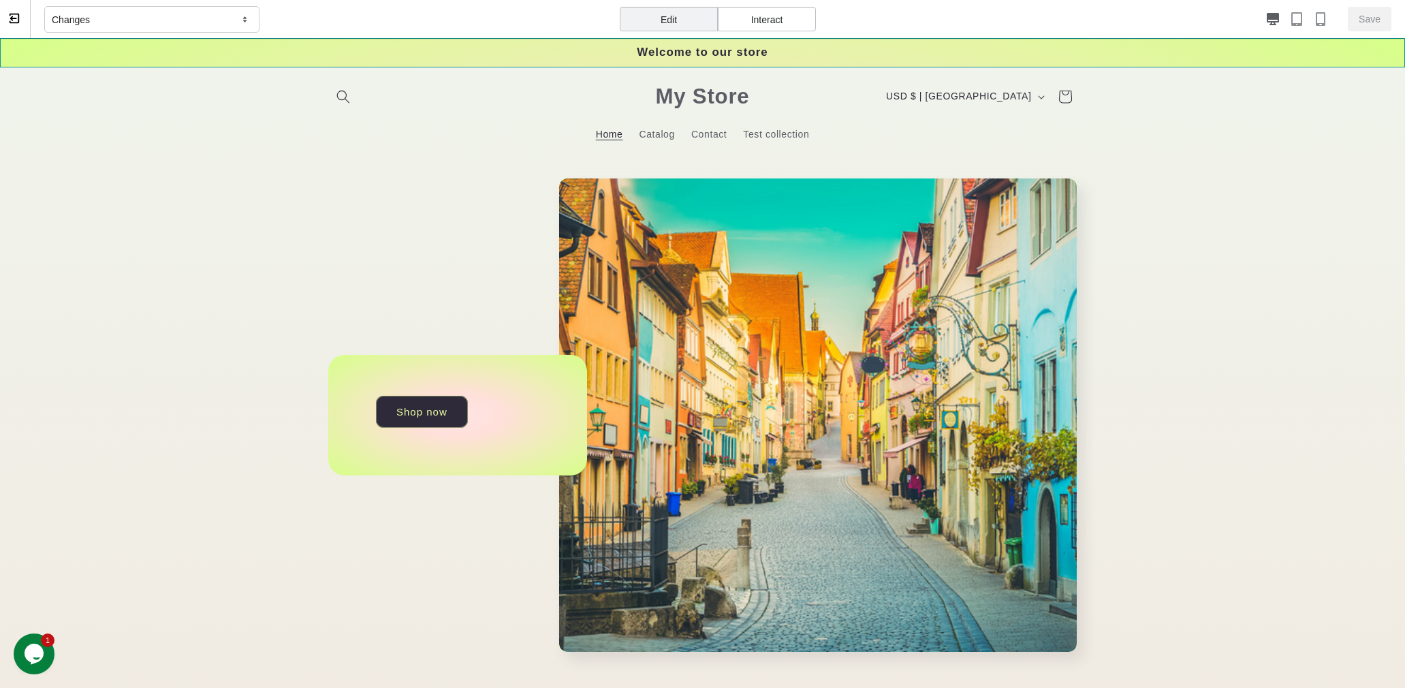
click at [255, 52] on div "Welcome to our store" at bounding box center [702, 52] width 1405 height 29
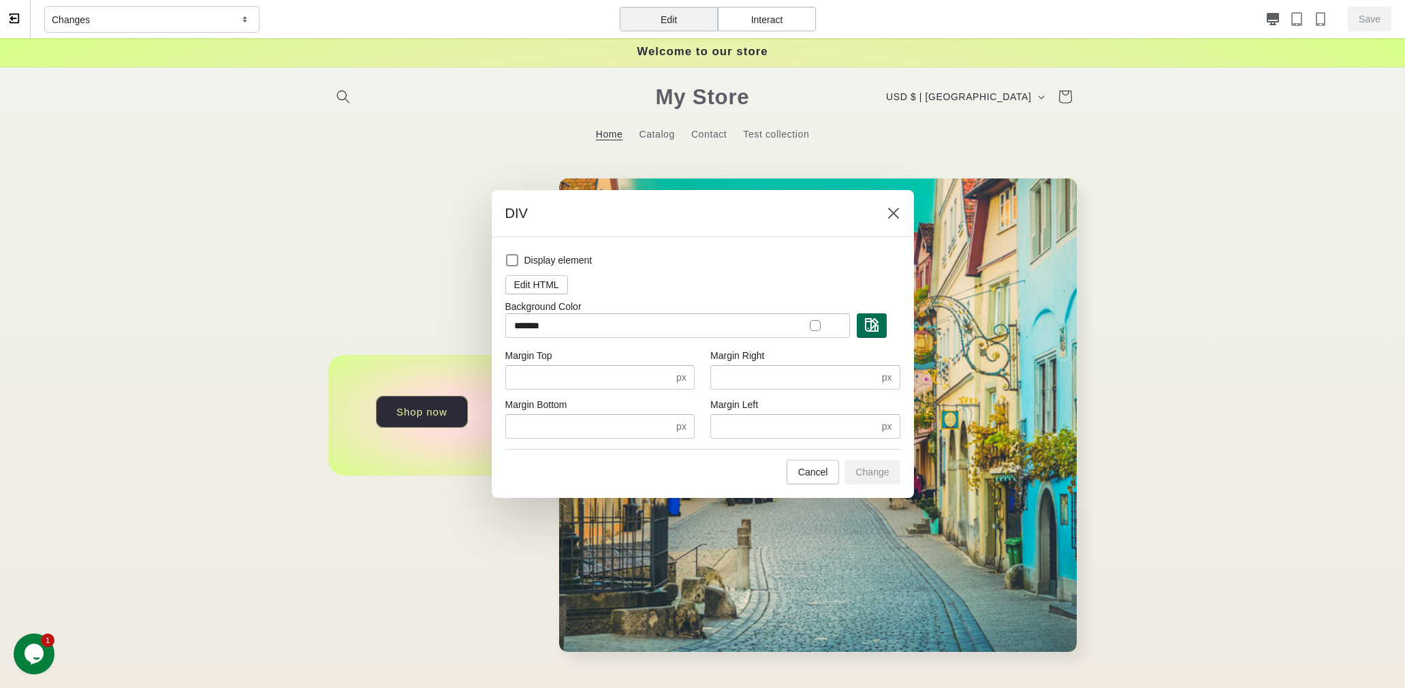
click at [884, 322] on button "button" at bounding box center [872, 325] width 30 height 25
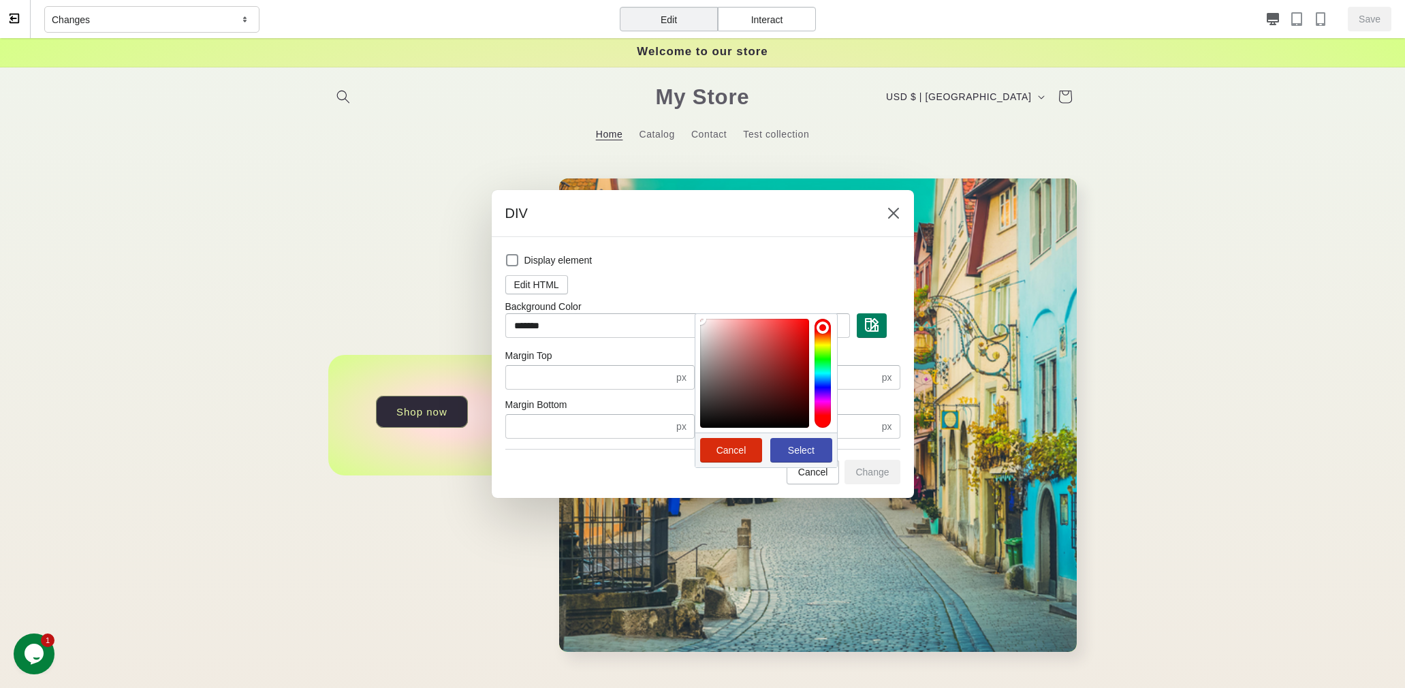
click at [823, 399] on div at bounding box center [823, 373] width 16 height 109
click at [794, 328] on div at bounding box center [754, 373] width 109 height 109
click at [790, 448] on span "Select" at bounding box center [801, 450] width 27 height 11
type input "*******"
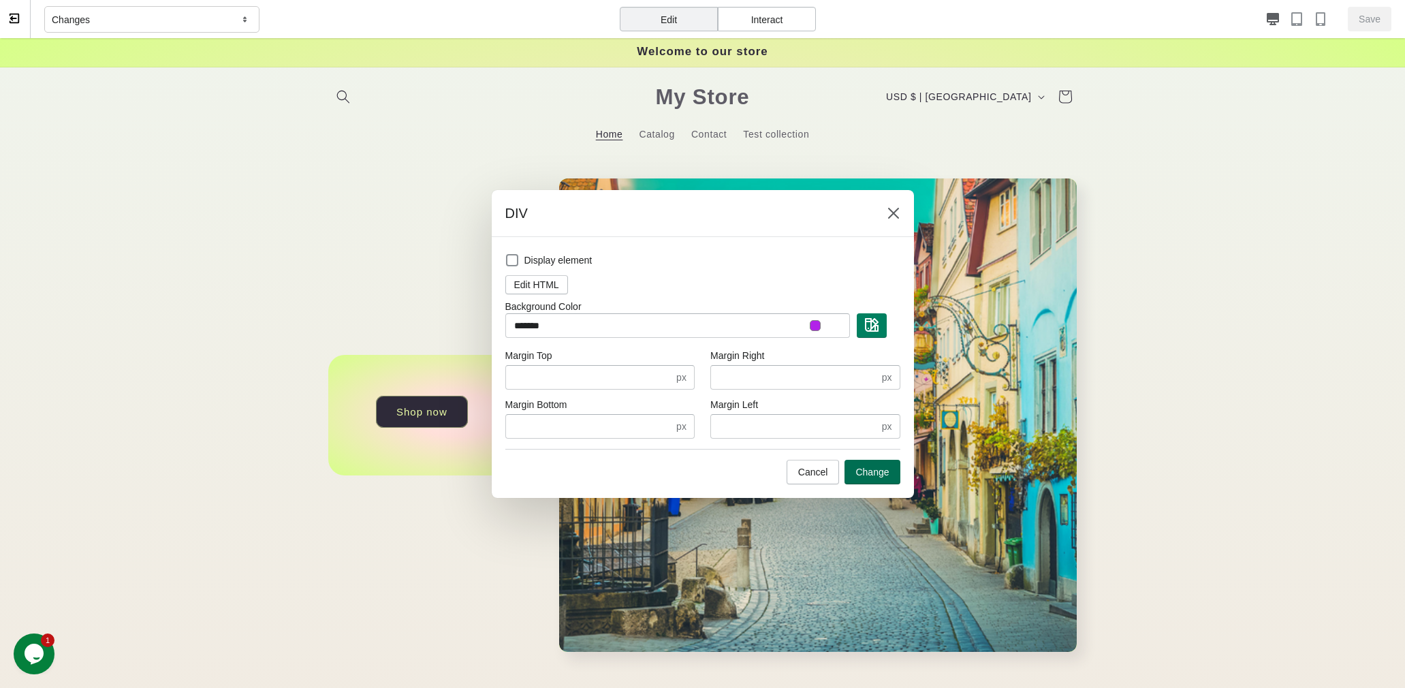
click at [865, 468] on span "Change" at bounding box center [872, 472] width 33 height 11
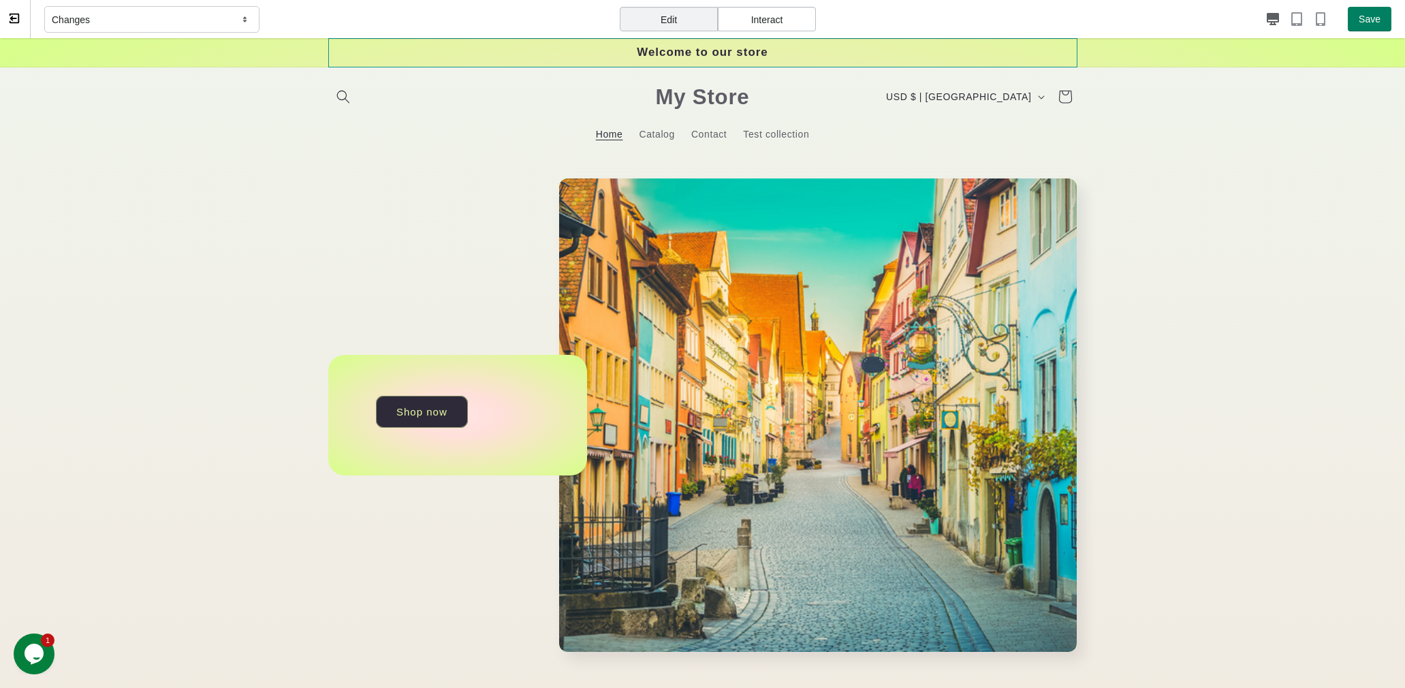
click at [387, 52] on div "Welcome to our store" at bounding box center [702, 52] width 749 height 29
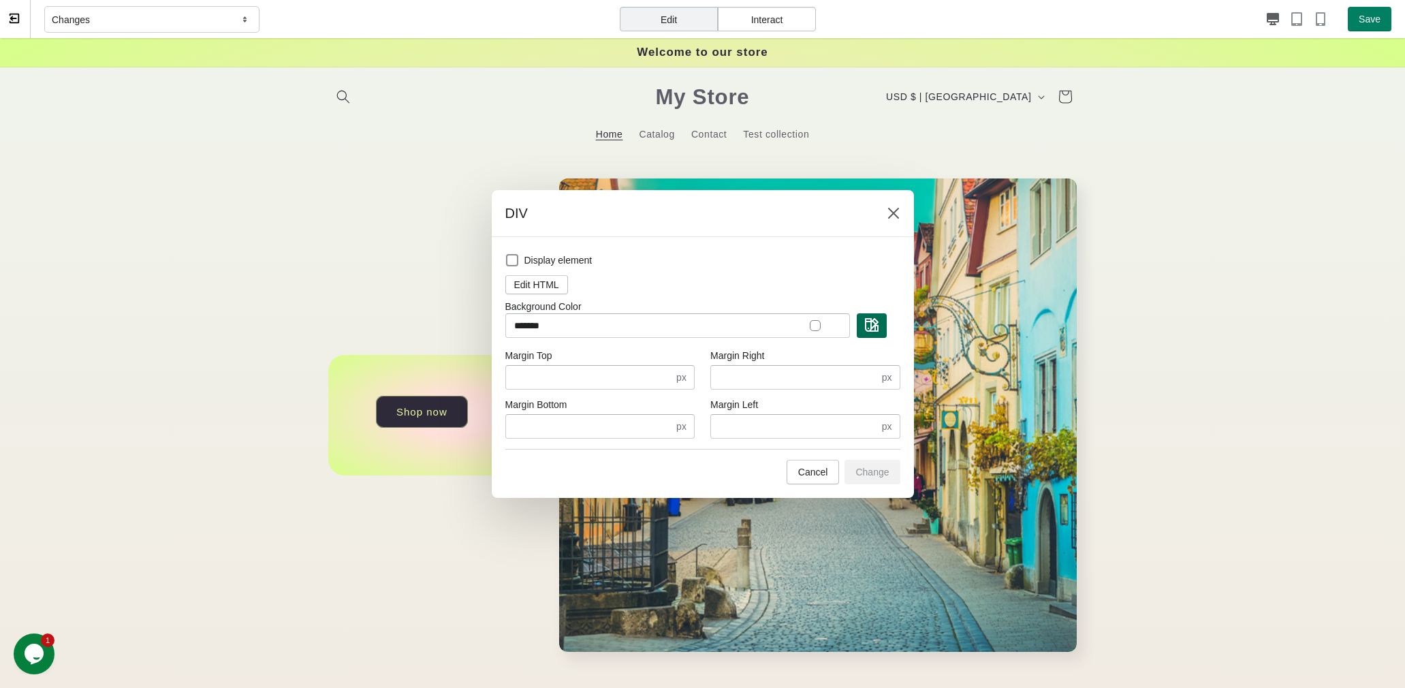
click at [880, 324] on button "button" at bounding box center [872, 325] width 30 height 25
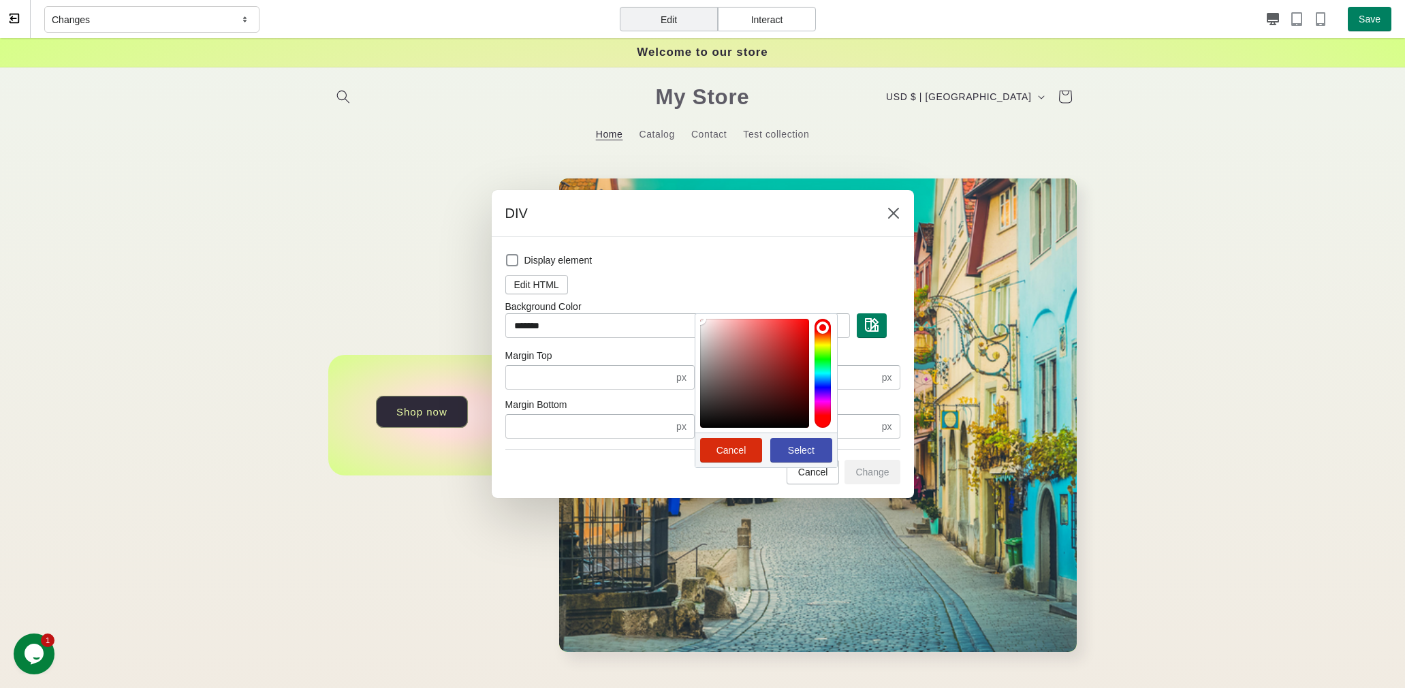
click at [782, 450] on span "Select" at bounding box center [801, 450] width 40 height 11
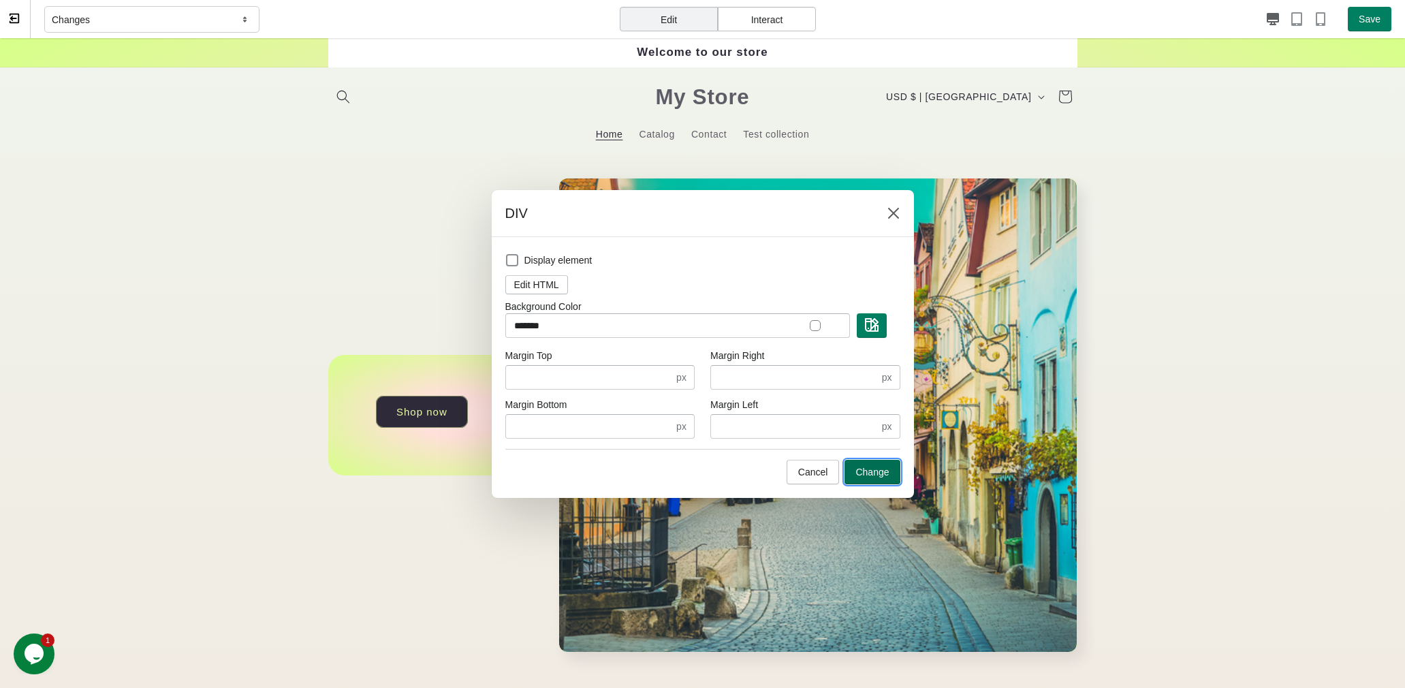
drag, startPoint x: 868, startPoint y: 467, endPoint x: 867, endPoint y: 429, distance: 37.5
click at [868, 467] on span "Change" at bounding box center [872, 472] width 33 height 11
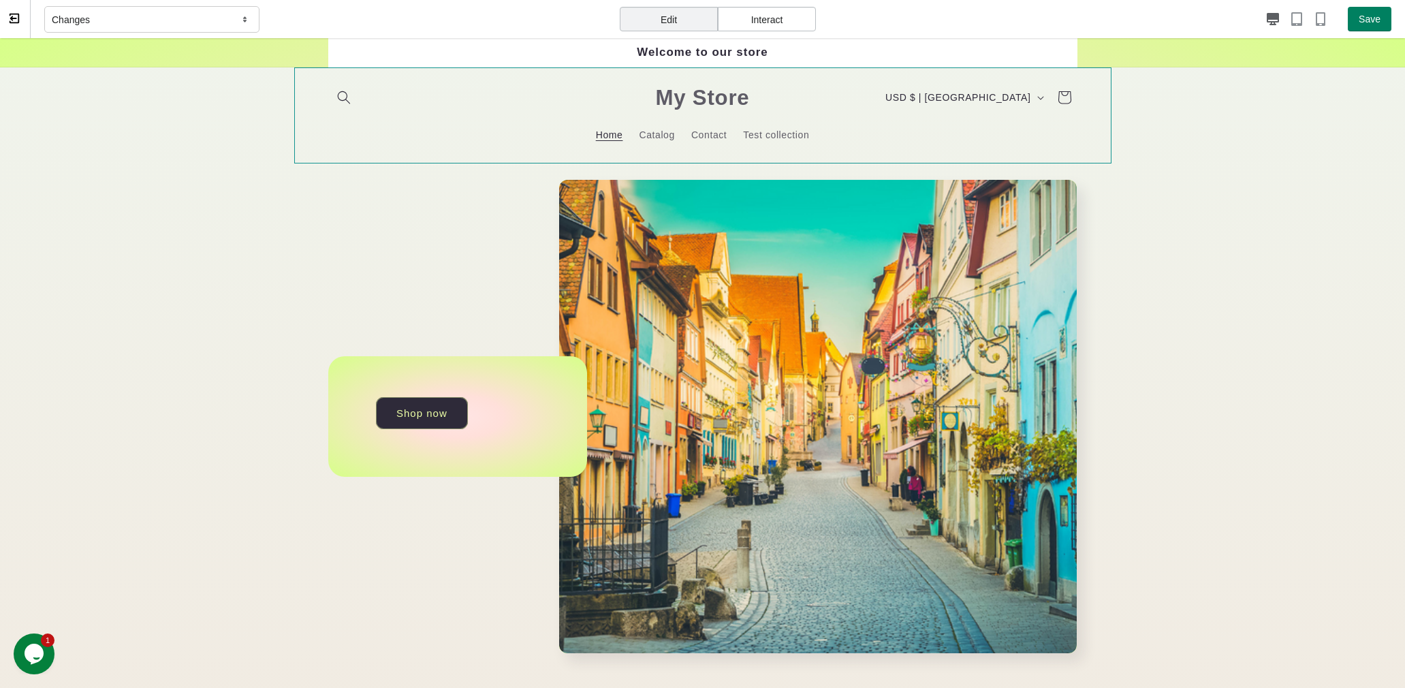
click at [315, 128] on header "Home Catalog Contact Test collection Country/region USD $ | United States CAD $…" at bounding box center [703, 115] width 818 height 96
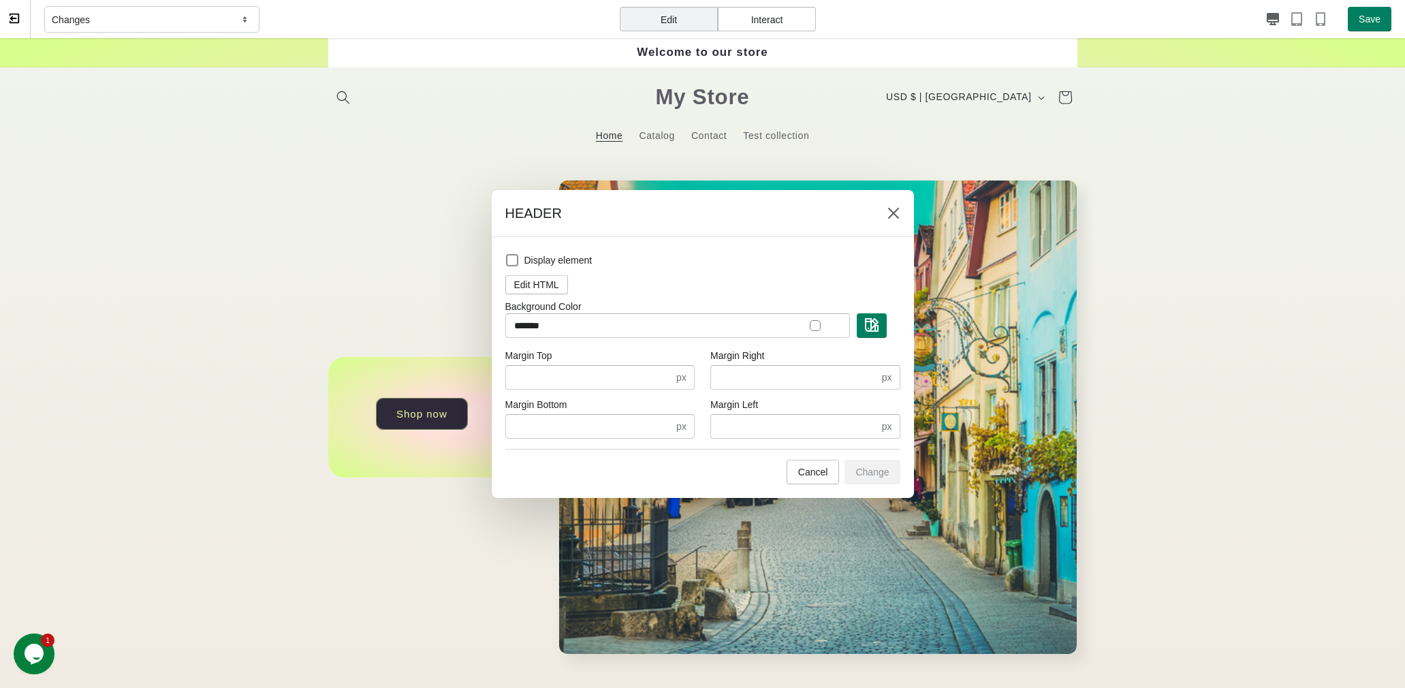
click at [232, 57] on div at bounding box center [702, 344] width 1405 height 688
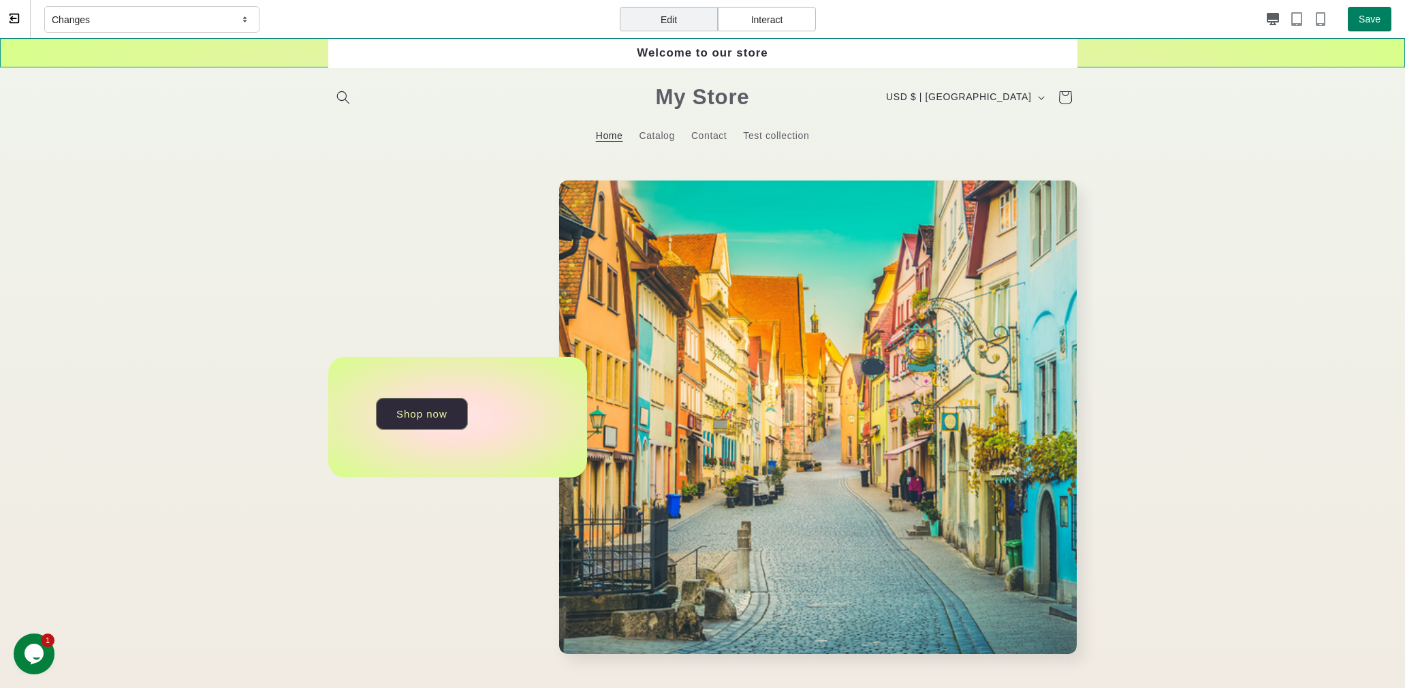
click at [258, 57] on div "Welcome to our store" at bounding box center [702, 52] width 1405 height 29
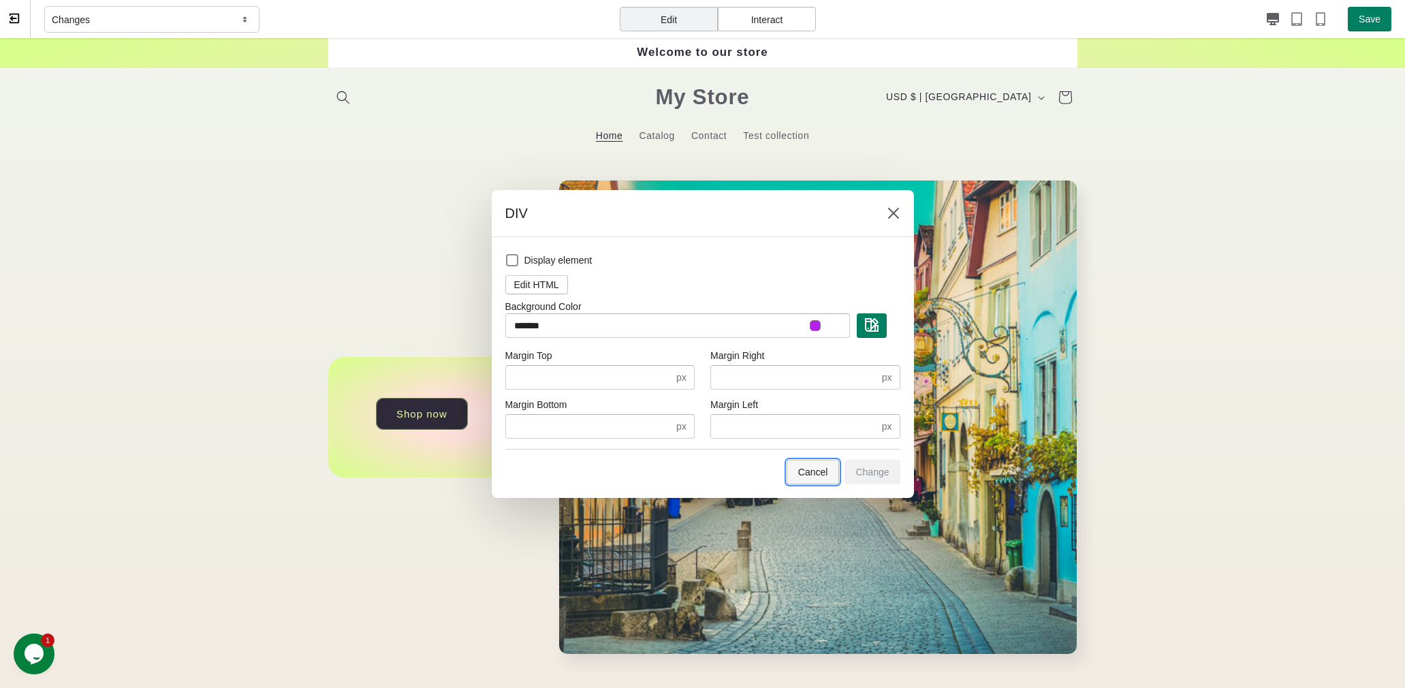
drag, startPoint x: 822, startPoint y: 437, endPoint x: 826, endPoint y: 476, distance: 39.0
click at [826, 476] on span "Cancel" at bounding box center [813, 472] width 30 height 11
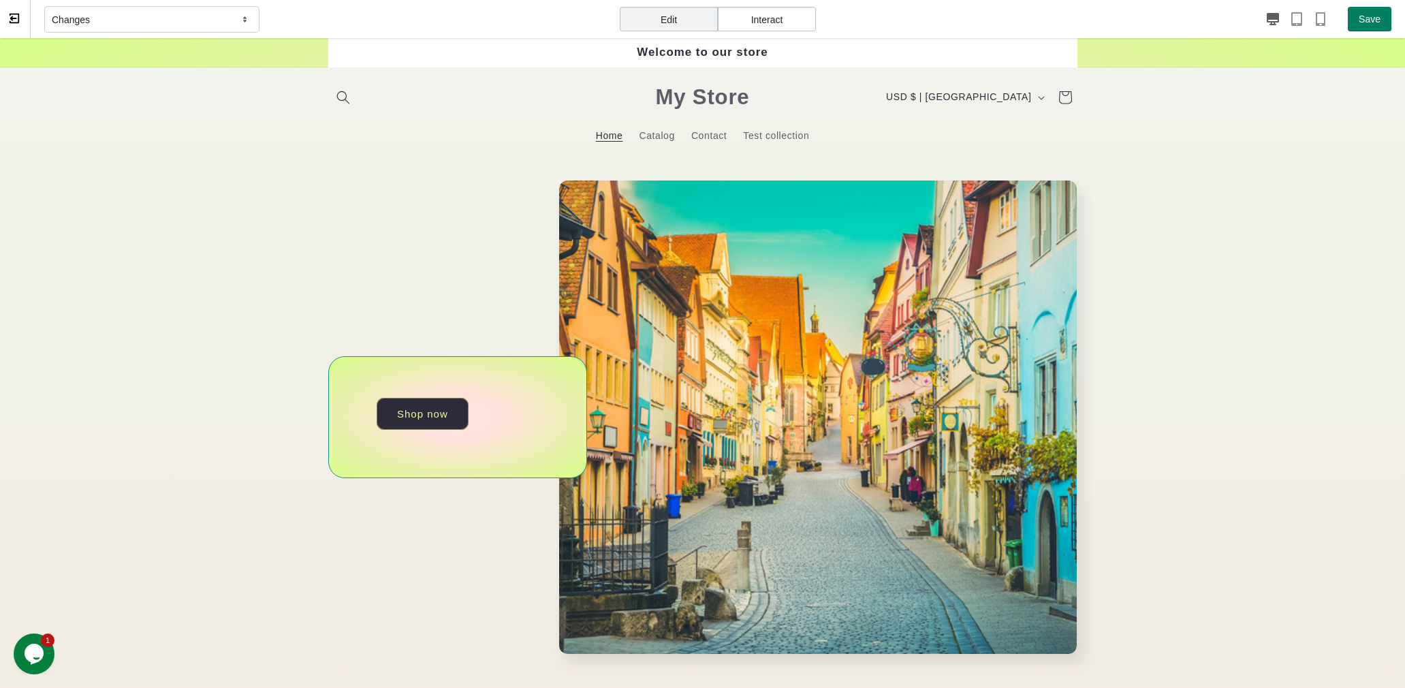
click at [504, 414] on div "Shop now" at bounding box center [457, 417] width 259 height 122
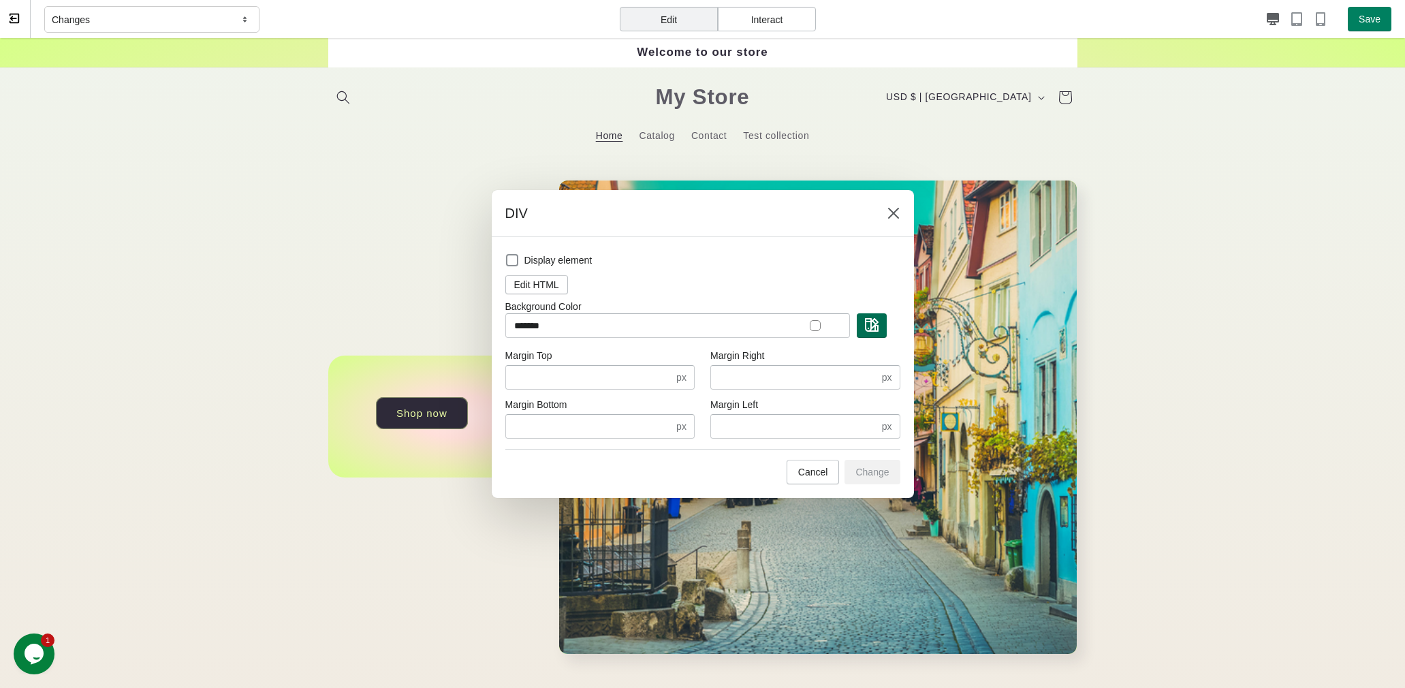
click at [867, 325] on img "button" at bounding box center [872, 325] width 14 height 14
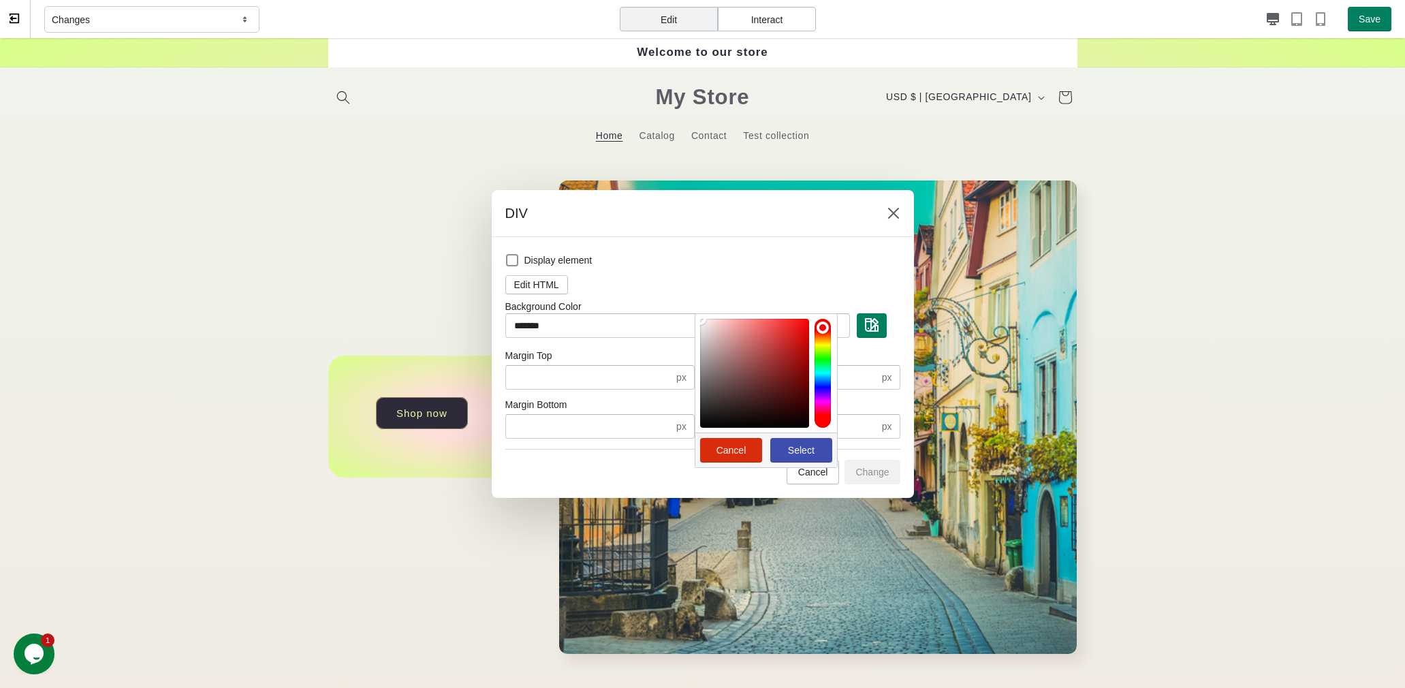
click at [826, 355] on div at bounding box center [823, 373] width 16 height 109
click at [807, 445] on span "Select" at bounding box center [801, 450] width 27 height 11
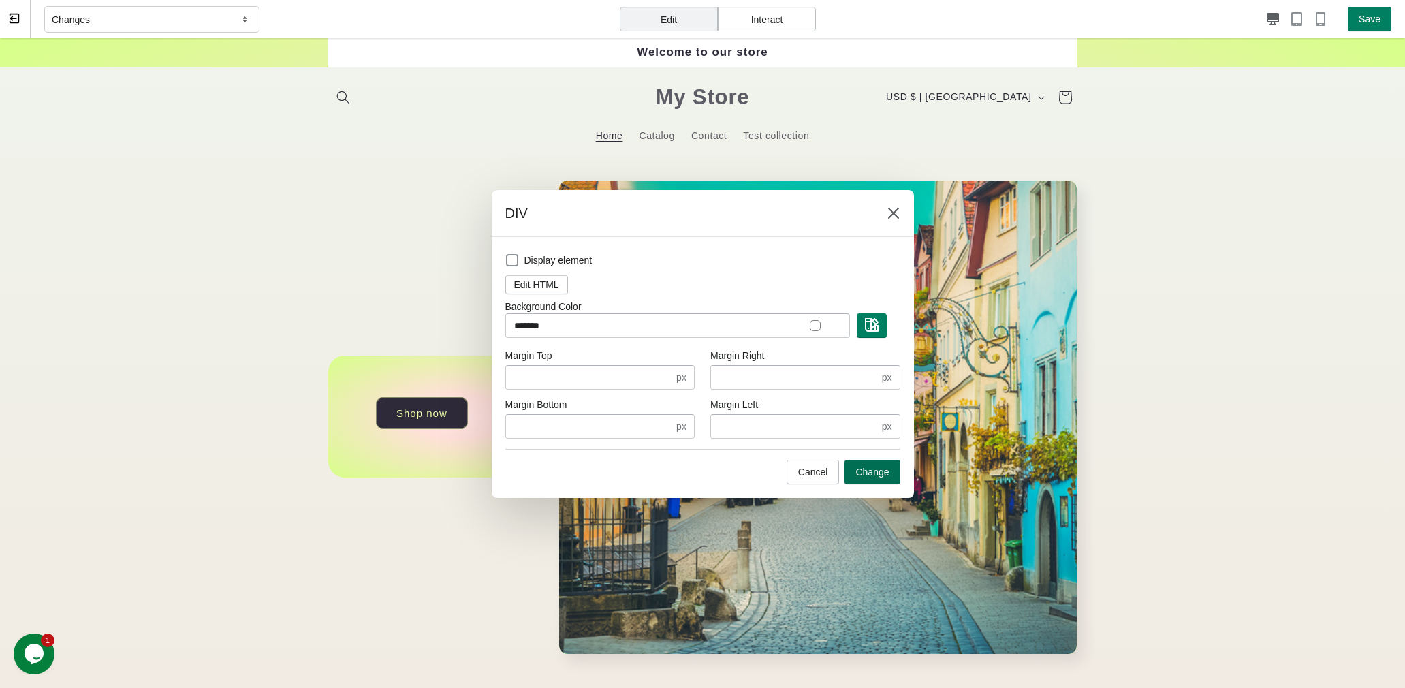
click at [867, 471] on span "Change" at bounding box center [872, 472] width 33 height 11
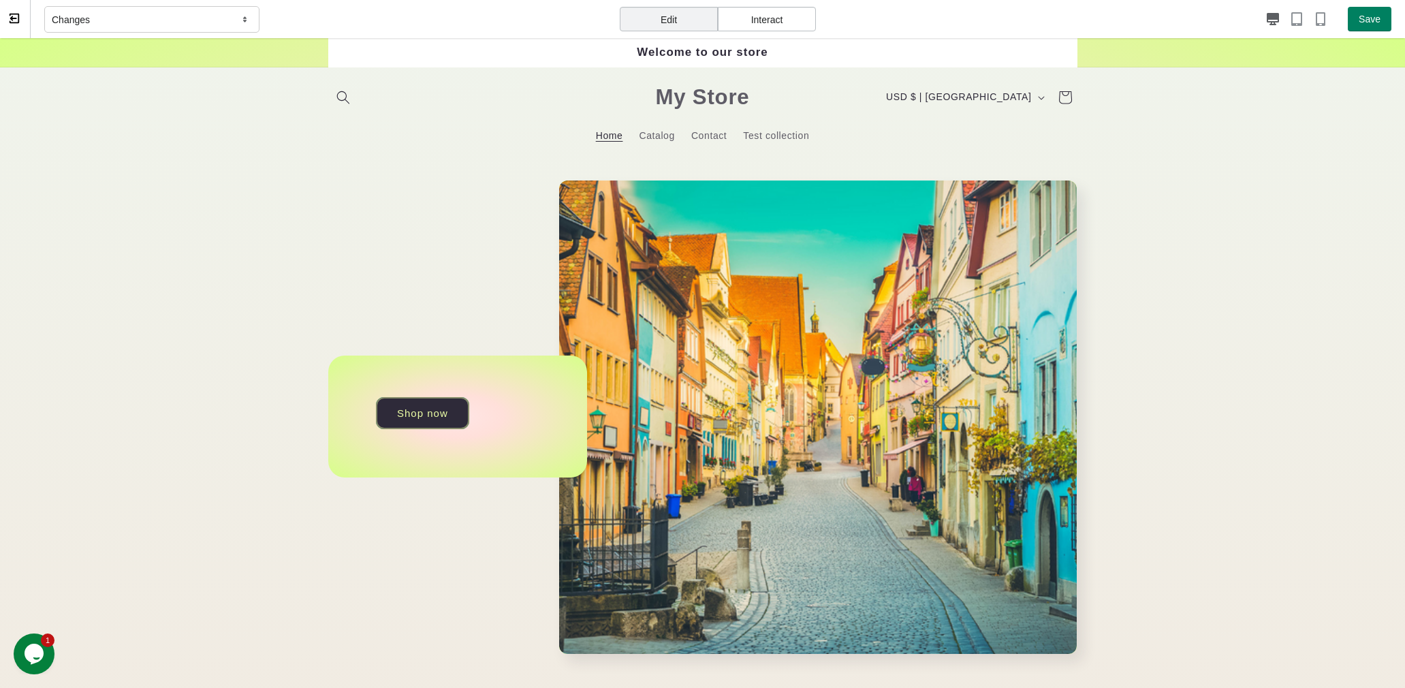
click at [458, 413] on link "Shop now" at bounding box center [422, 414] width 93 height 32
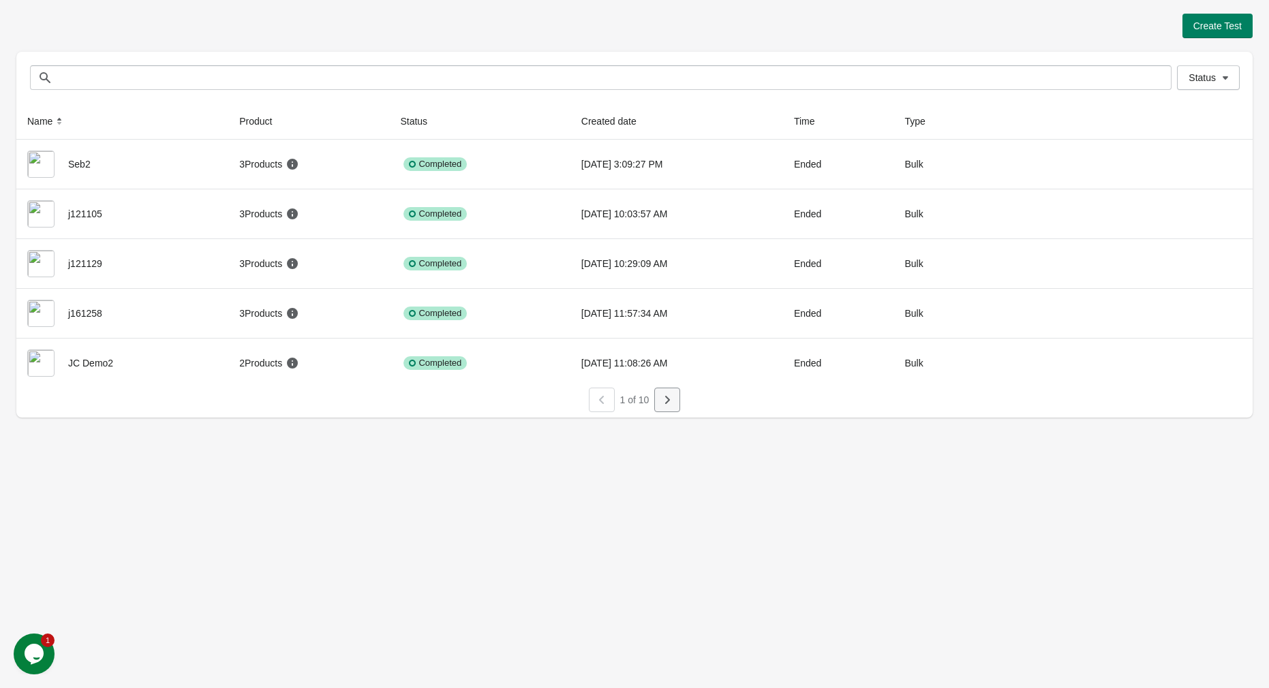
click at [679, 403] on button "button" at bounding box center [667, 400] width 26 height 25
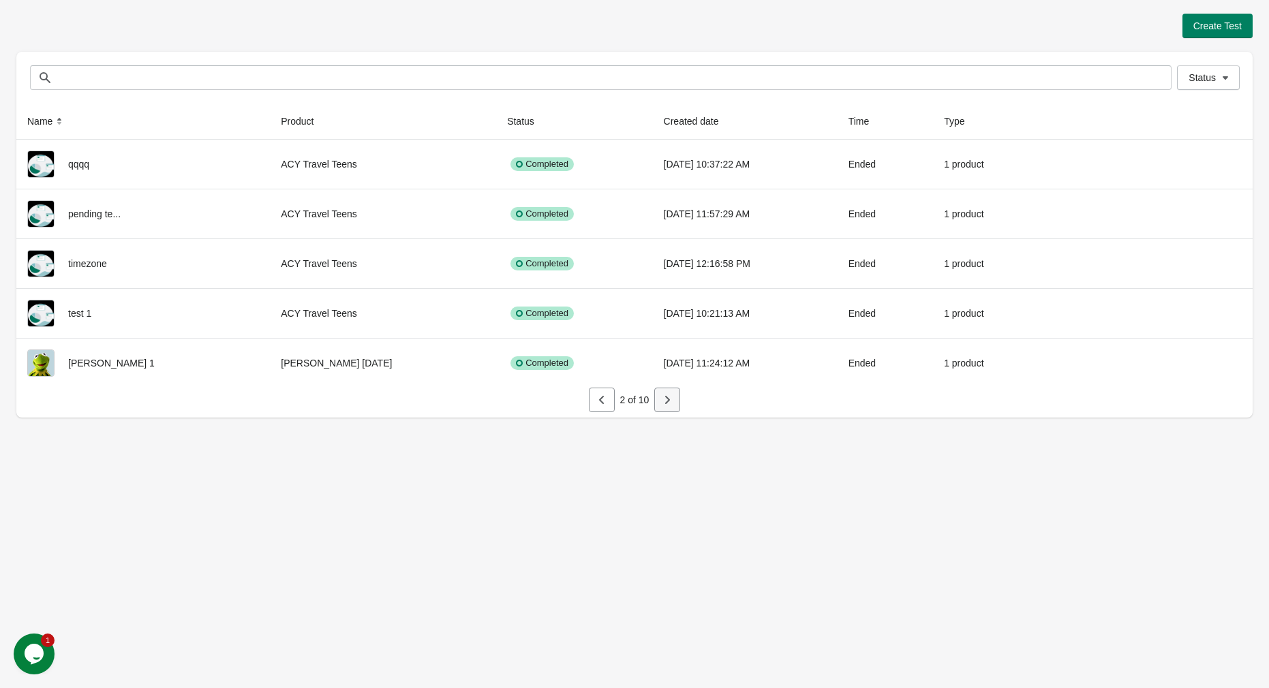
click at [663, 395] on icon "button" at bounding box center [667, 400] width 14 height 14
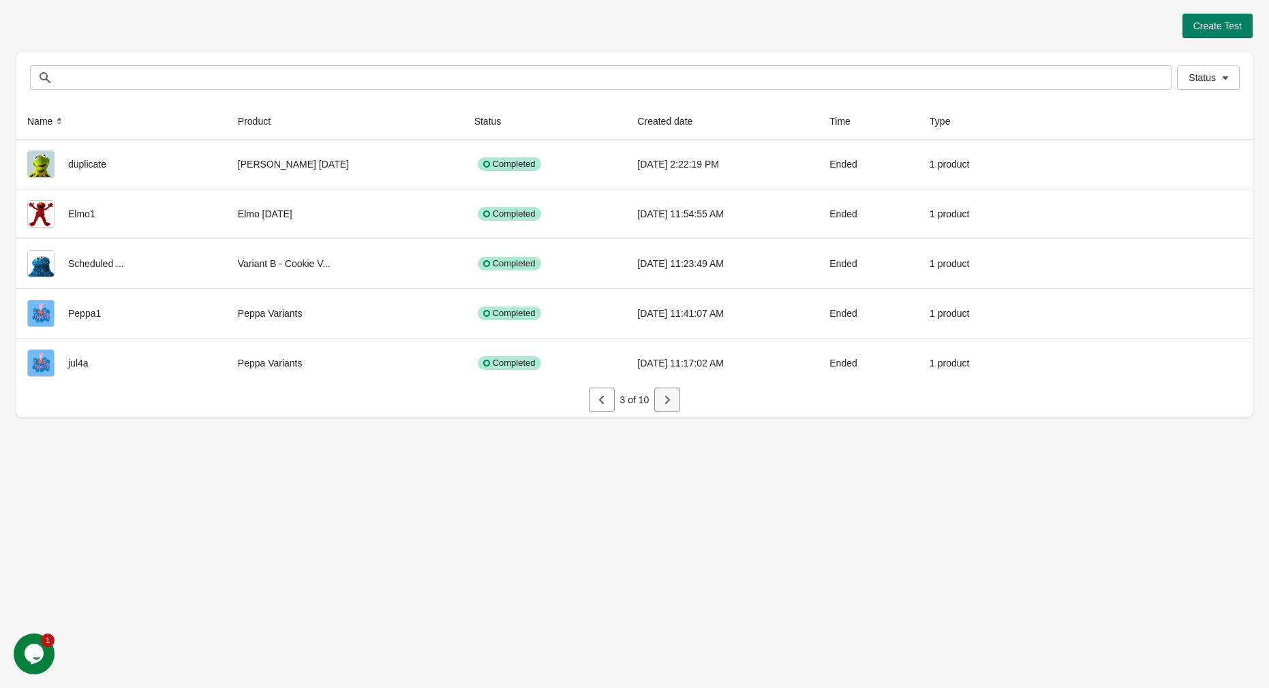
click at [664, 395] on icon "button" at bounding box center [667, 400] width 14 height 14
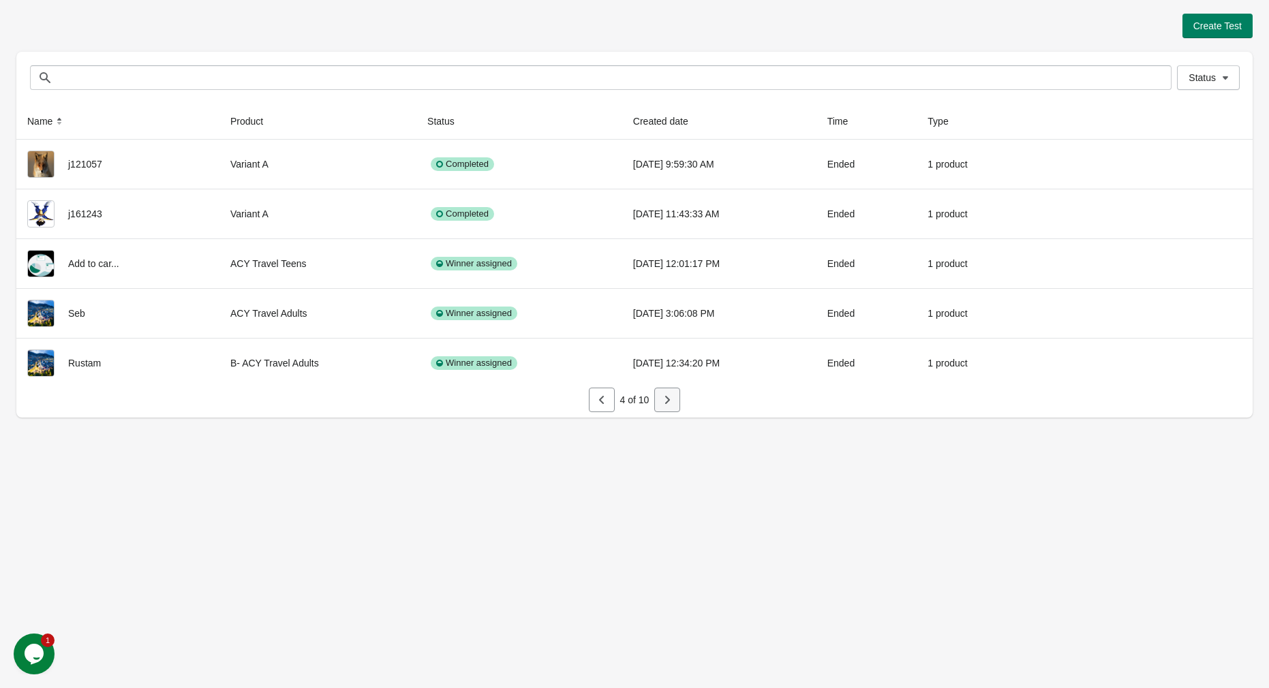
click at [665, 394] on icon "button" at bounding box center [667, 400] width 14 height 14
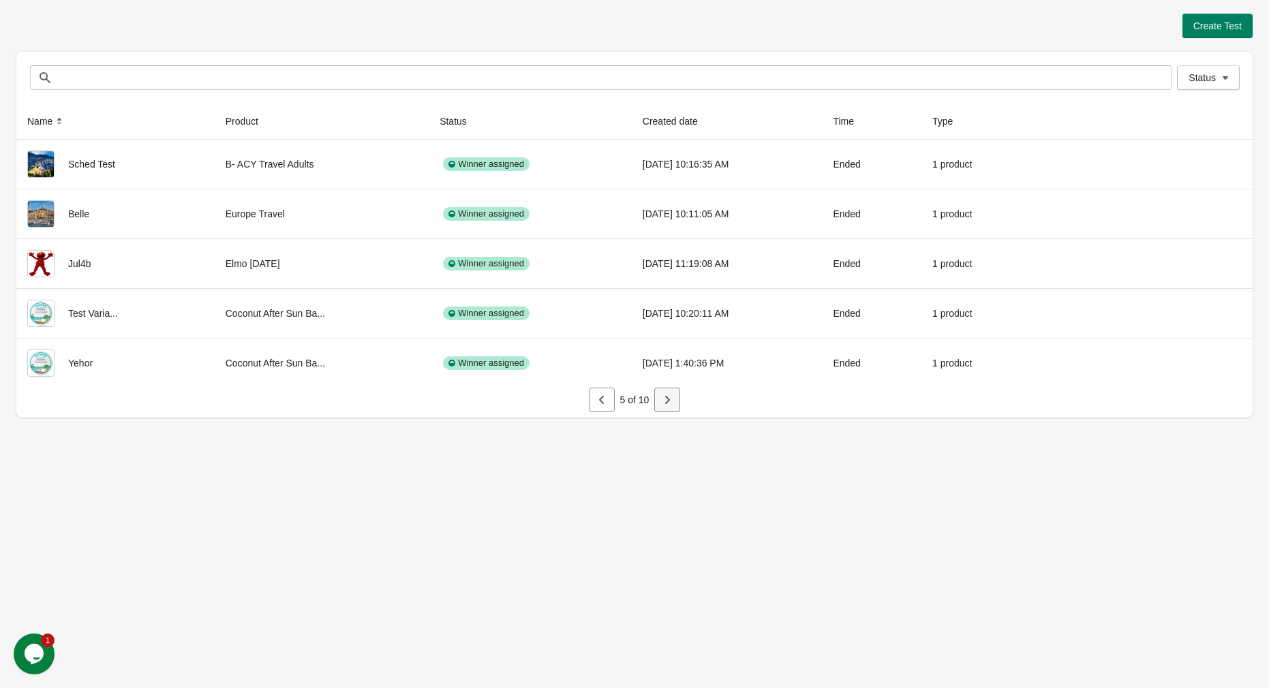
click at [665, 394] on icon "button" at bounding box center [667, 400] width 14 height 14
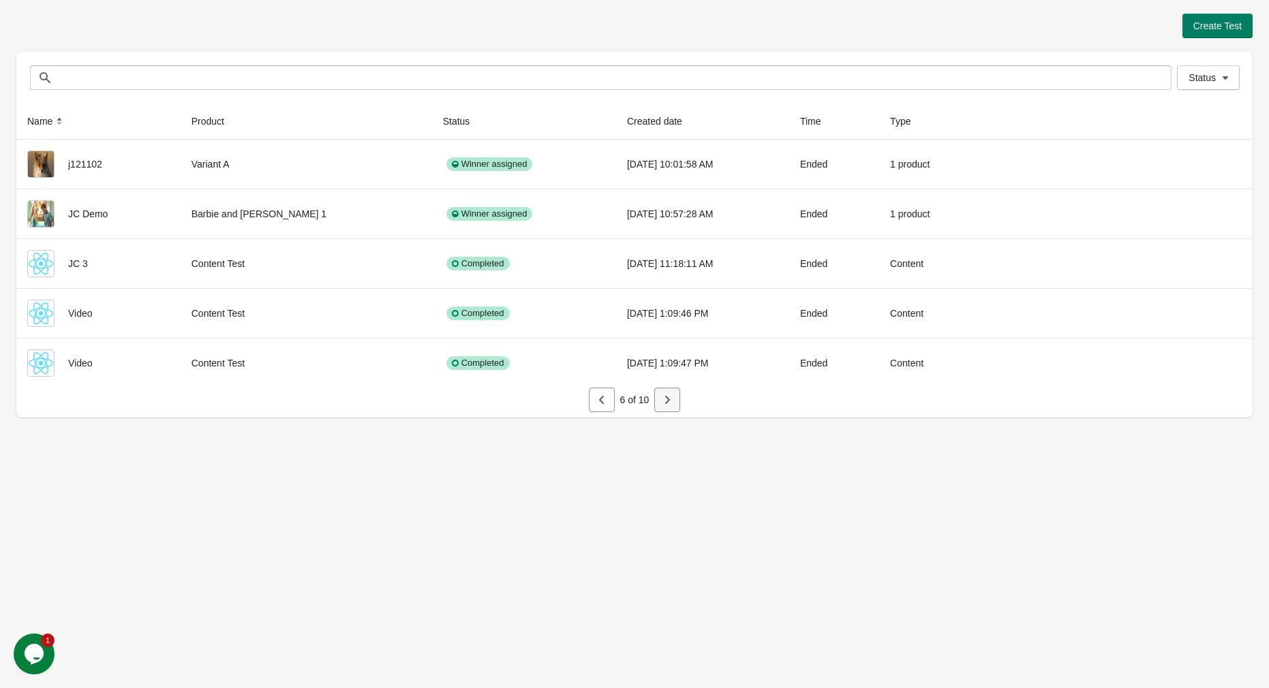
click at [665, 394] on icon "button" at bounding box center [667, 400] width 14 height 14
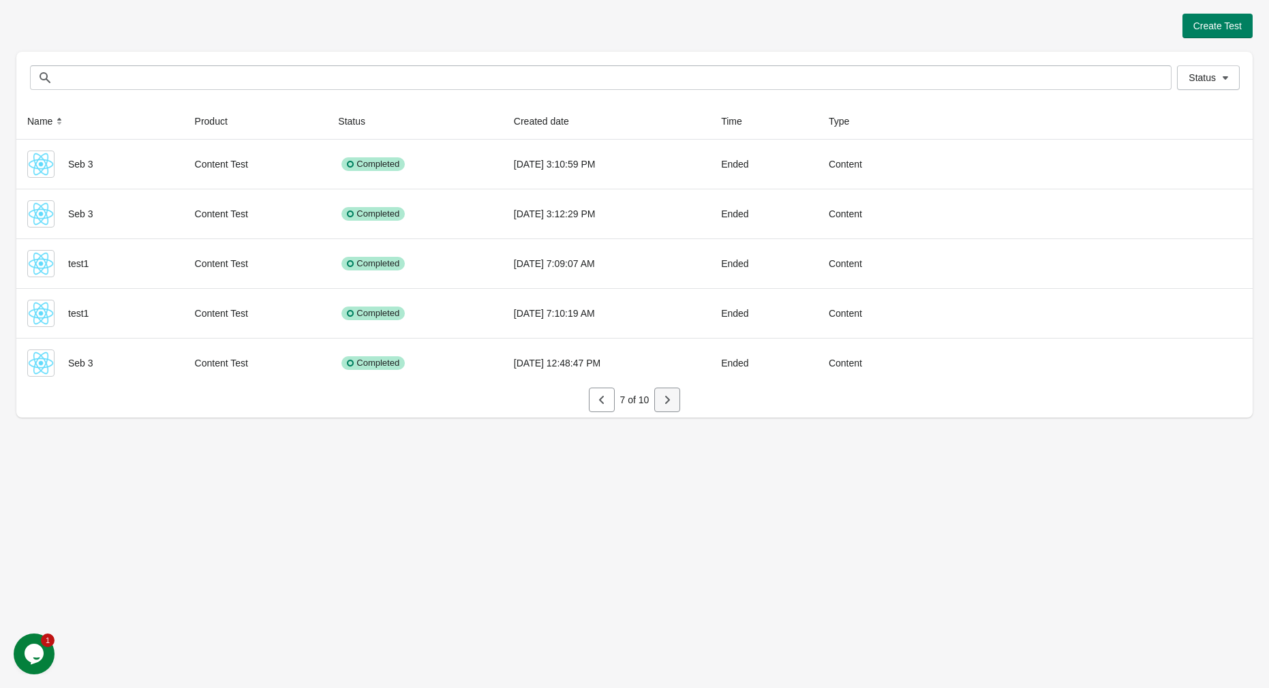
click at [665, 394] on icon "button" at bounding box center [667, 400] width 14 height 14
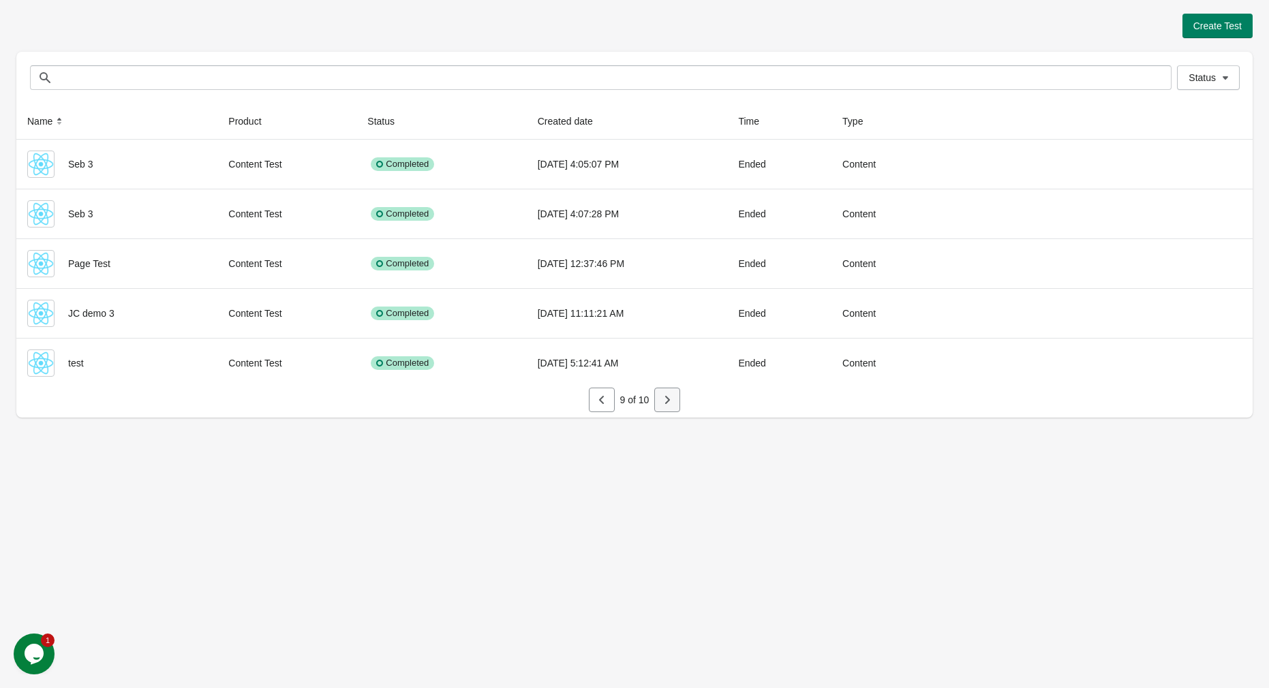
click at [665, 394] on icon "button" at bounding box center [667, 400] width 14 height 14
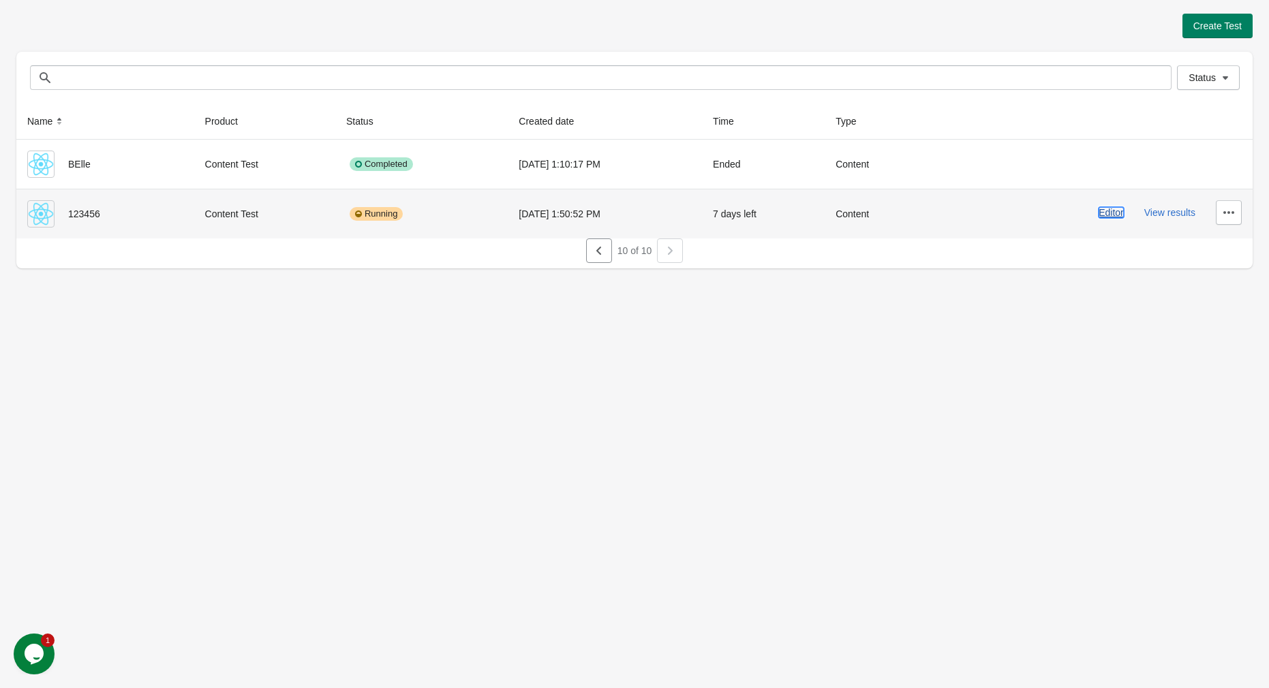
click at [1119, 218] on button "Editor" at bounding box center [1110, 212] width 25 height 11
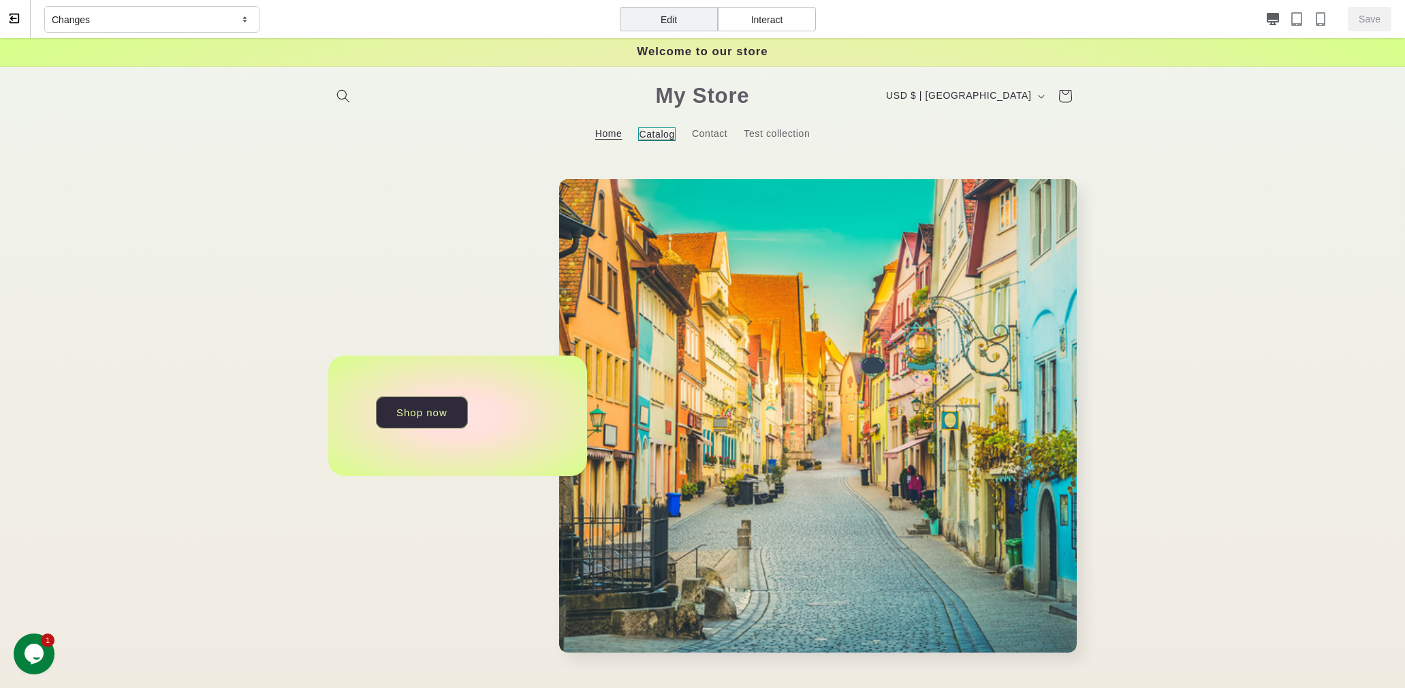
click at [654, 130] on span "Catalog" at bounding box center [656, 134] width 37 height 14
select select "**********"
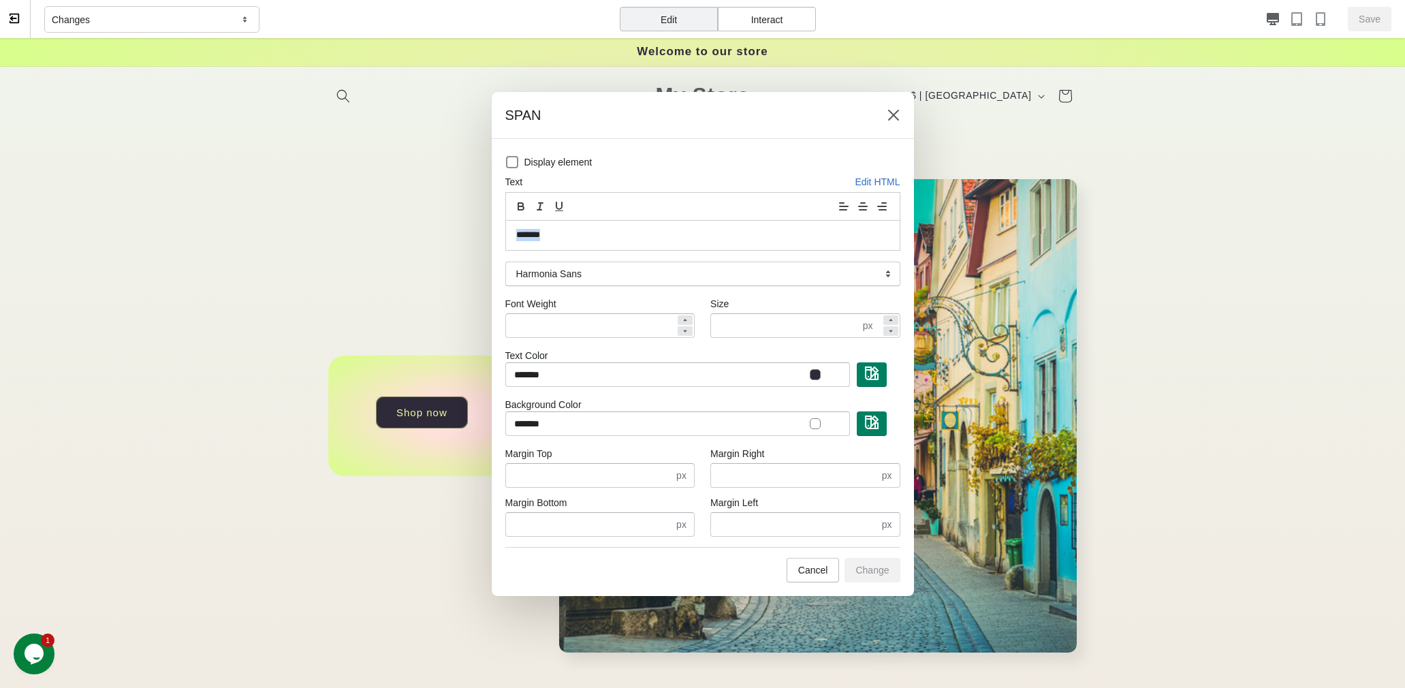
drag, startPoint x: 584, startPoint y: 237, endPoint x: 354, endPoint y: 230, distance: 230.4
click at [887, 576] on span "Change" at bounding box center [872, 570] width 33 height 11
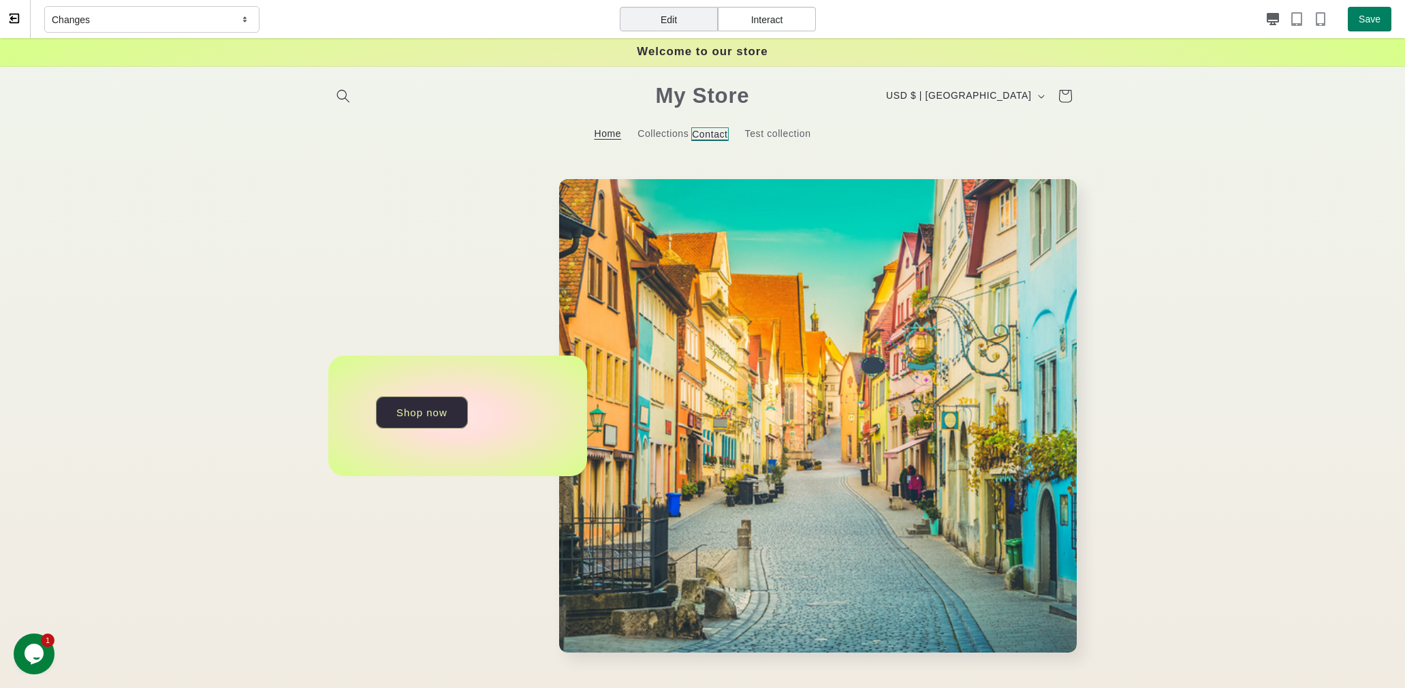
click at [700, 136] on span "Contact" at bounding box center [709, 134] width 37 height 14
select select "**********"
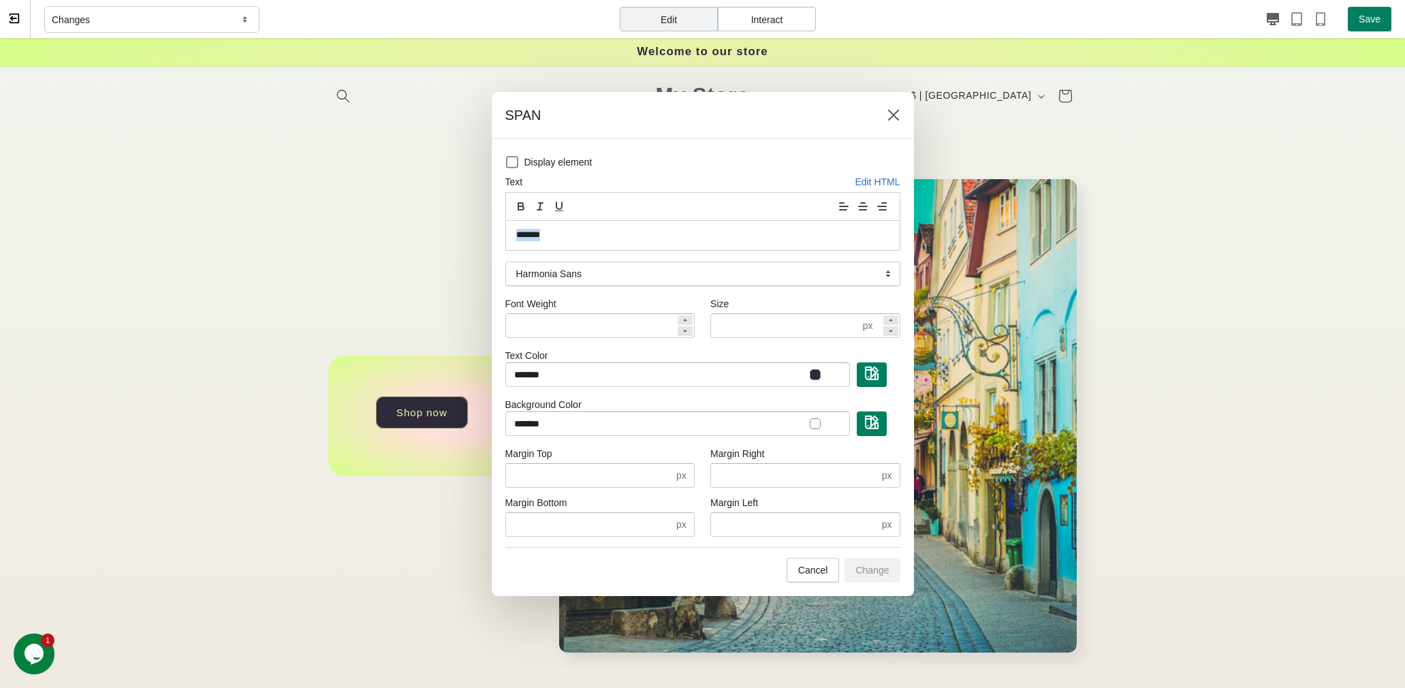
drag, startPoint x: 578, startPoint y: 236, endPoint x: 366, endPoint y: 232, distance: 211.9
click at [877, 573] on span "Change" at bounding box center [872, 570] width 33 height 11
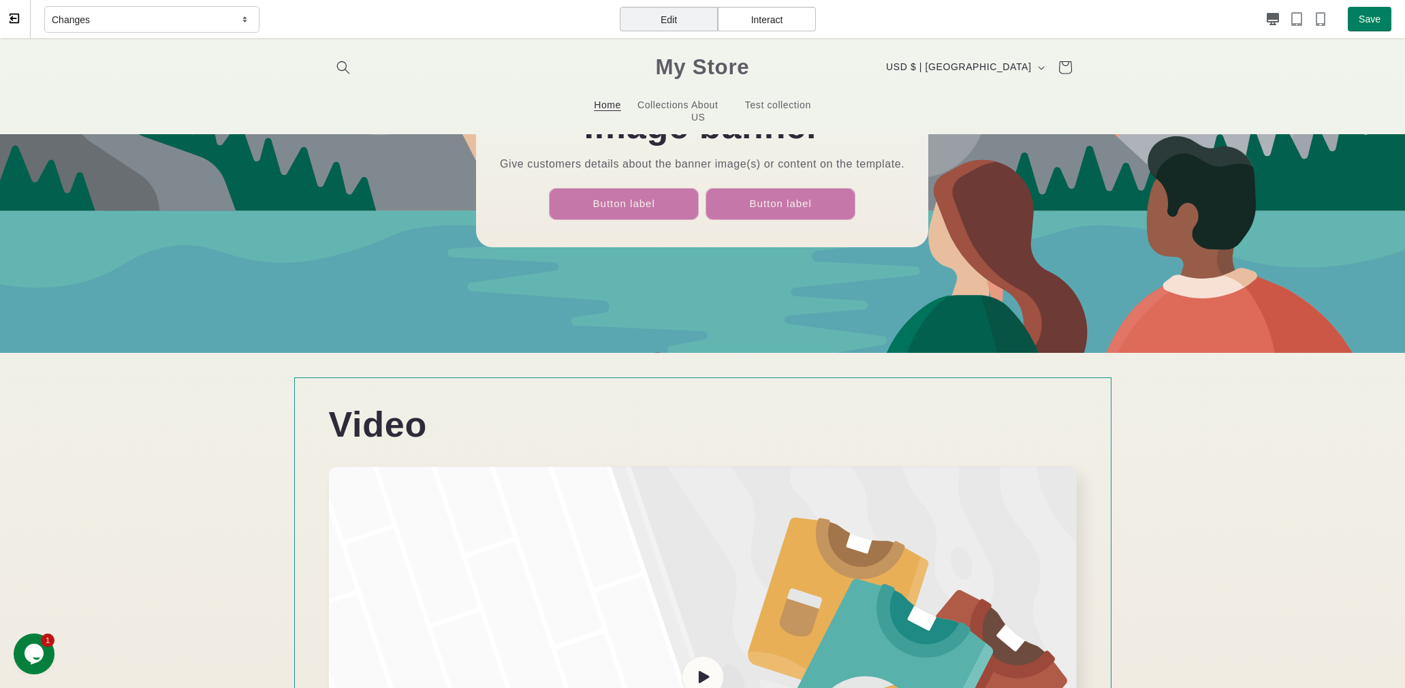
scroll to position [1123, 0]
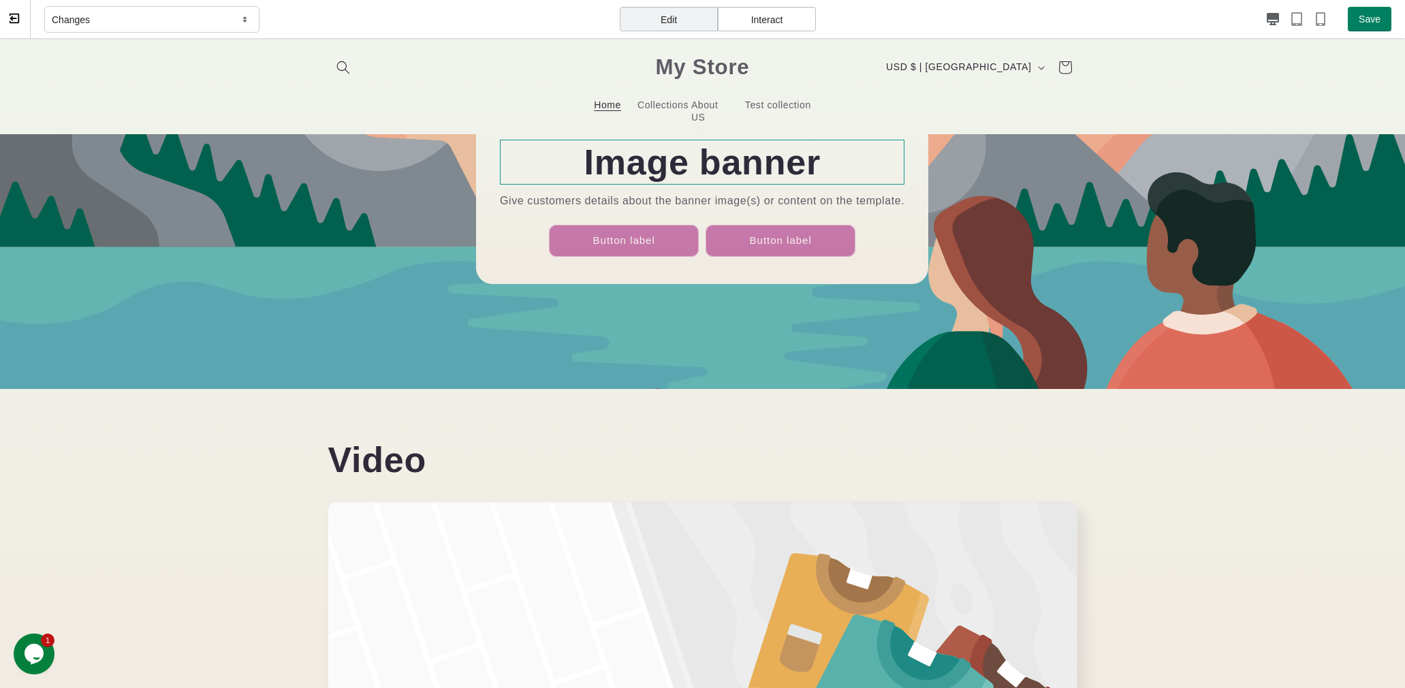
click at [666, 168] on h2 "Image banner" at bounding box center [702, 162] width 405 height 45
select select "**********"
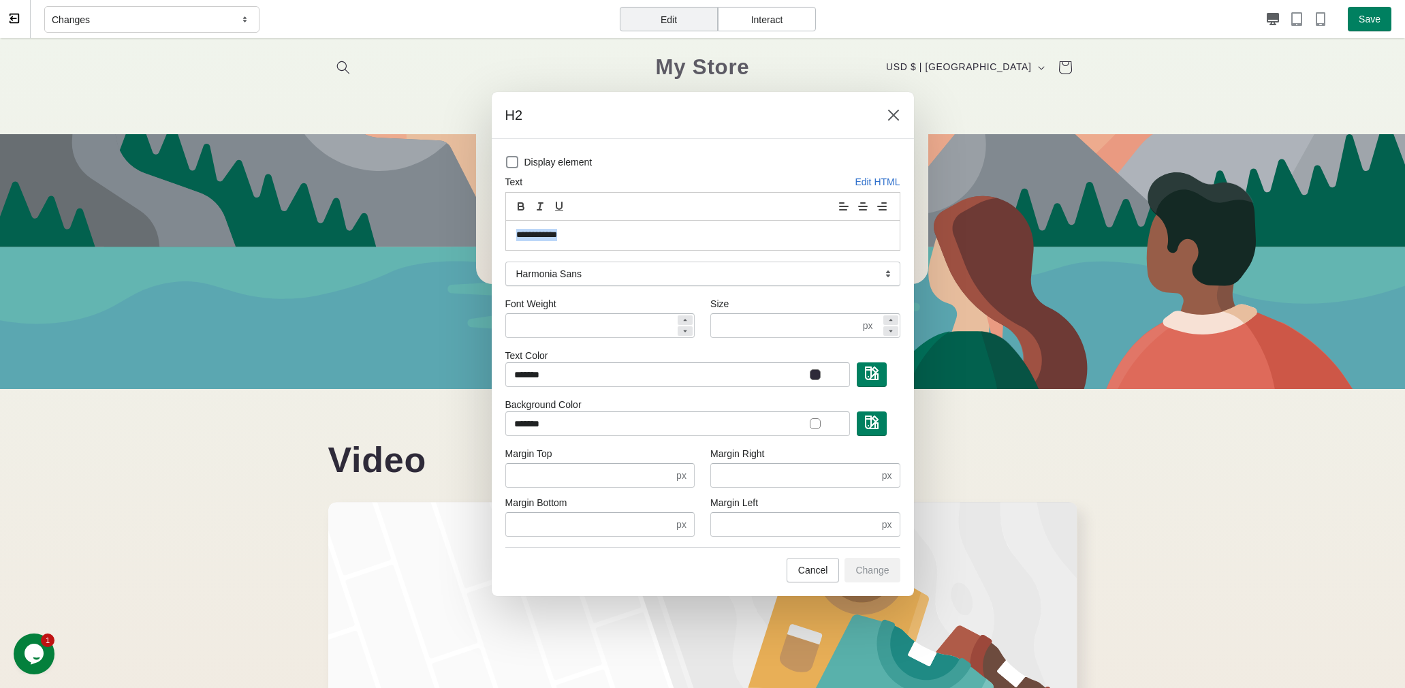
drag, startPoint x: 609, startPoint y: 238, endPoint x: 220, endPoint y: 236, distance: 389.0
click at [871, 562] on button "Change" at bounding box center [872, 570] width 55 height 25
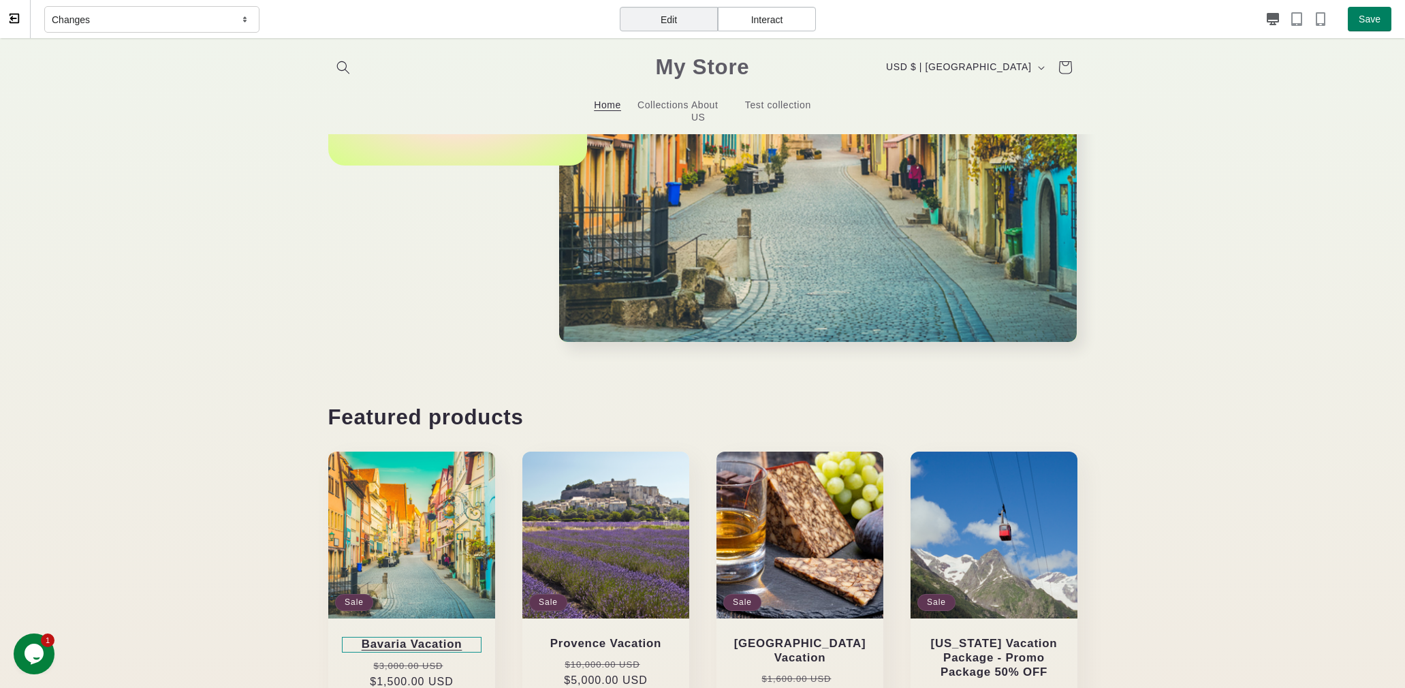
scroll to position [101, 0]
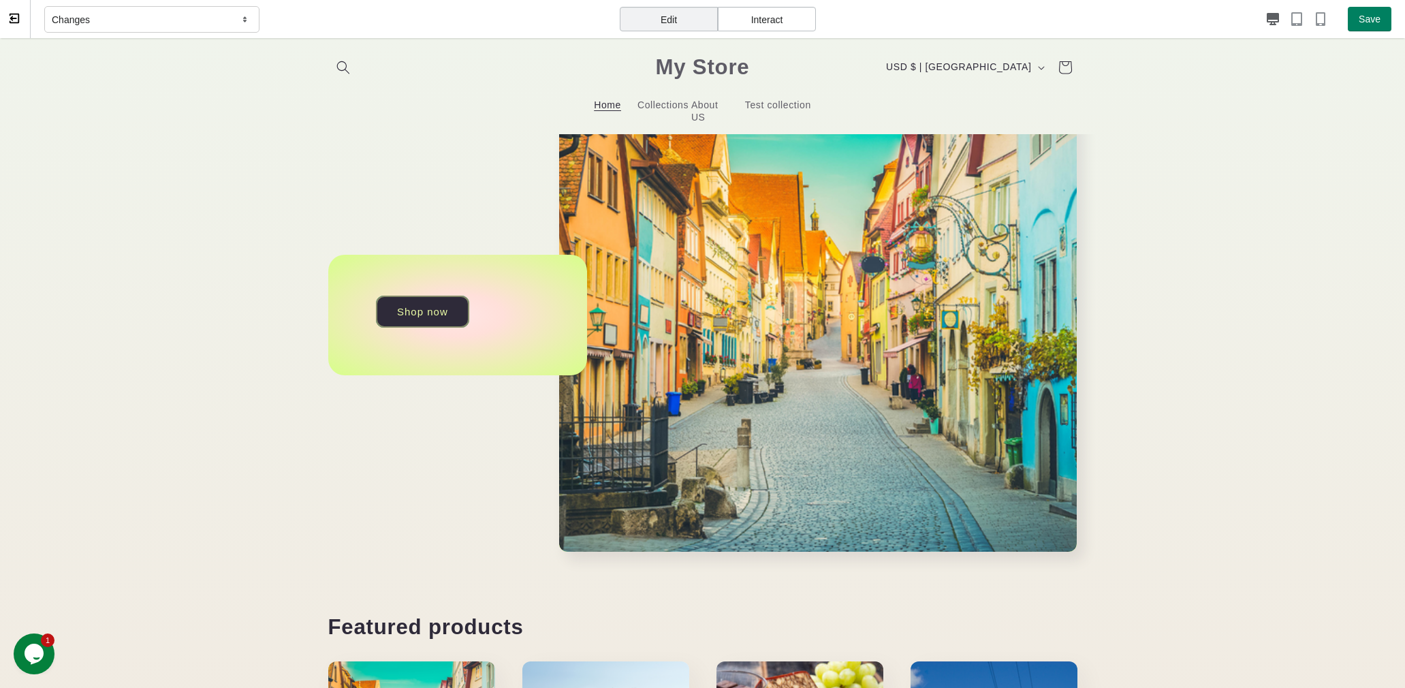
click at [439, 305] on link "Shop now" at bounding box center [422, 312] width 93 height 32
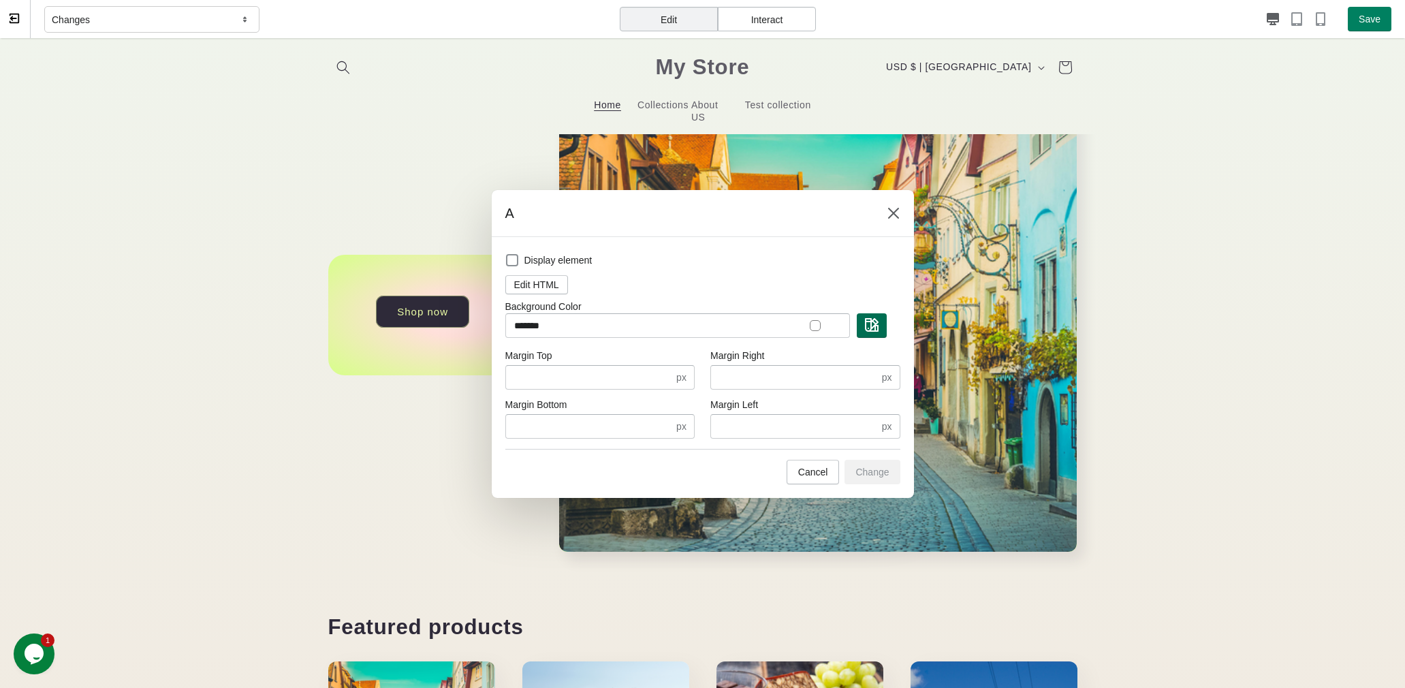
click at [877, 328] on img "button" at bounding box center [872, 325] width 14 height 14
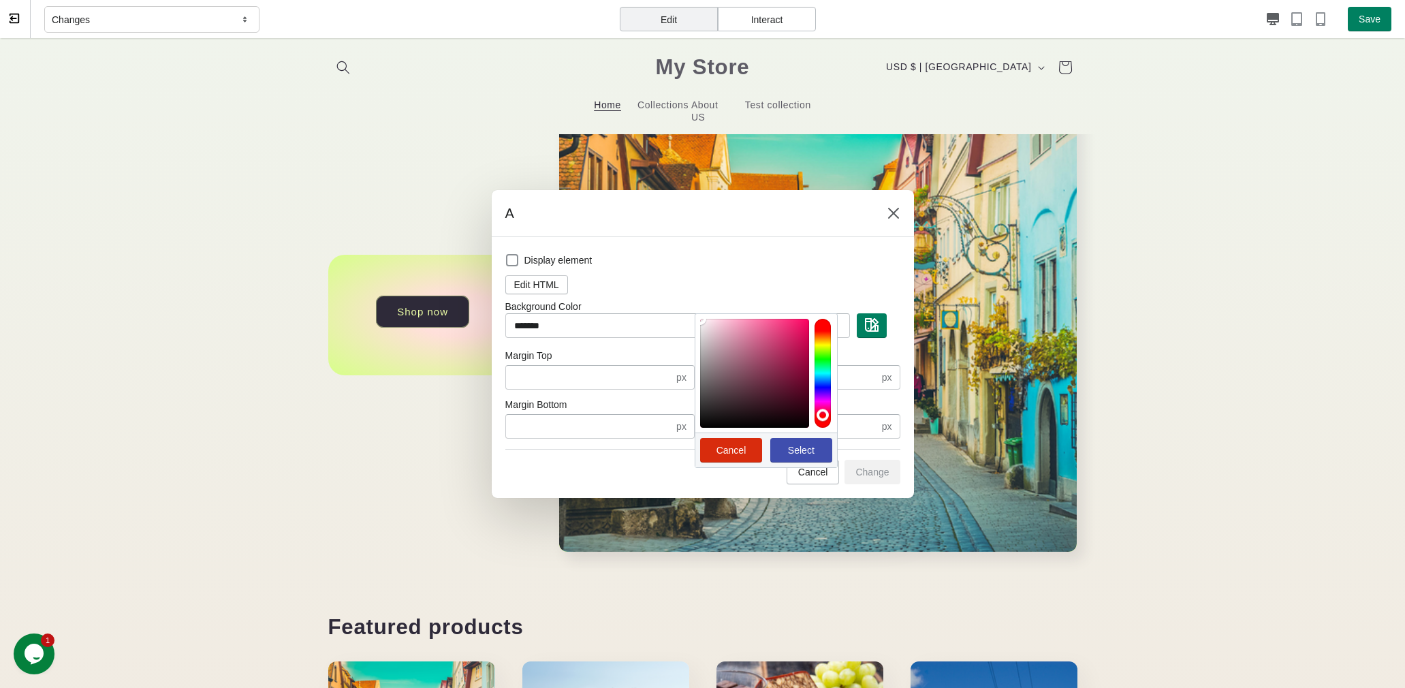
click at [822, 414] on div at bounding box center [823, 373] width 16 height 109
click at [809, 445] on span "Select" at bounding box center [801, 450] width 27 height 11
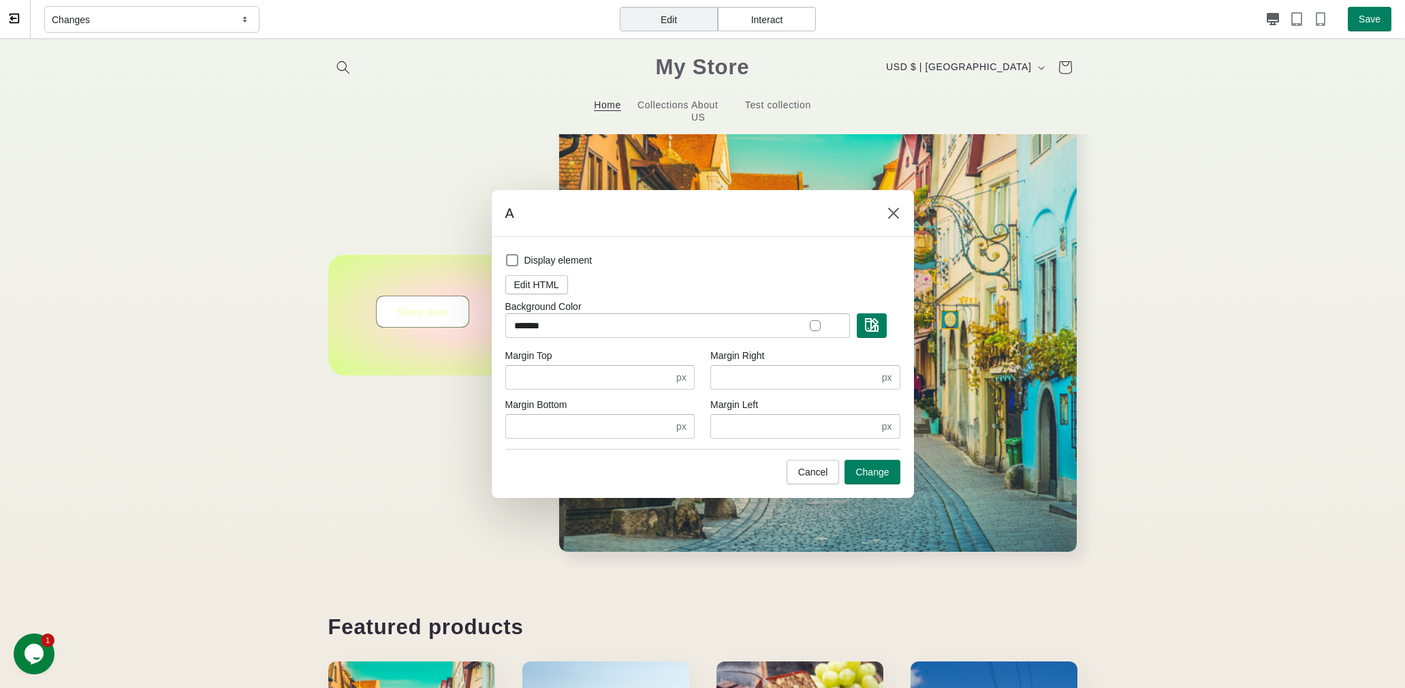
click at [809, 445] on div "Display element Edit HTML Background Color ******* Margin Top * px Margin Botto…" at bounding box center [703, 350] width 395 height 199
click at [867, 327] on img "button" at bounding box center [872, 325] width 14 height 14
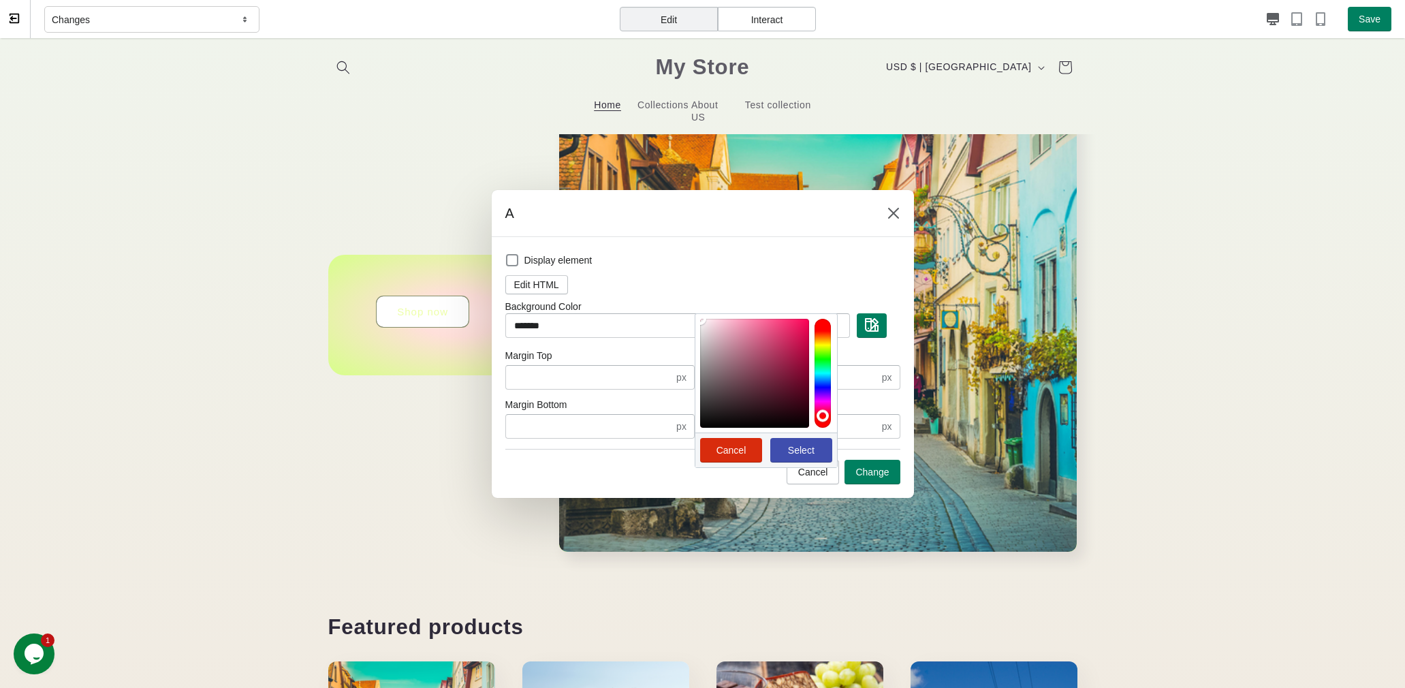
click at [783, 332] on div at bounding box center [754, 373] width 109 height 109
click at [796, 441] on button "Select" at bounding box center [802, 450] width 62 height 25
type input "*******"
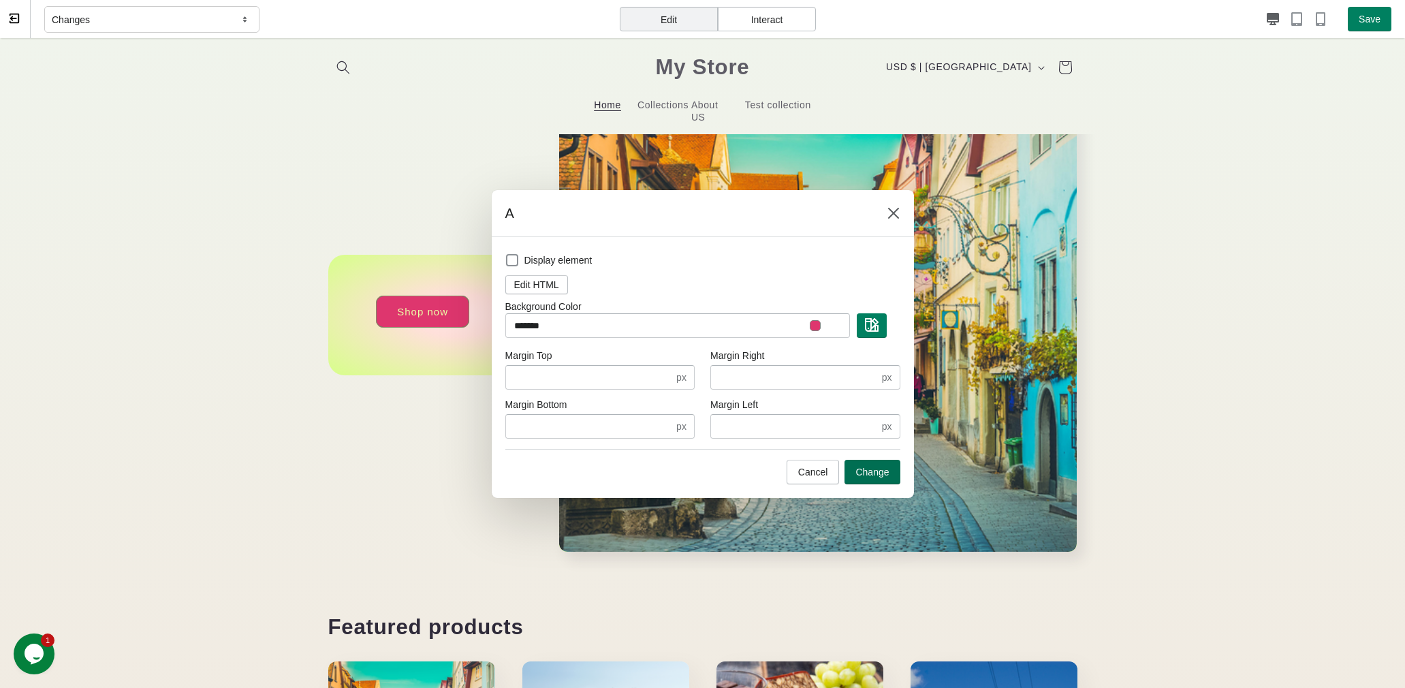
click at [880, 475] on span "Change" at bounding box center [872, 472] width 33 height 11
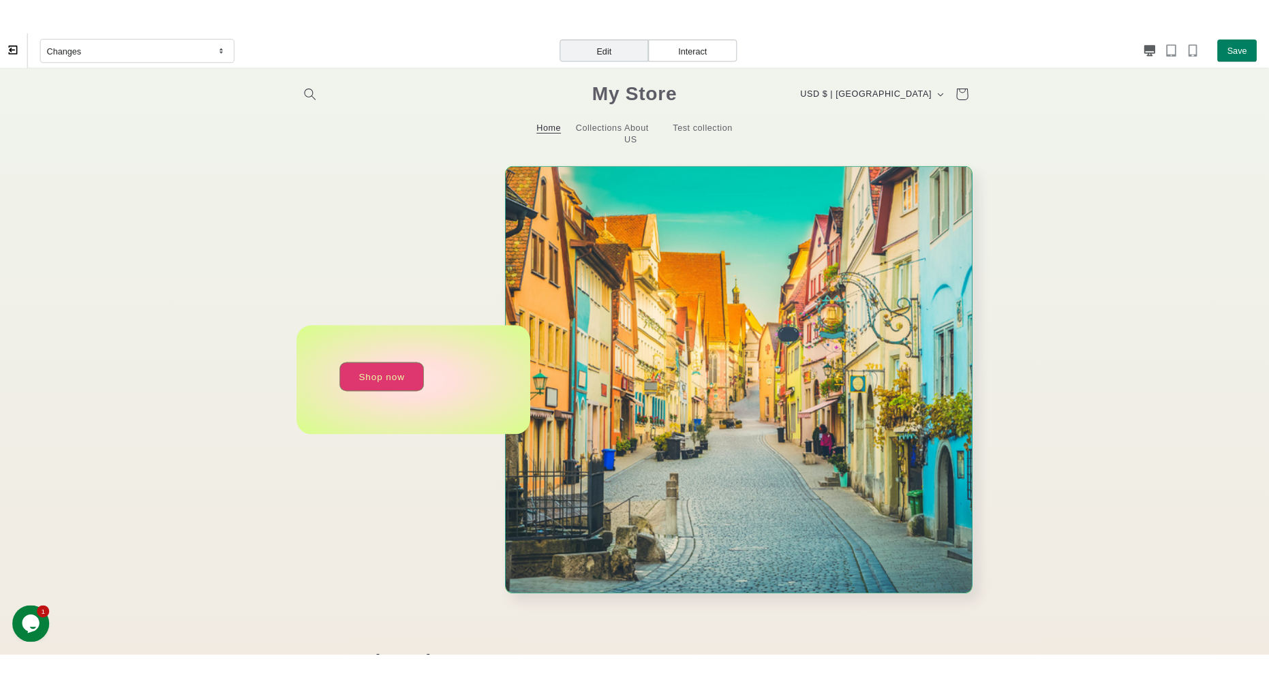
scroll to position [0, 0]
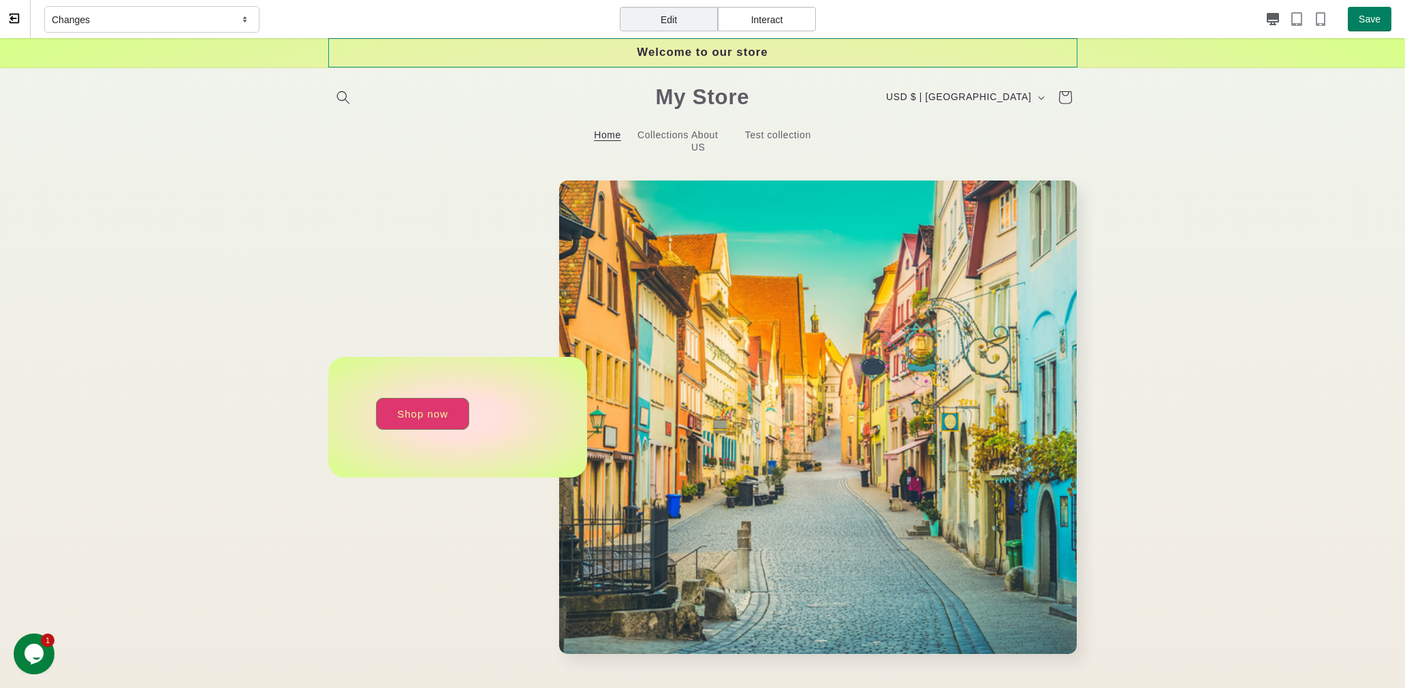
click at [531, 52] on div "Welcome to our store" at bounding box center [702, 52] width 749 height 29
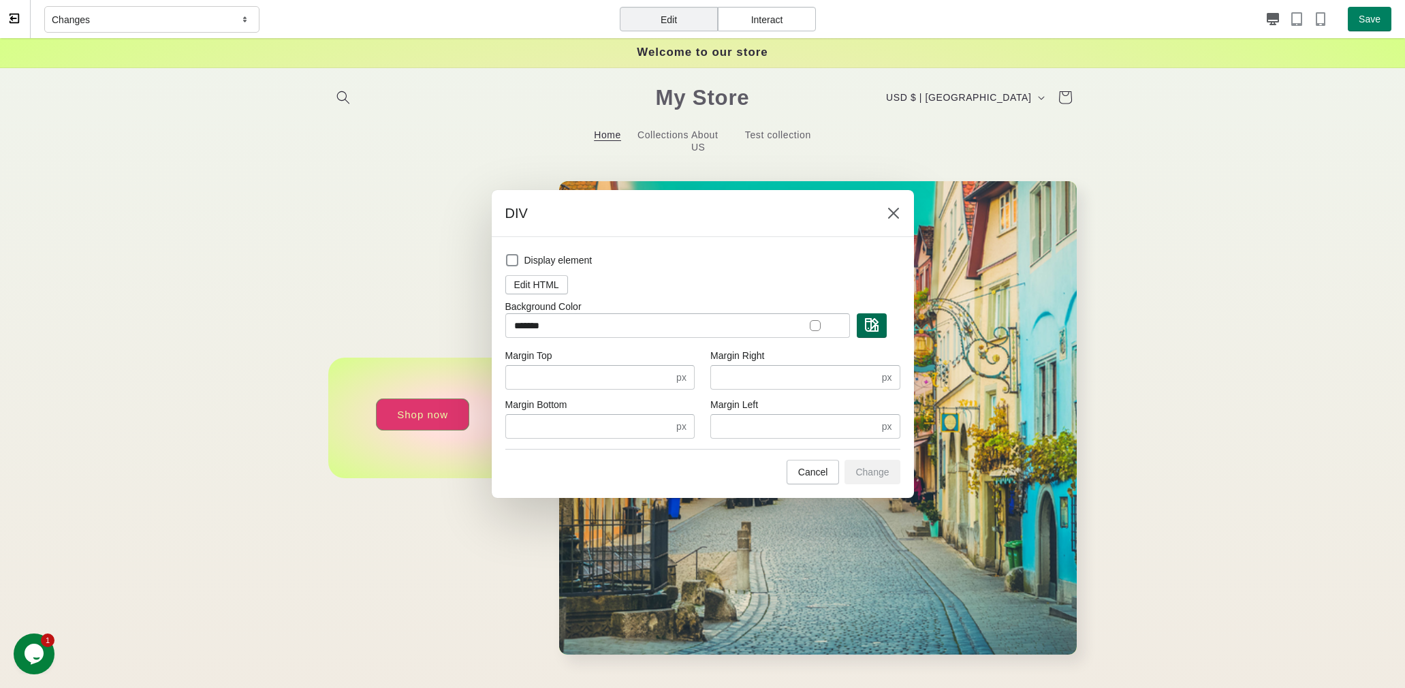
click at [877, 325] on img "button" at bounding box center [872, 325] width 14 height 14
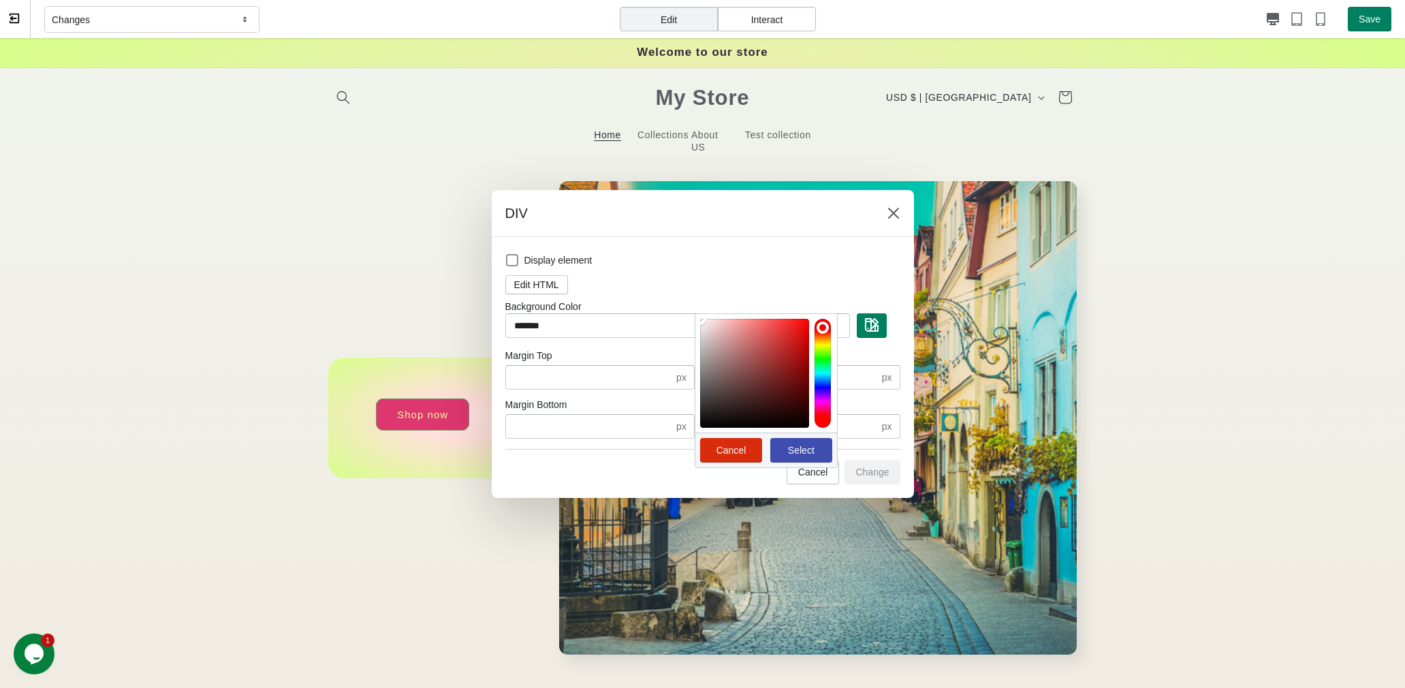
click at [827, 382] on div at bounding box center [823, 373] width 16 height 109
click at [789, 445] on span "Select" at bounding box center [801, 450] width 27 height 11
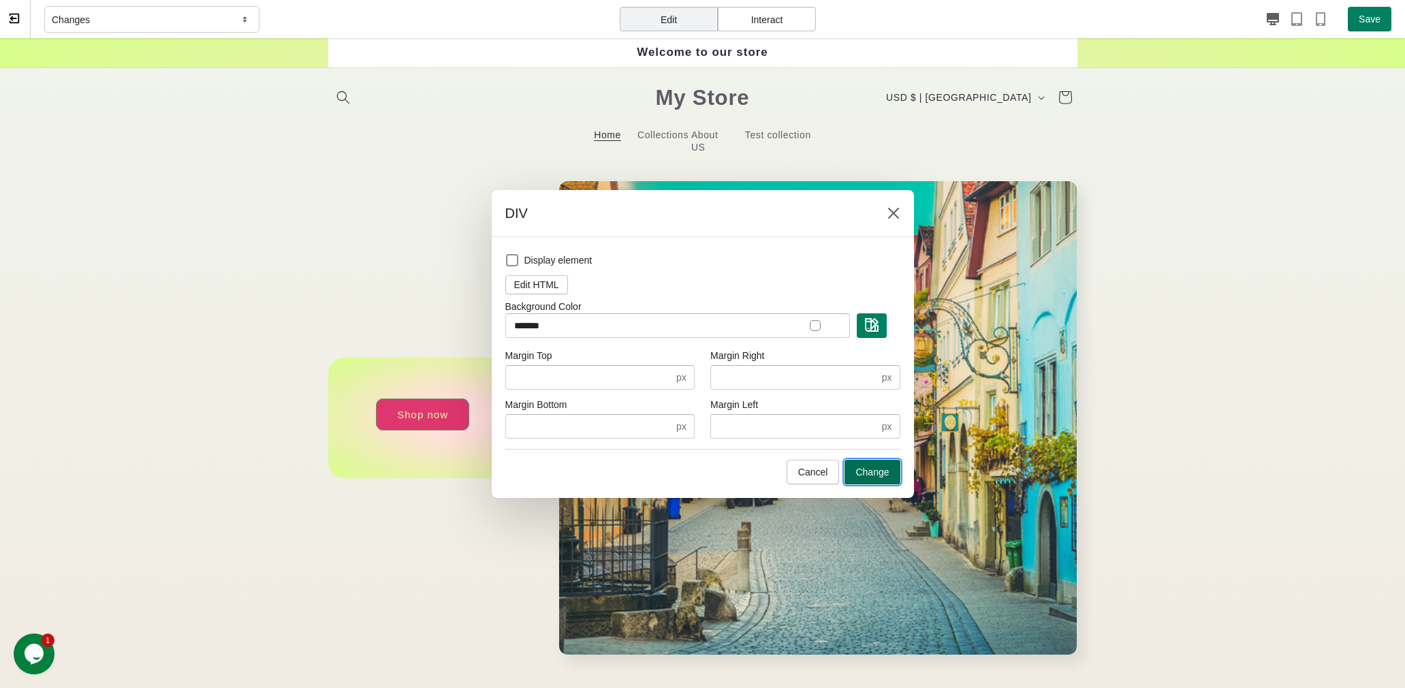
drag, startPoint x: 863, startPoint y: 467, endPoint x: 863, endPoint y: 431, distance: 36.8
click at [863, 468] on span "Change" at bounding box center [872, 472] width 33 height 11
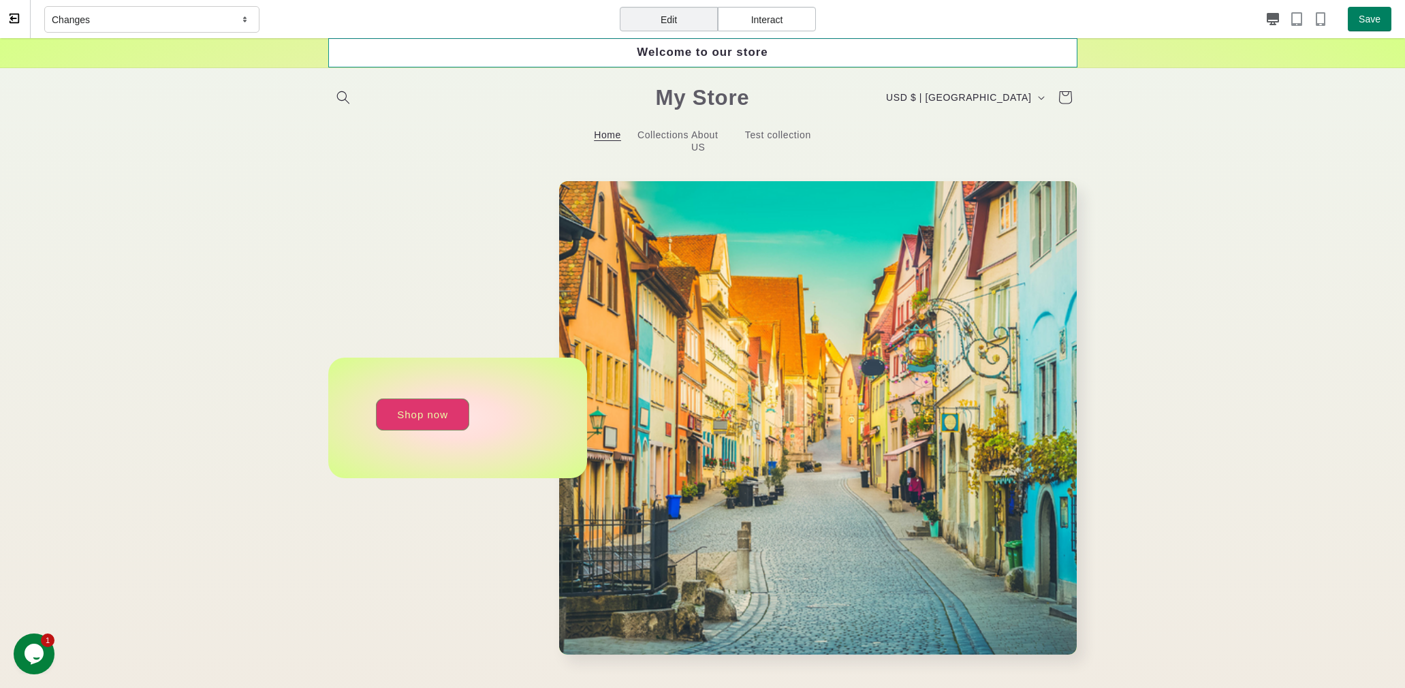
click at [552, 52] on div "Welcome to our store" at bounding box center [702, 52] width 749 height 29
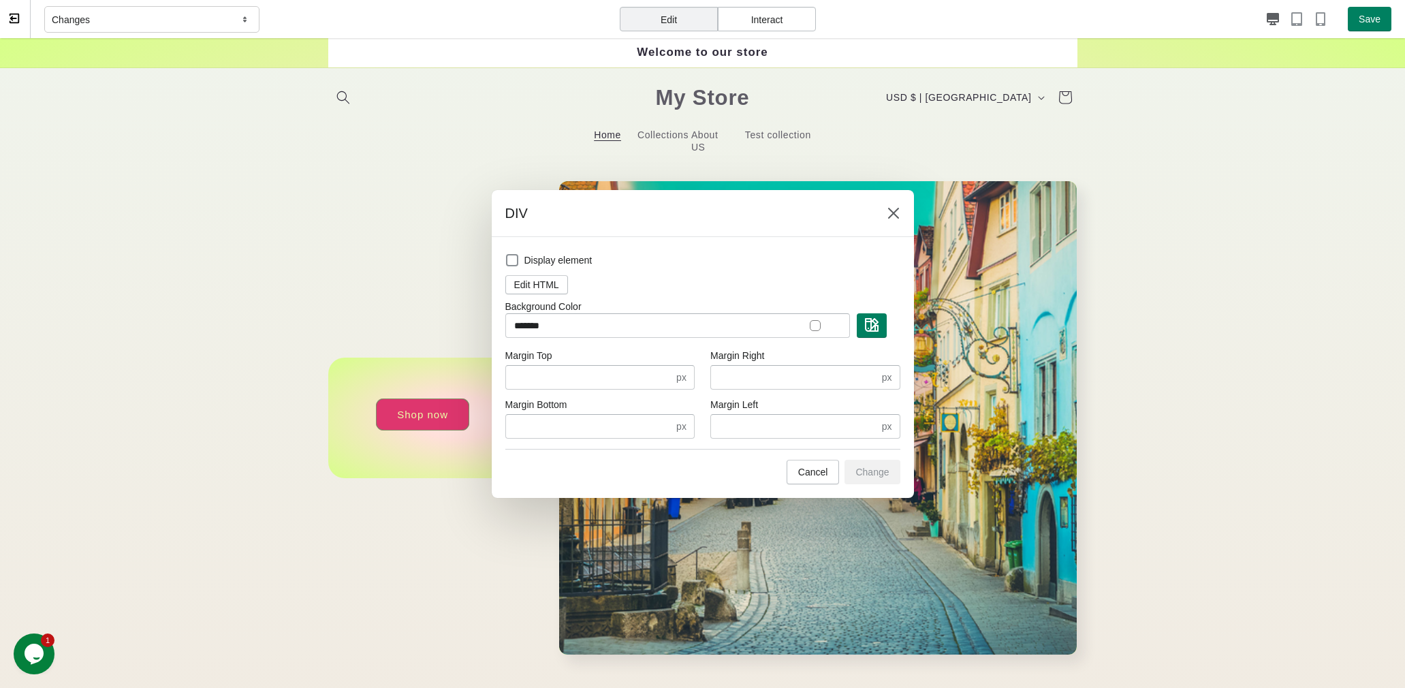
click at [813, 328] on div at bounding box center [815, 325] width 11 height 11
click at [813, 324] on div at bounding box center [815, 325] width 11 height 11
click at [884, 325] on button "button" at bounding box center [872, 325] width 30 height 25
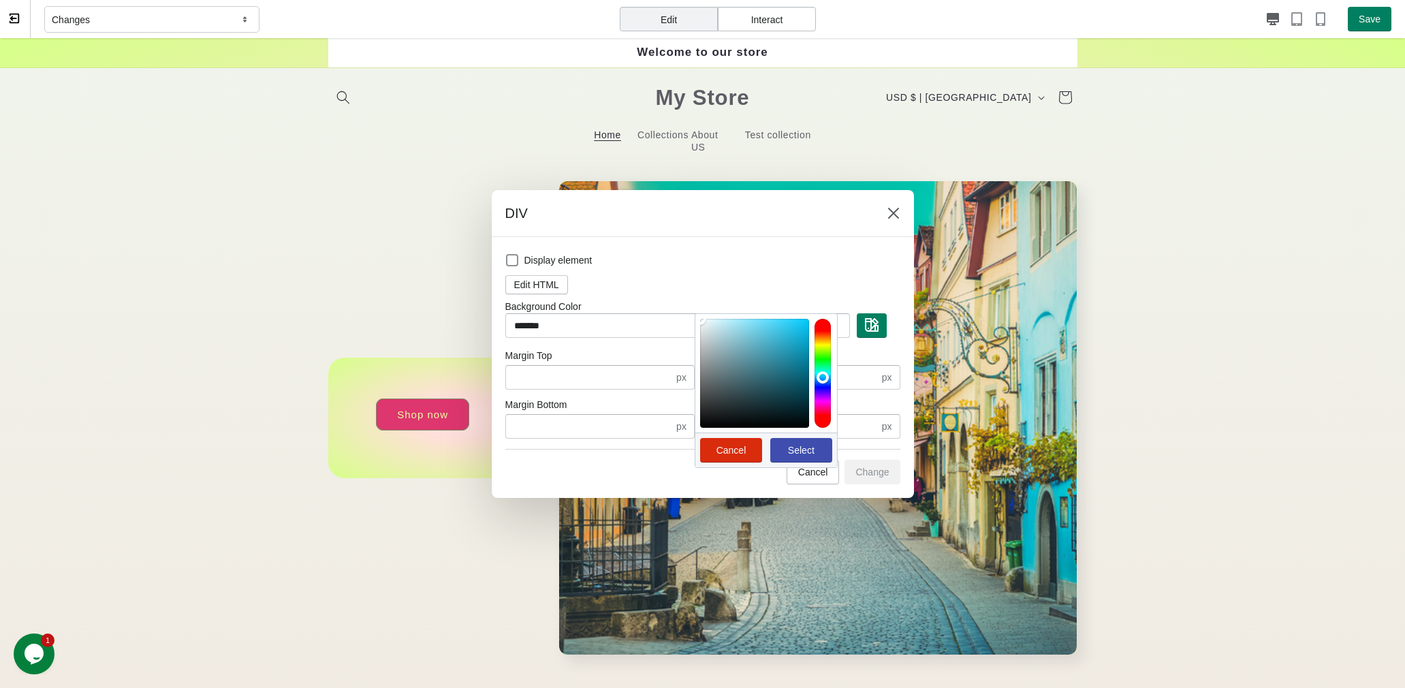
click at [820, 376] on div at bounding box center [823, 373] width 16 height 109
click at [788, 332] on div at bounding box center [754, 373] width 109 height 109
click at [795, 441] on button "Select" at bounding box center [802, 450] width 62 height 25
type input "*******"
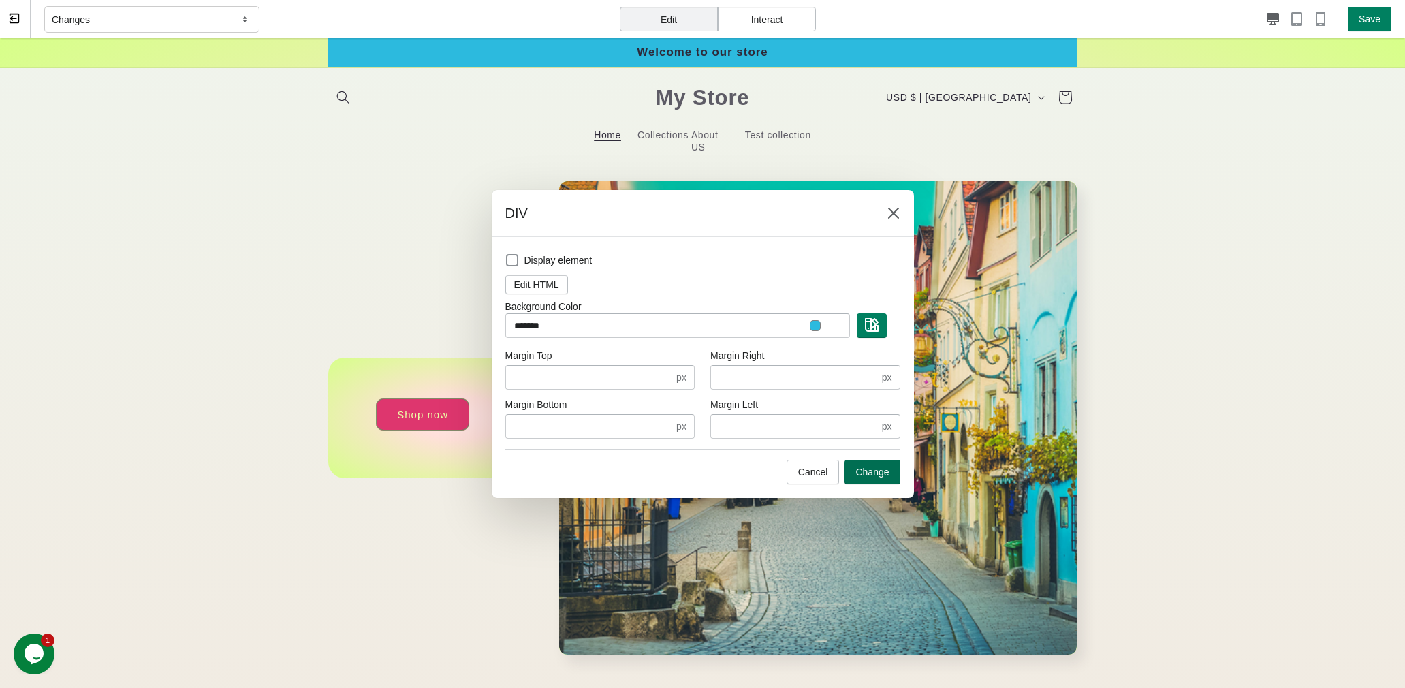
click at [878, 476] on span "Change" at bounding box center [872, 472] width 33 height 11
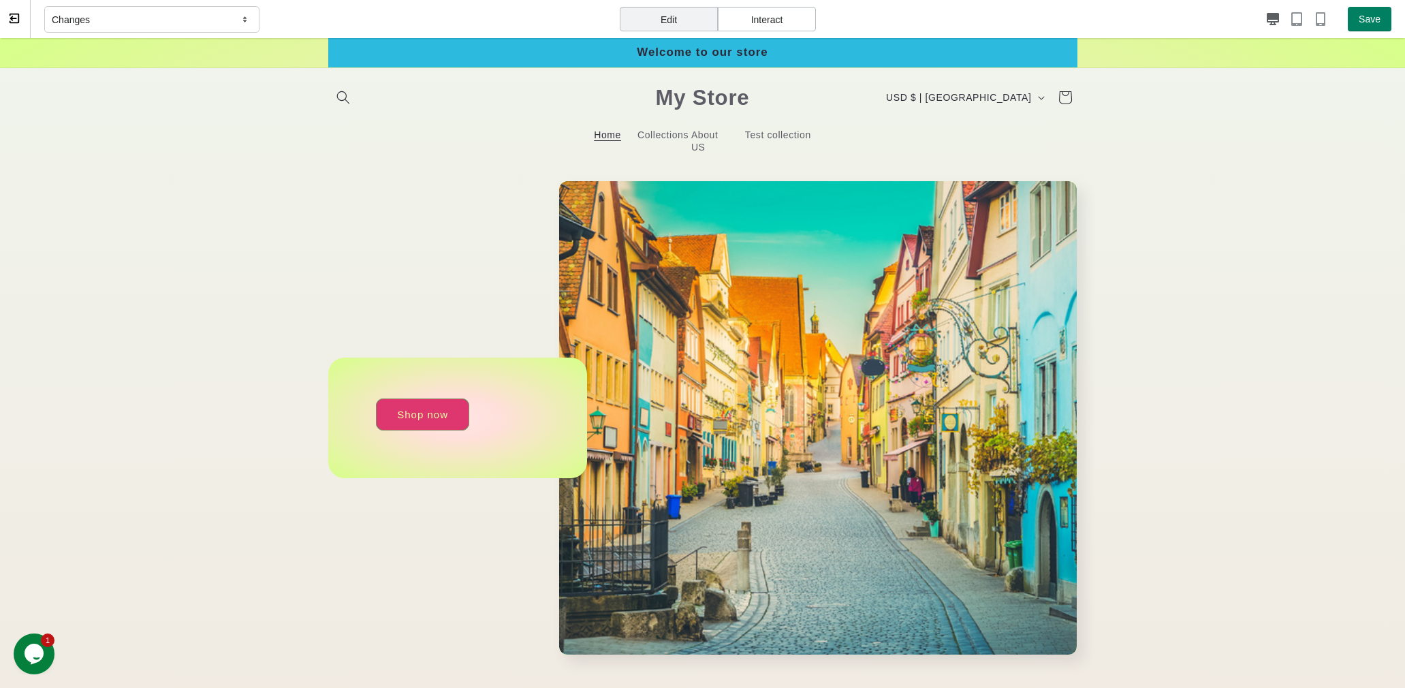
click at [14, 20] on icon at bounding box center [14, 18] width 12 height 12
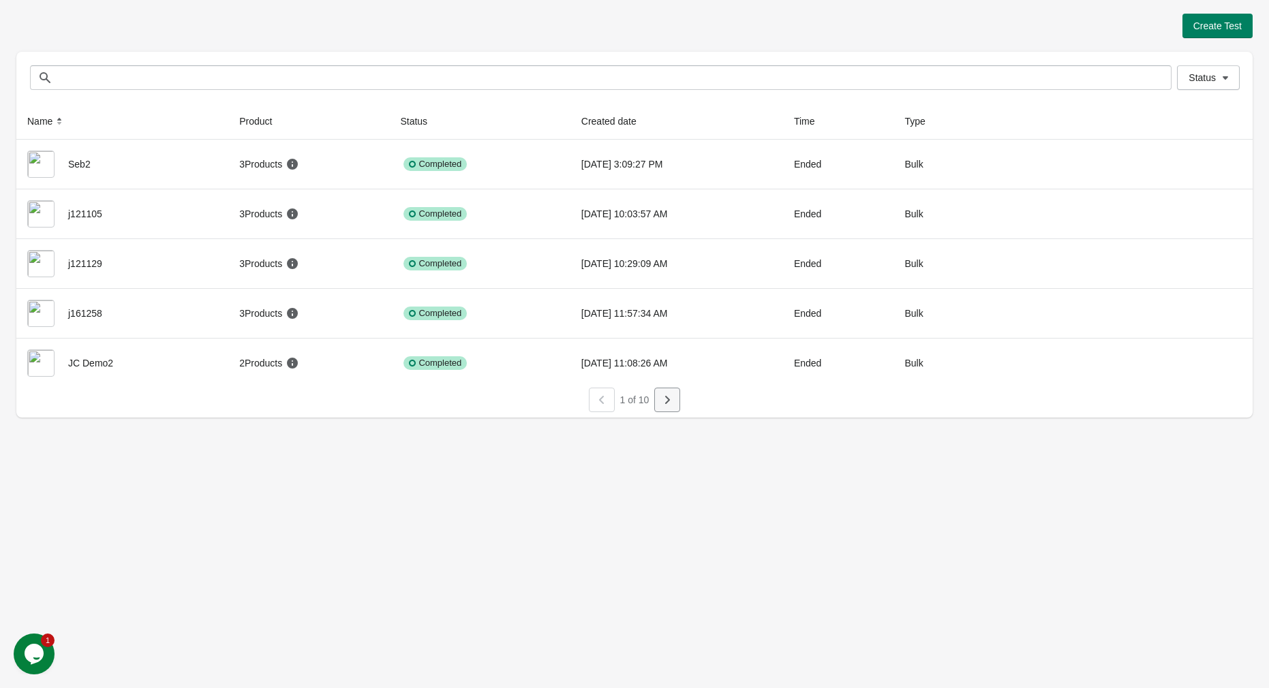
click at [657, 404] on button "button" at bounding box center [667, 400] width 26 height 25
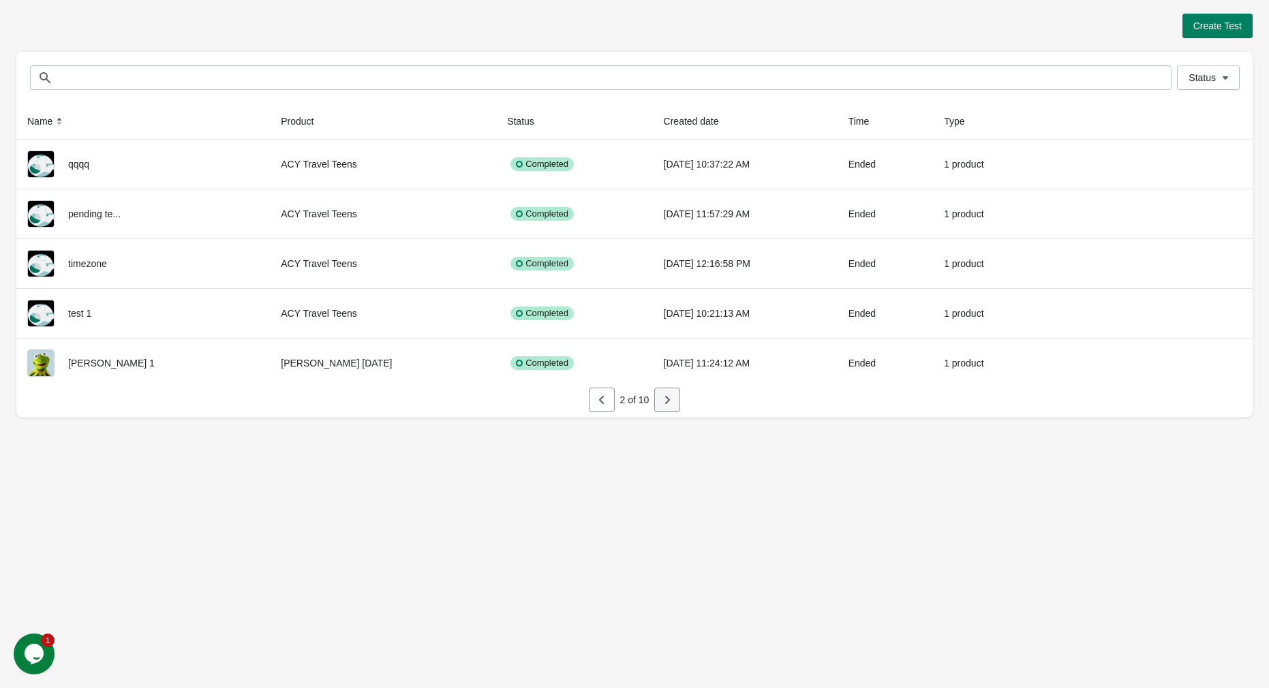
click at [673, 402] on icon "button" at bounding box center [667, 400] width 14 height 14
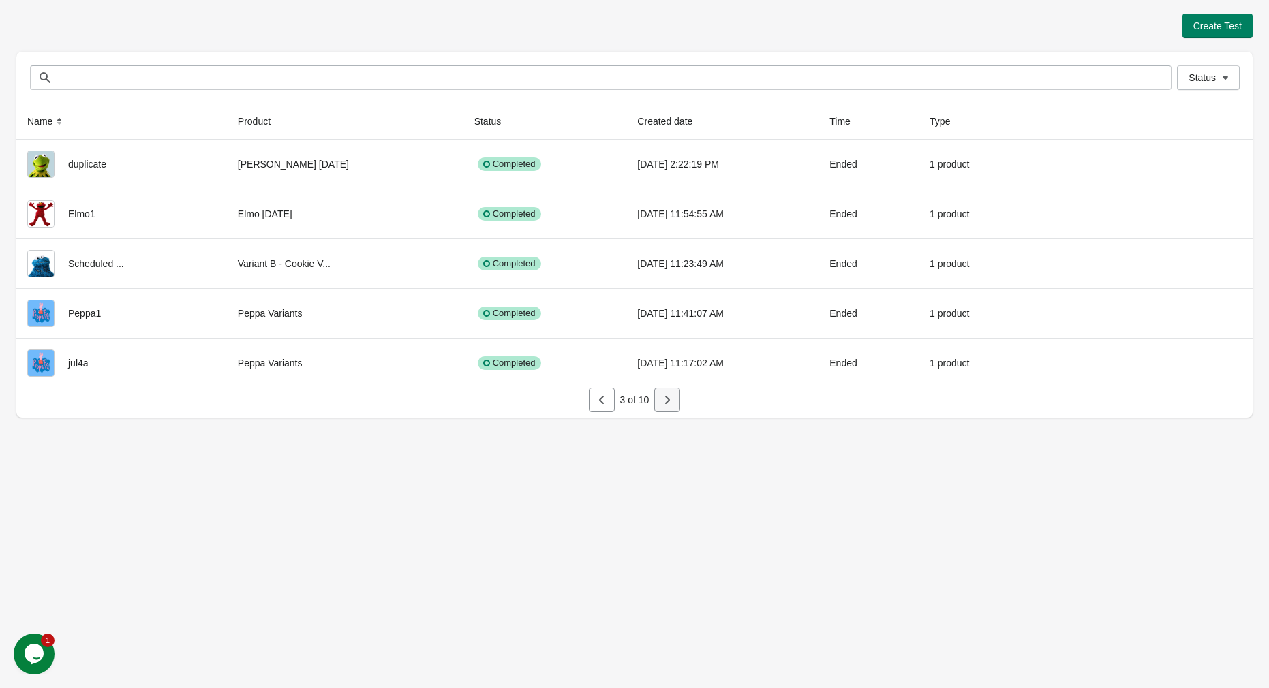
click at [673, 402] on icon "button" at bounding box center [667, 400] width 14 height 14
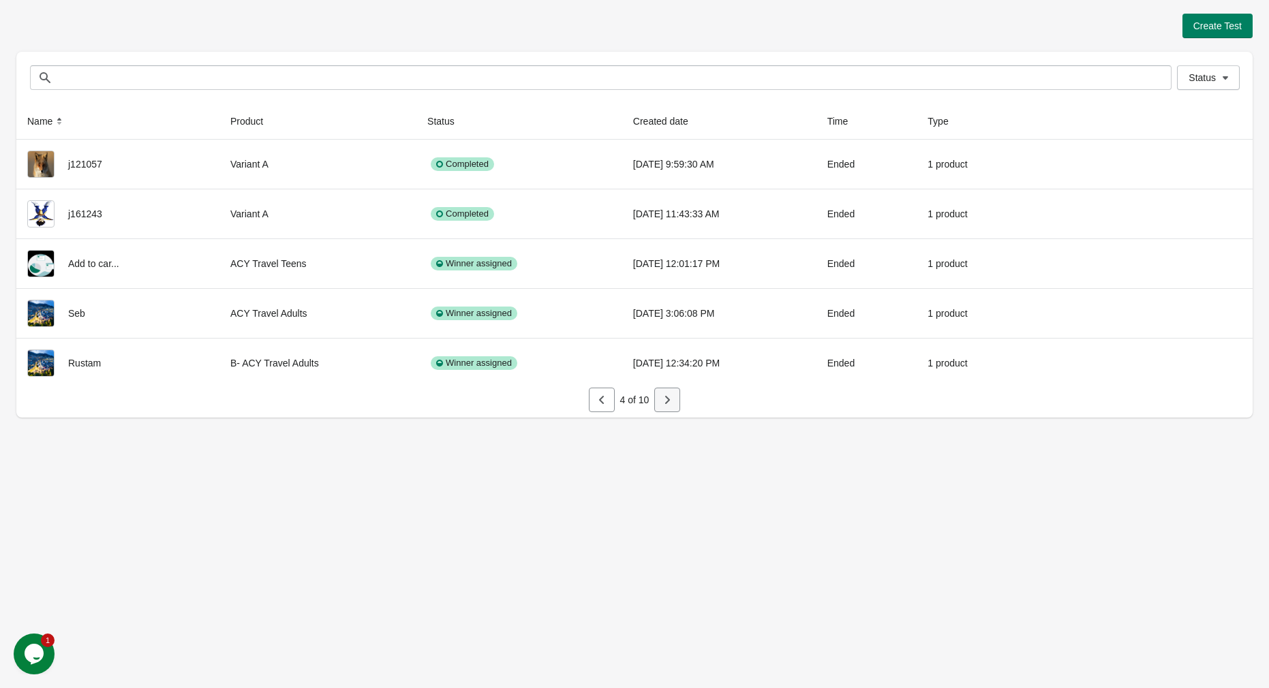
click at [675, 403] on button "button" at bounding box center [667, 400] width 26 height 25
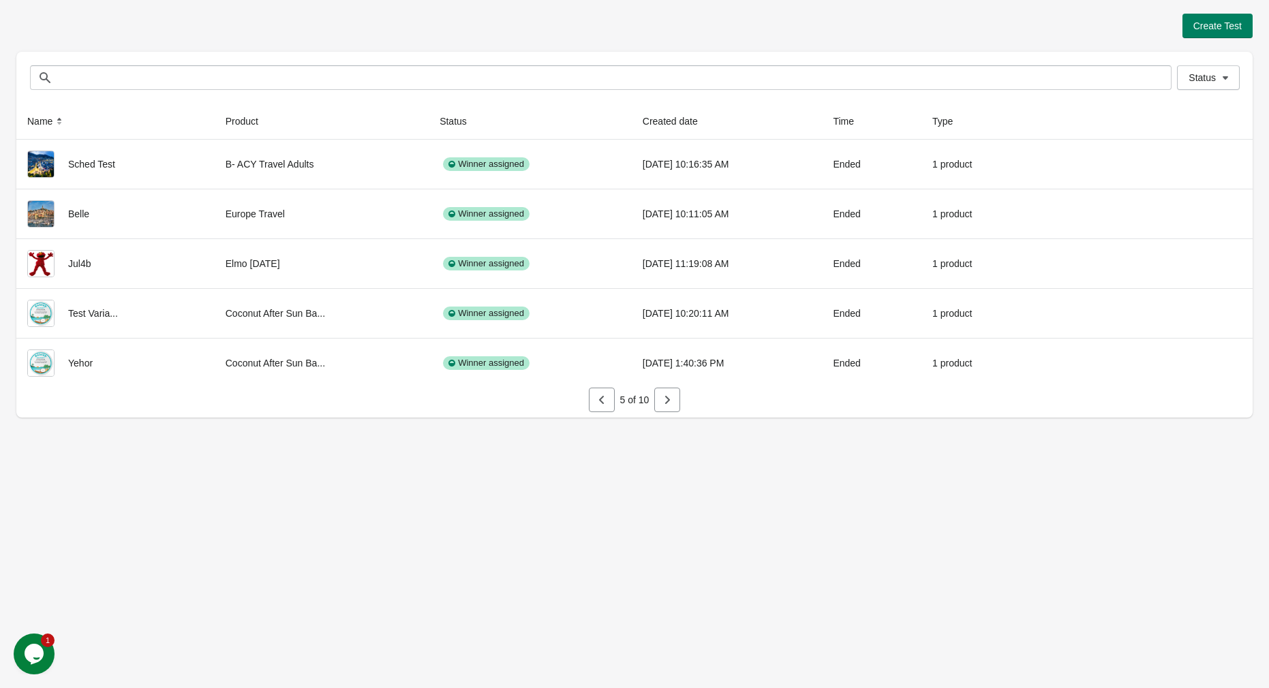
click at [666, 397] on icon "button" at bounding box center [667, 400] width 5 height 8
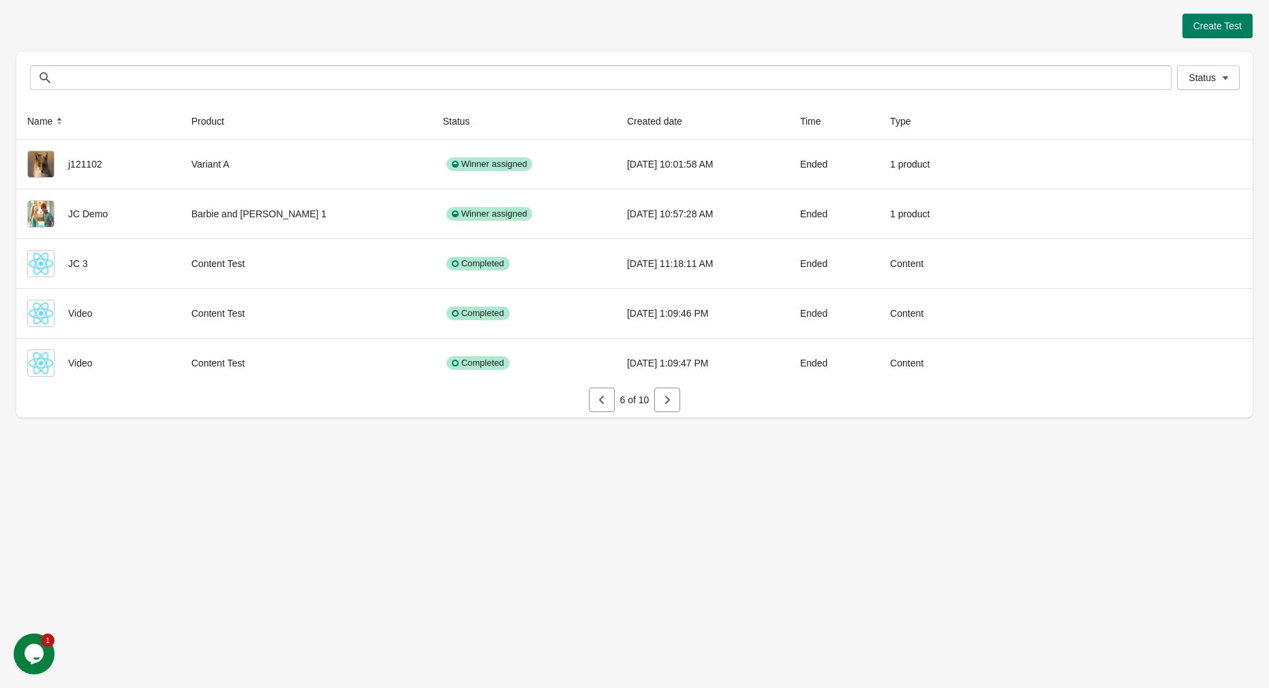
click at [666, 397] on icon "button" at bounding box center [667, 400] width 5 height 8
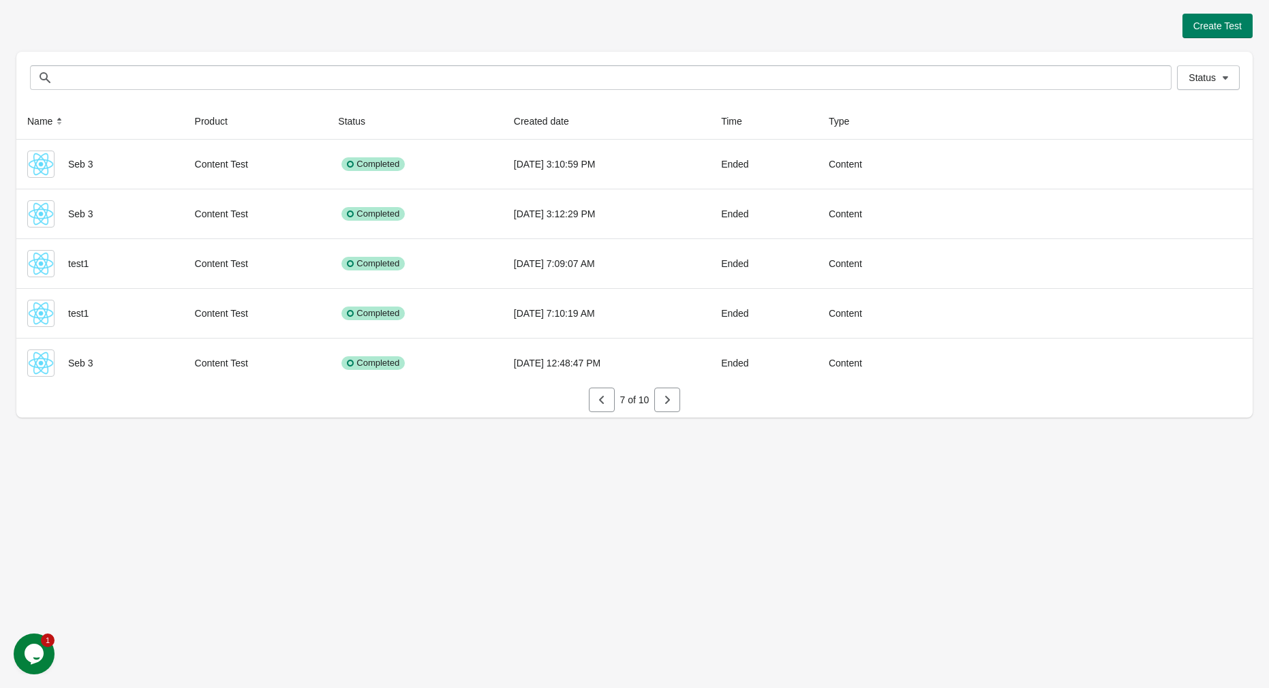
click at [666, 397] on icon "button" at bounding box center [667, 400] width 5 height 8
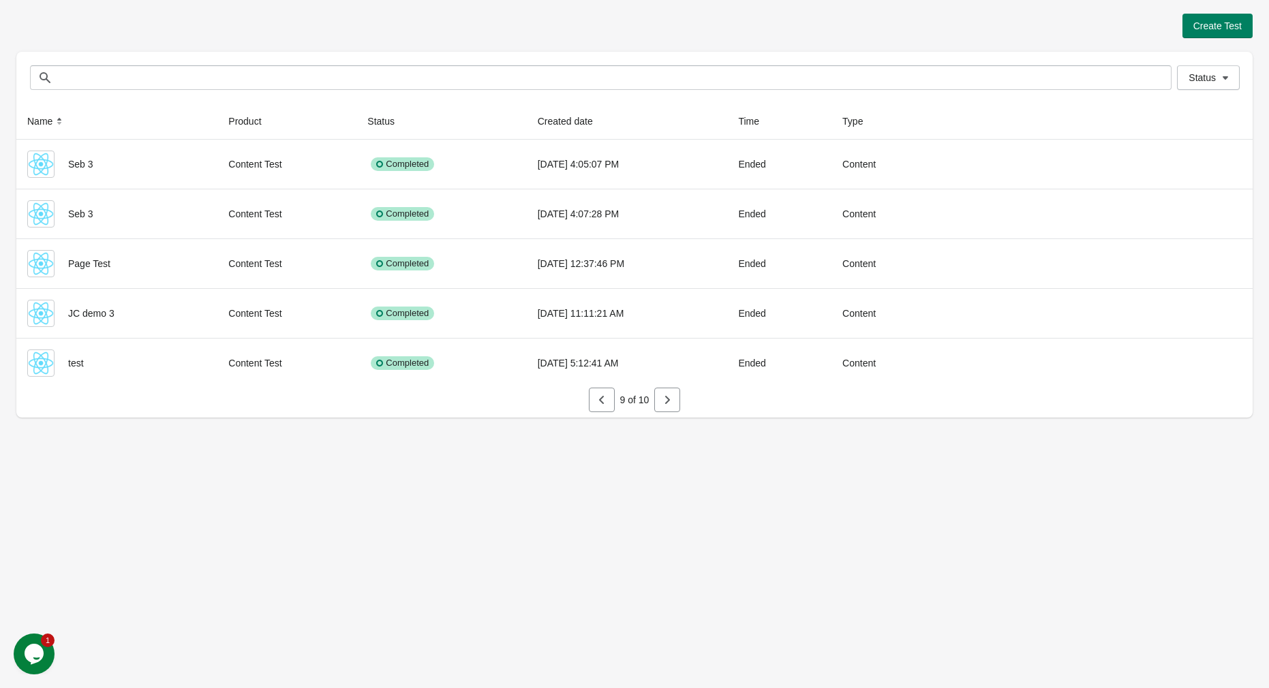
click at [666, 396] on icon "button" at bounding box center [667, 400] width 14 height 14
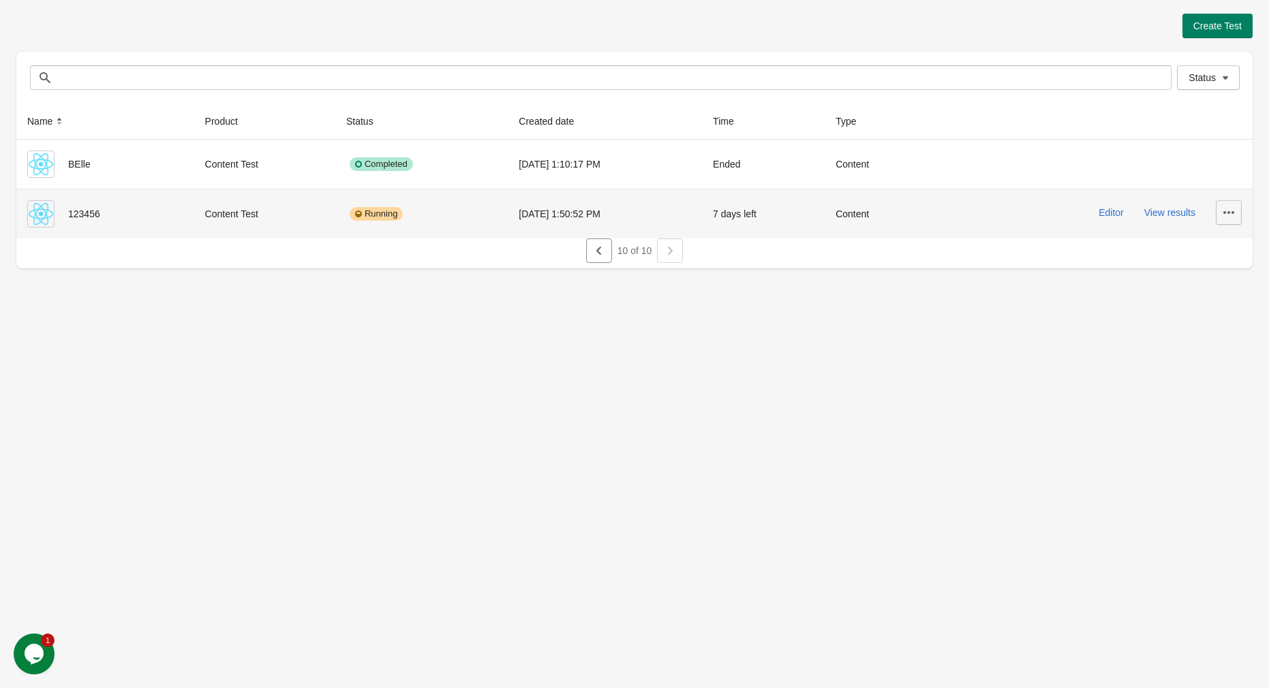
click at [1229, 206] on icon "button" at bounding box center [1229, 213] width 14 height 14
click at [1234, 310] on button "Finish" at bounding box center [1217, 304] width 38 height 28
click at [1224, 209] on icon "button" at bounding box center [1229, 213] width 14 height 14
click at [1227, 251] on span "Delete" at bounding box center [1216, 249] width 27 height 14
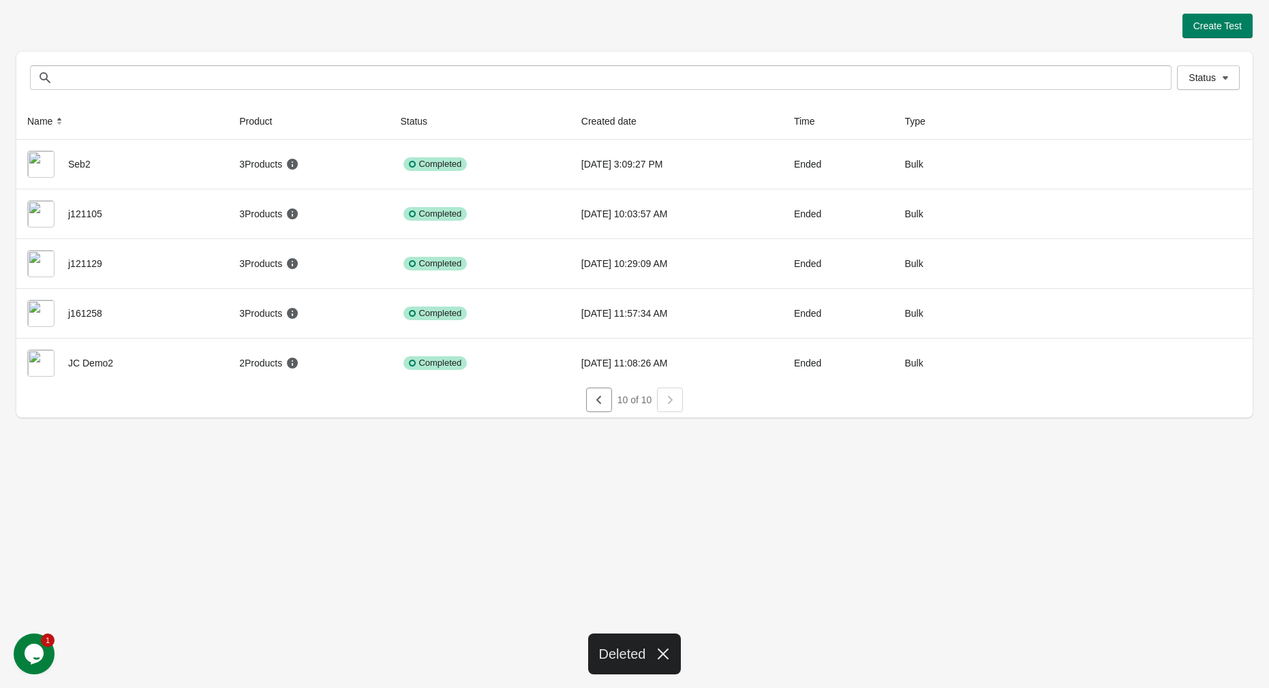
click at [672, 403] on div at bounding box center [670, 400] width 26 height 25
click at [608, 407] on button "button" at bounding box center [599, 400] width 26 height 25
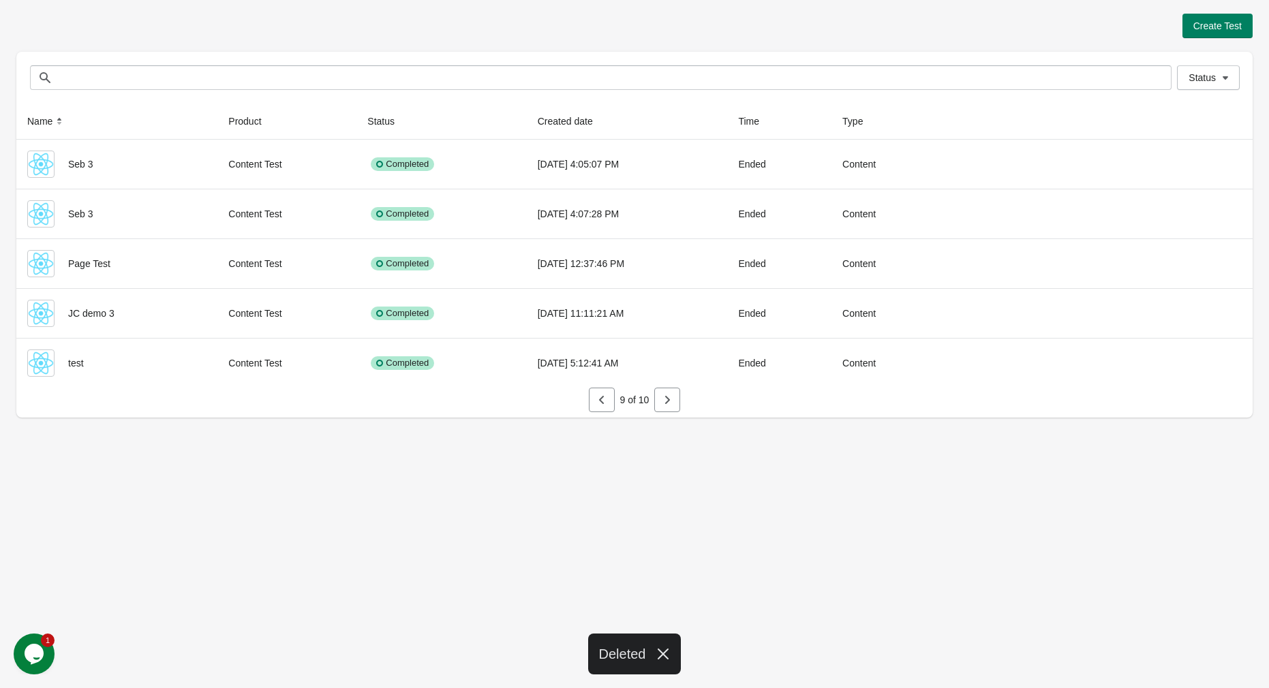
click at [736, 497] on div "Create Test Status Status Name Product Status Created date Time Type Seb 3 Cont…" at bounding box center [634, 344] width 1269 height 688
